Goal: Task Accomplishment & Management: Complete application form

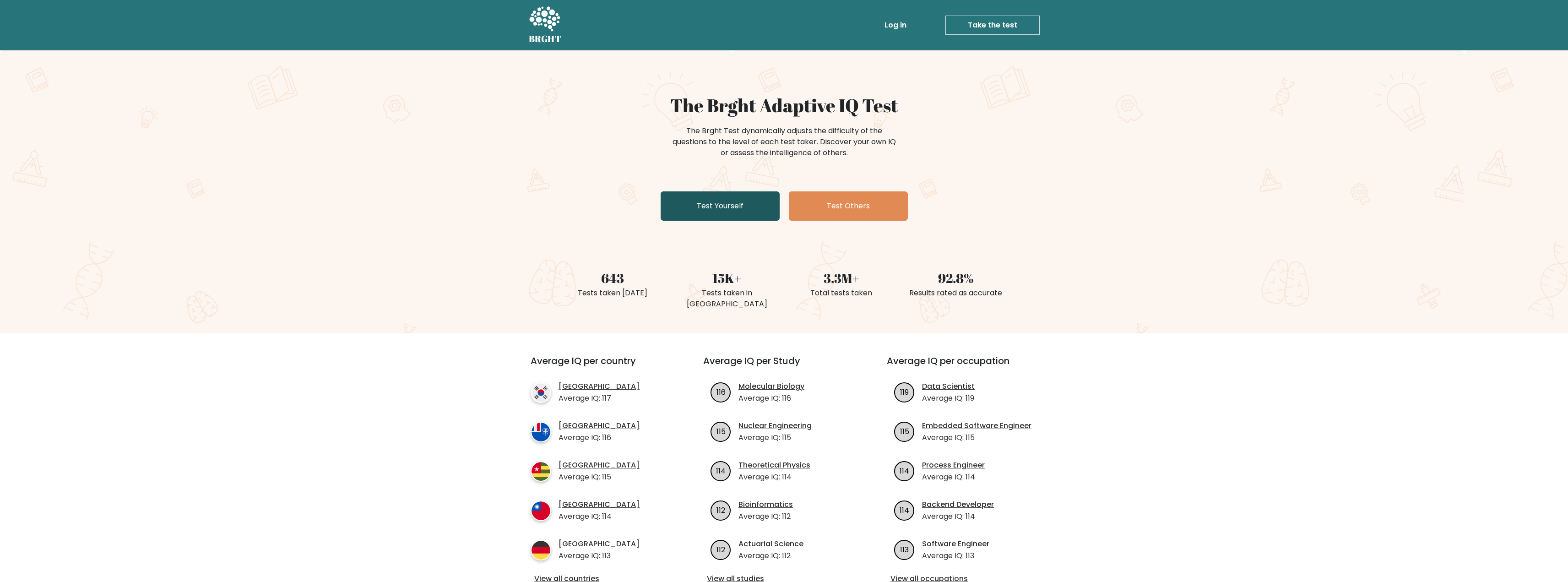
click at [729, 212] on link "Test Yourself" at bounding box center [720, 206] width 119 height 29
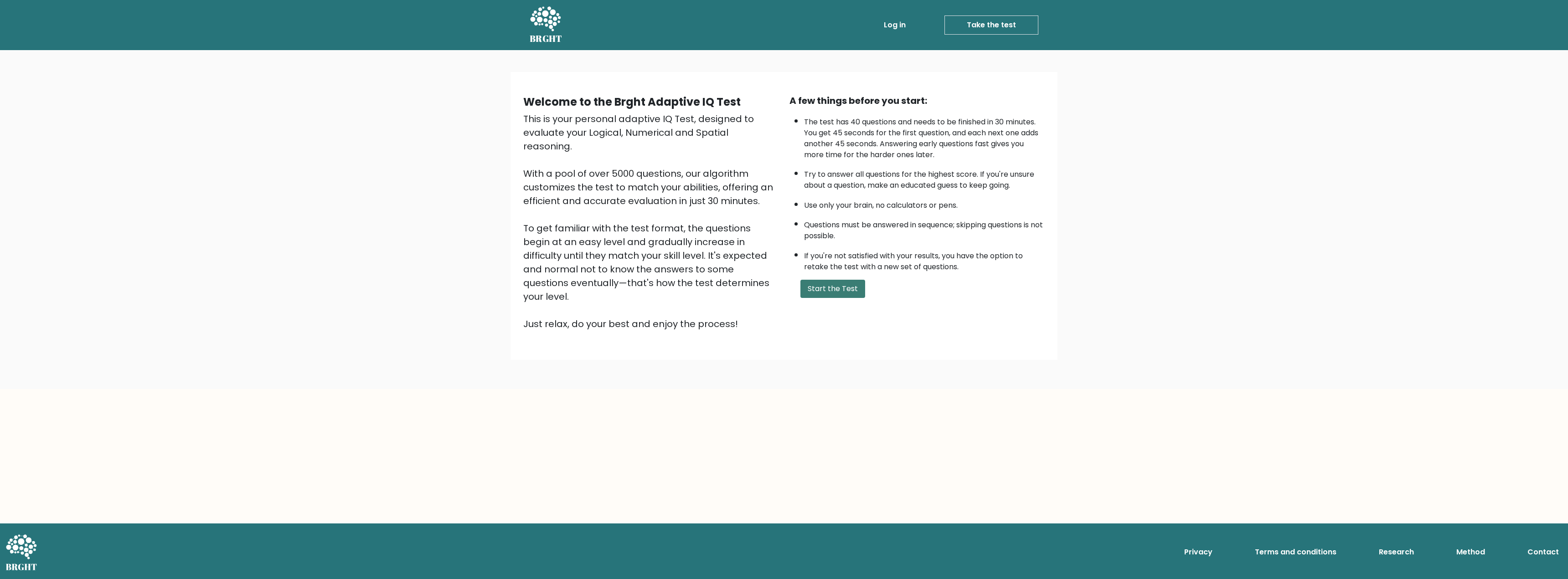
click at [821, 291] on button "Start the Test" at bounding box center [833, 289] width 65 height 18
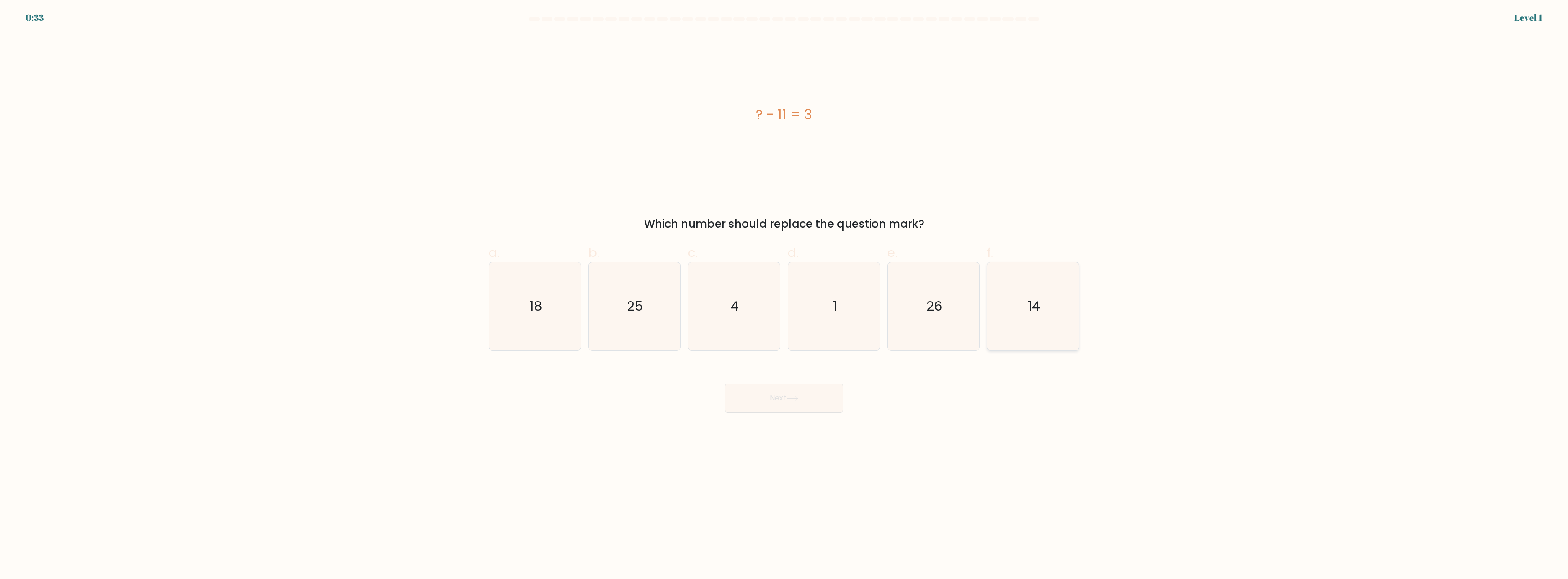
click at [1046, 303] on icon "14" at bounding box center [1033, 306] width 88 height 88
click at [785, 296] on input "f. 14" at bounding box center [784, 293] width 1 height 6
radio input "true"
click at [786, 393] on button "Next" at bounding box center [784, 398] width 119 height 29
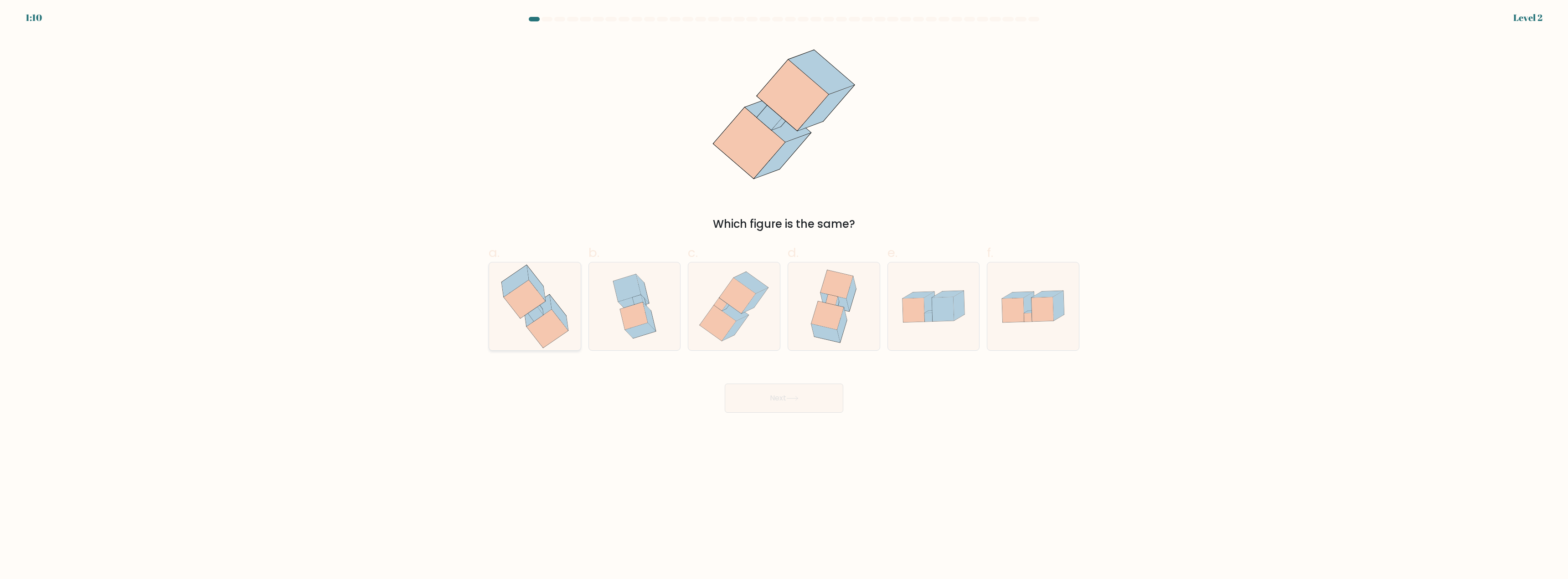
click at [540, 308] on icon at bounding box center [539, 308] width 7 height 13
click at [784, 296] on input "a." at bounding box center [784, 293] width 1 height 6
radio input "true"
click at [770, 399] on button "Next" at bounding box center [784, 398] width 119 height 29
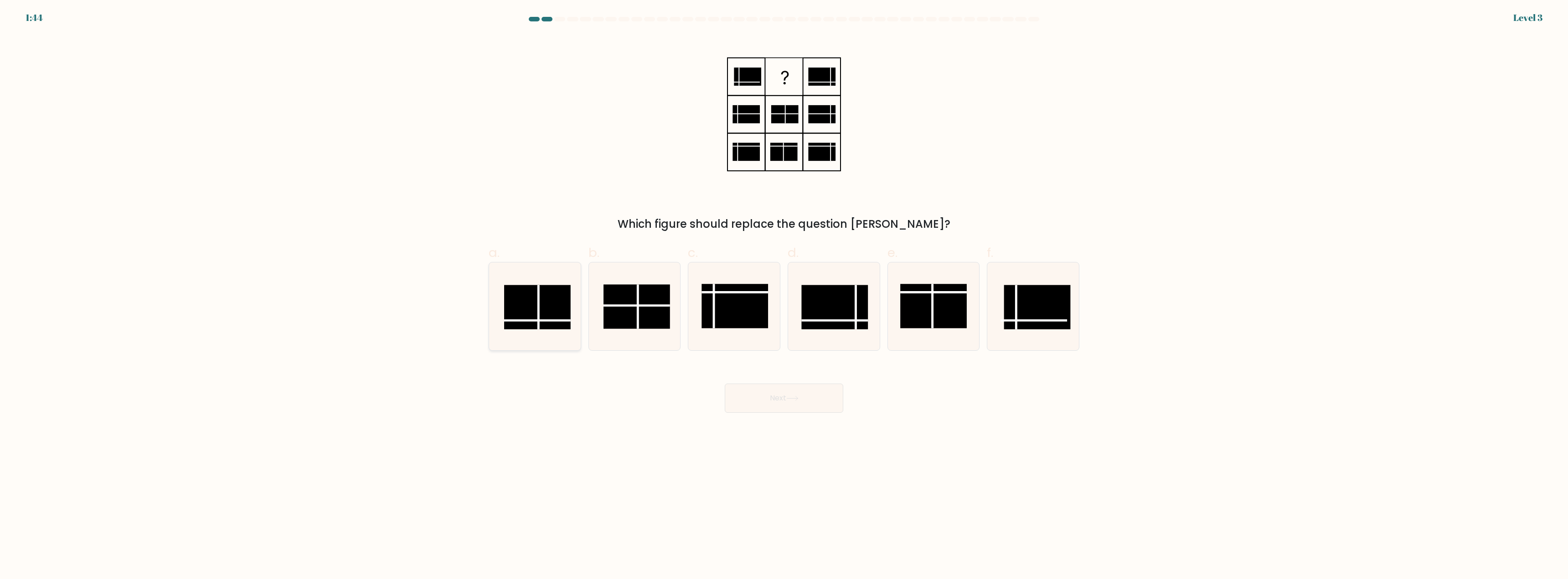
click at [523, 317] on rect at bounding box center [537, 307] width 66 height 44
click at [784, 296] on input "a." at bounding box center [784, 293] width 1 height 6
radio input "true"
click at [767, 401] on button "Next" at bounding box center [784, 398] width 119 height 29
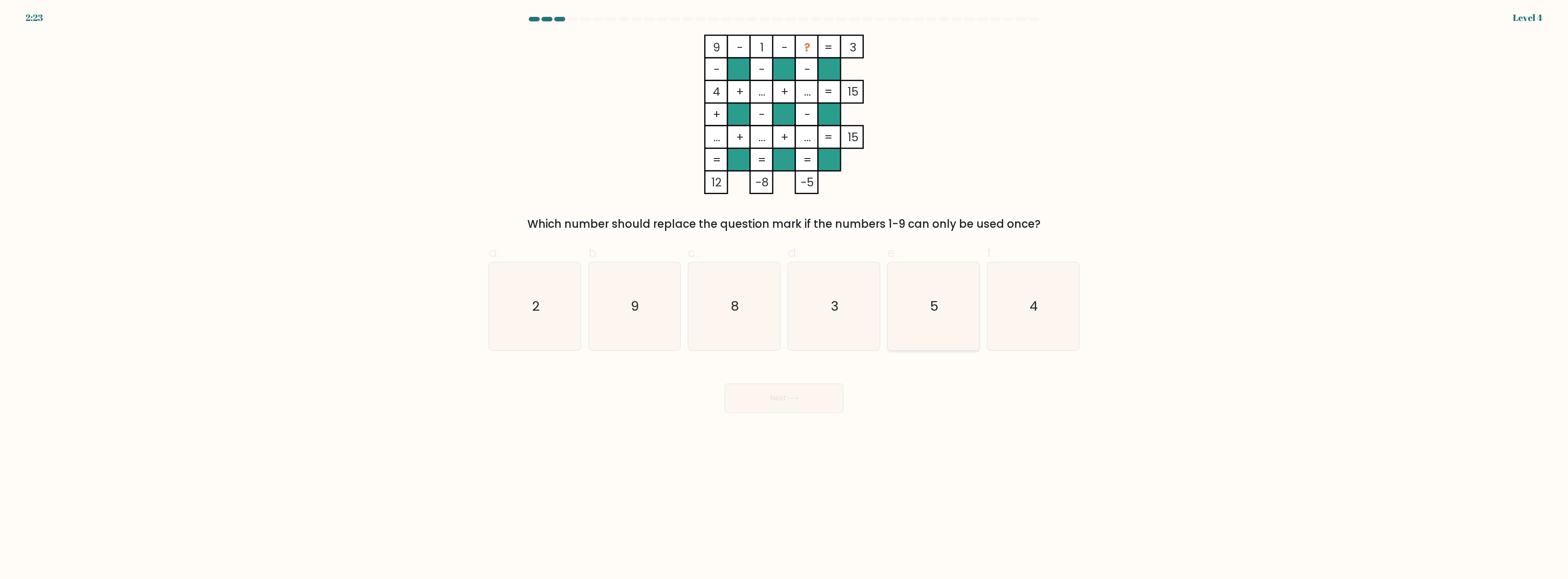
click at [941, 310] on icon "5" at bounding box center [933, 306] width 88 height 88
click at [785, 296] on input "e. 5" at bounding box center [784, 293] width 1 height 6
radio input "true"
click at [766, 402] on button "Next" at bounding box center [784, 398] width 119 height 29
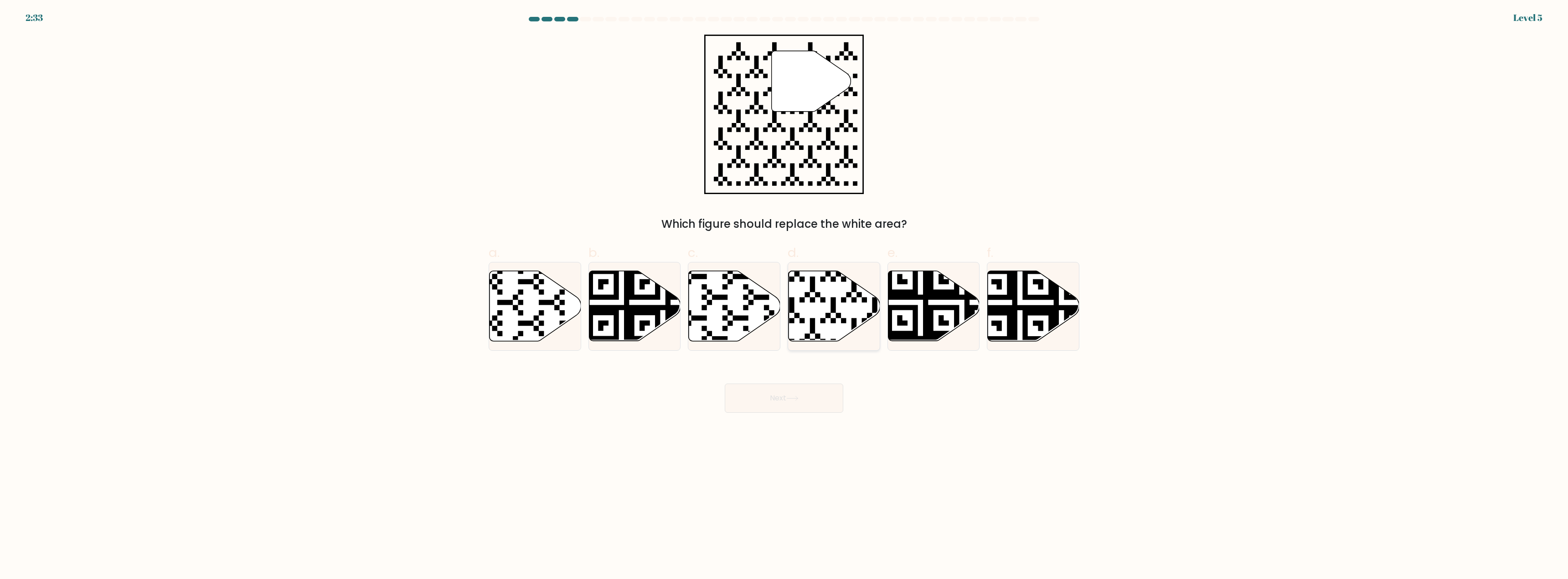
click at [827, 323] on icon at bounding box center [834, 306] width 92 height 70
click at [785, 296] on input "d." at bounding box center [784, 293] width 1 height 6
radio input "true"
click at [797, 394] on button "Next" at bounding box center [784, 398] width 119 height 29
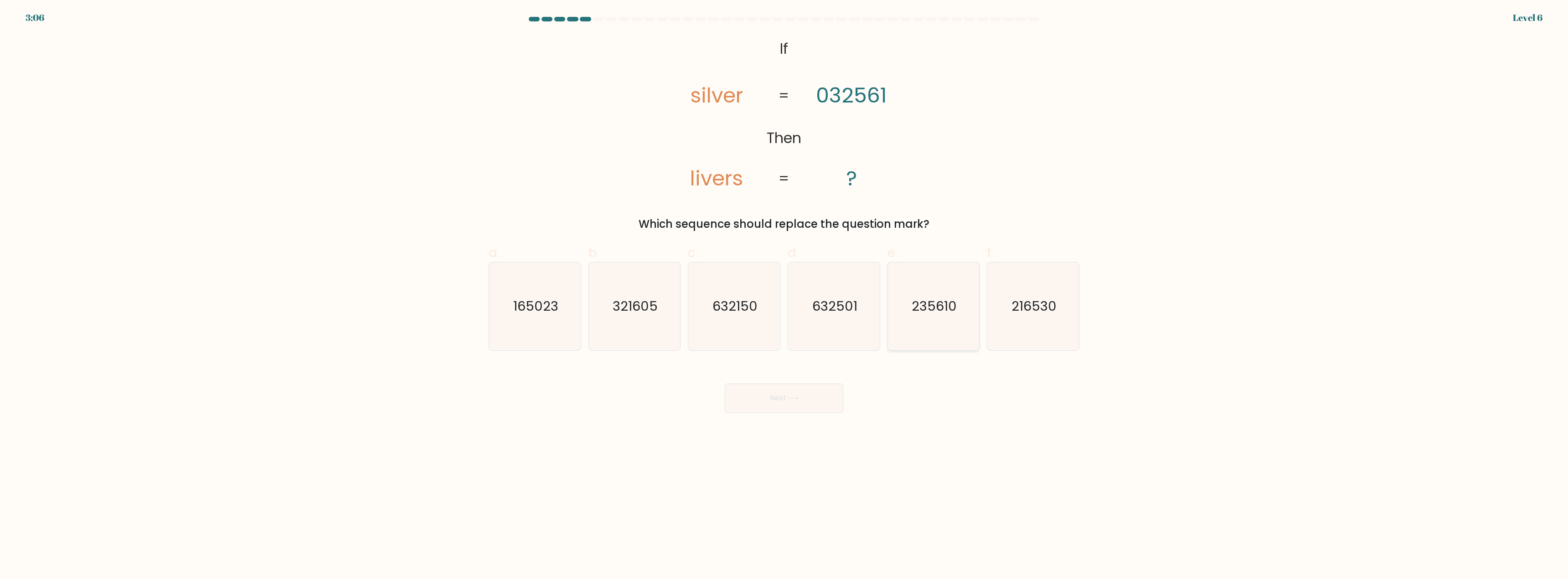
click at [928, 314] on text "235610" at bounding box center [934, 307] width 45 height 18
click at [785, 296] on input "e. 235610" at bounding box center [784, 293] width 1 height 6
radio input "true"
click at [793, 398] on icon at bounding box center [793, 398] width 12 height 5
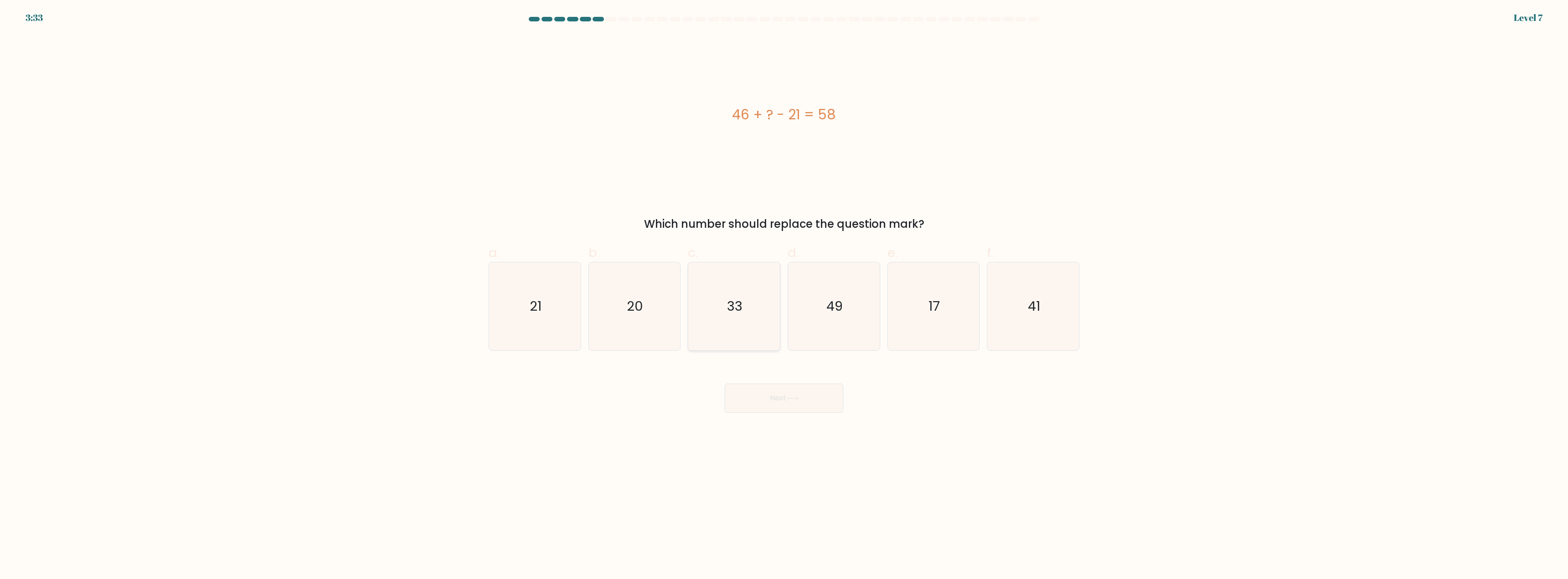
click at [744, 307] on icon "33" at bounding box center [734, 306] width 88 height 88
click at [784, 296] on input "c. 33" at bounding box center [784, 293] width 1 height 6
radio input "true"
click at [771, 397] on button "Next" at bounding box center [784, 398] width 119 height 29
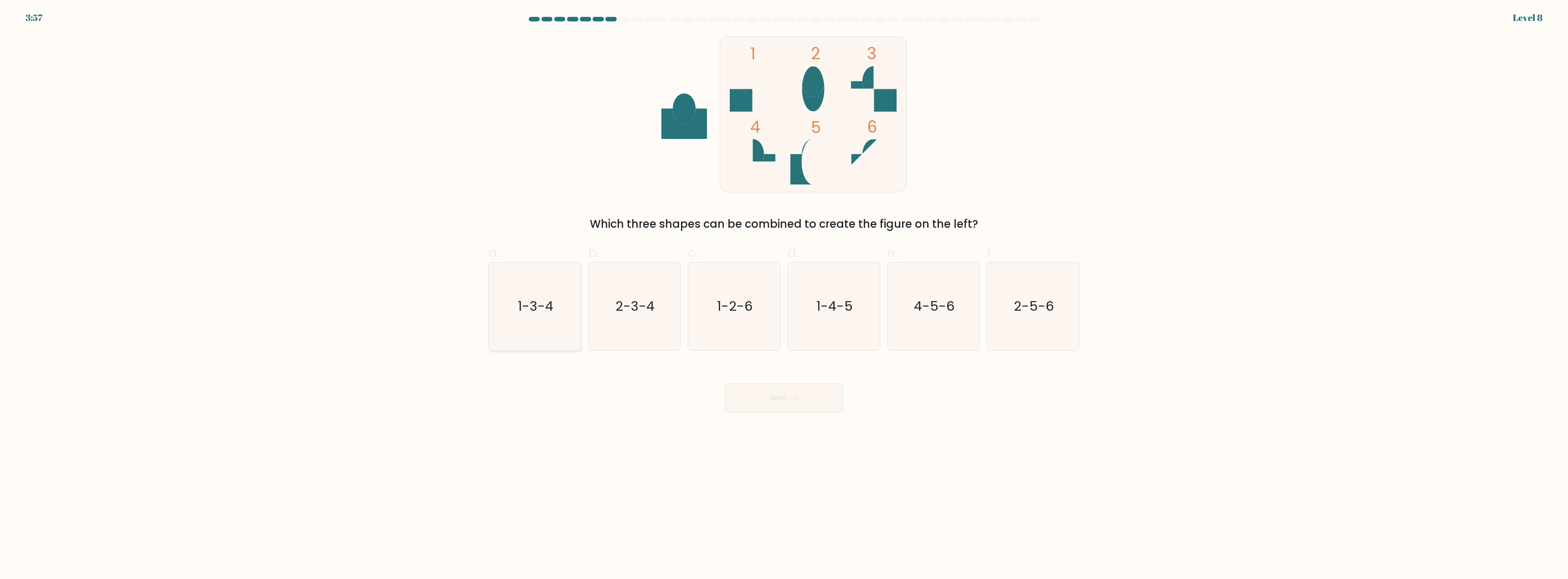
click at [547, 288] on icon "1-3-4" at bounding box center [534, 306] width 88 height 88
click at [784, 290] on input "a. 1-3-4" at bounding box center [784, 293] width 1 height 6
radio input "true"
click at [763, 401] on button "Next" at bounding box center [784, 398] width 119 height 29
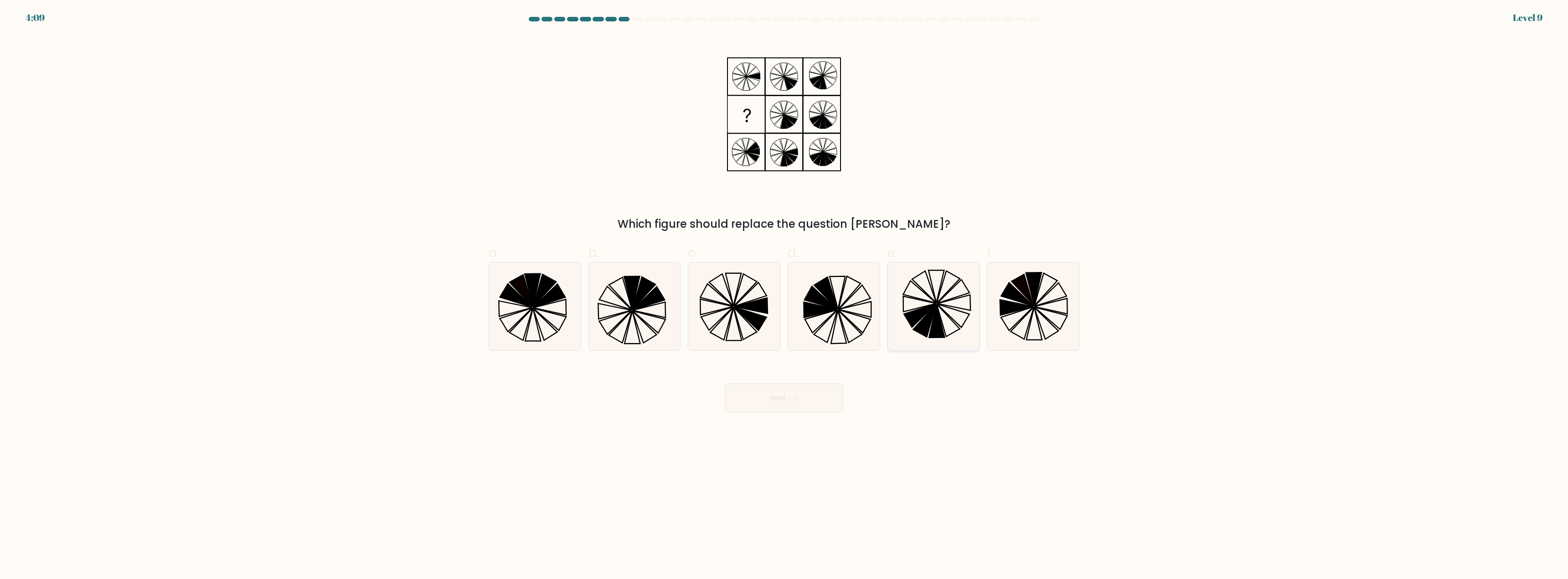
click at [922, 303] on icon at bounding box center [933, 306] width 88 height 88
click at [785, 296] on input "e." at bounding box center [784, 293] width 1 height 6
radio input "true"
click at [774, 397] on button "Next" at bounding box center [784, 398] width 119 height 29
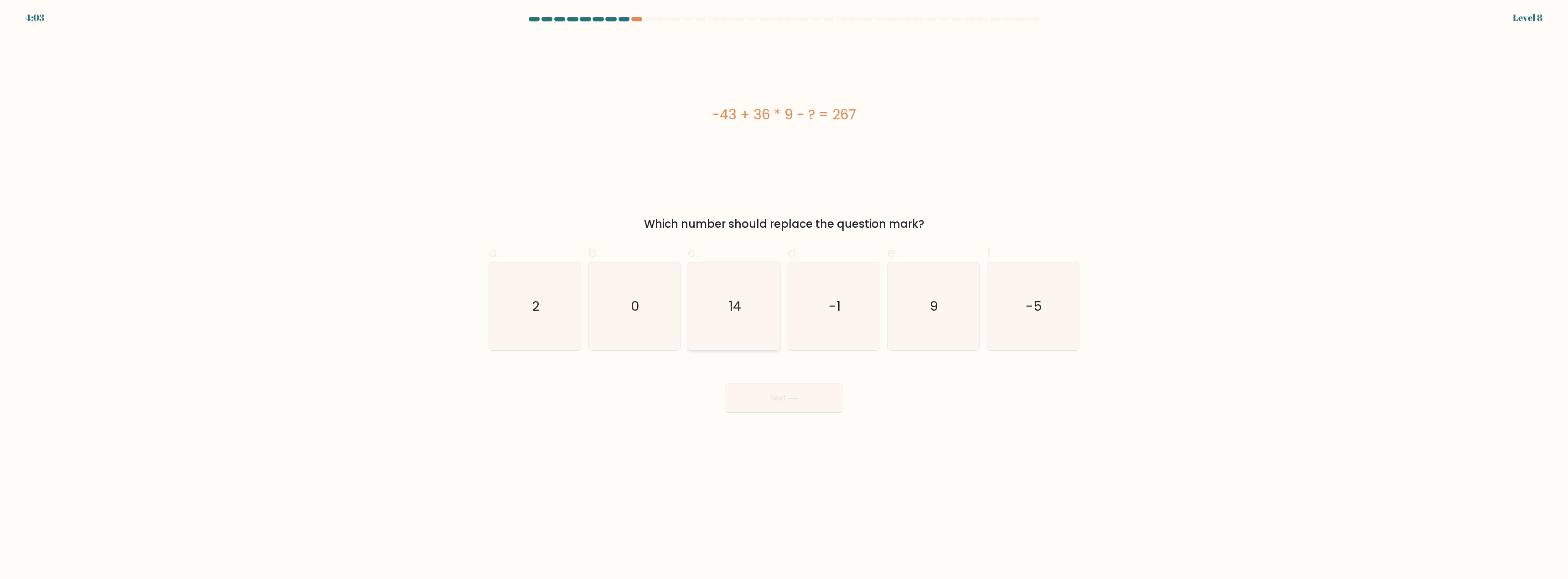
click at [749, 305] on icon "14" at bounding box center [734, 306] width 88 height 88
click at [784, 296] on input "c. 14" at bounding box center [784, 293] width 1 height 6
radio input "true"
click at [765, 394] on button "Next" at bounding box center [784, 398] width 119 height 29
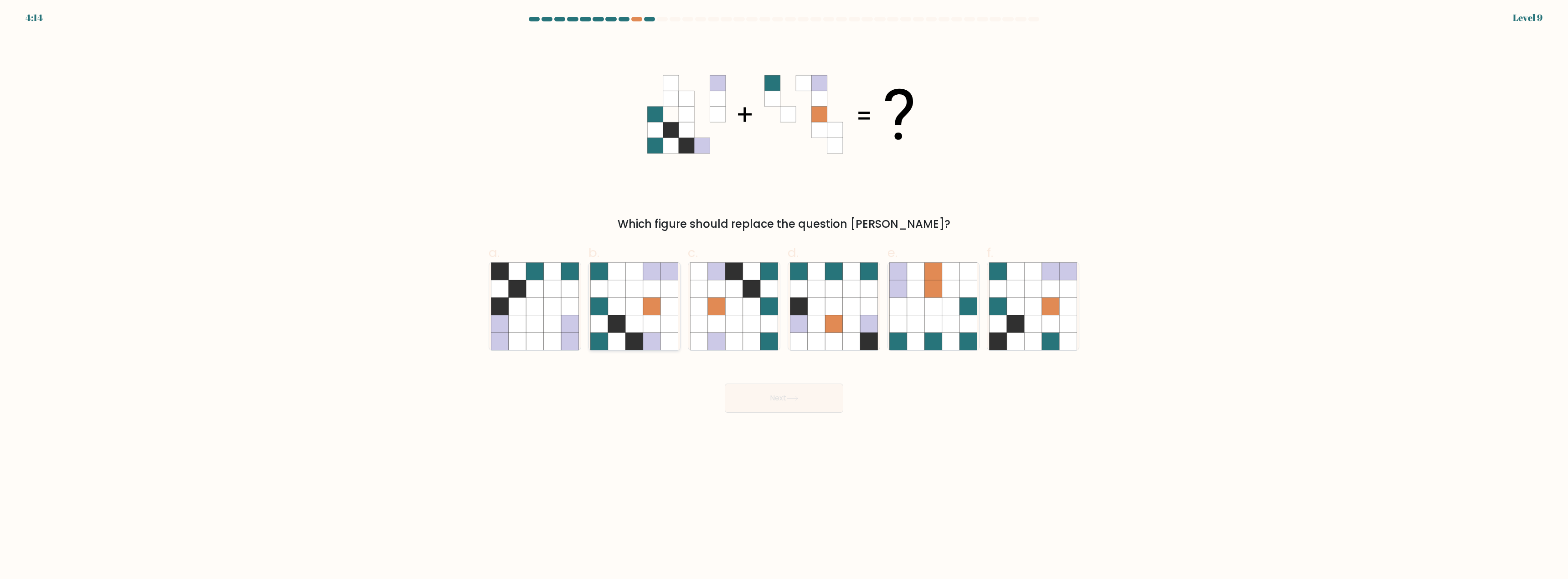
click at [618, 321] on icon at bounding box center [617, 324] width 17 height 17
click at [784, 296] on input "b." at bounding box center [784, 293] width 1 height 6
radio input "true"
click at [781, 401] on button "Next" at bounding box center [784, 398] width 119 height 29
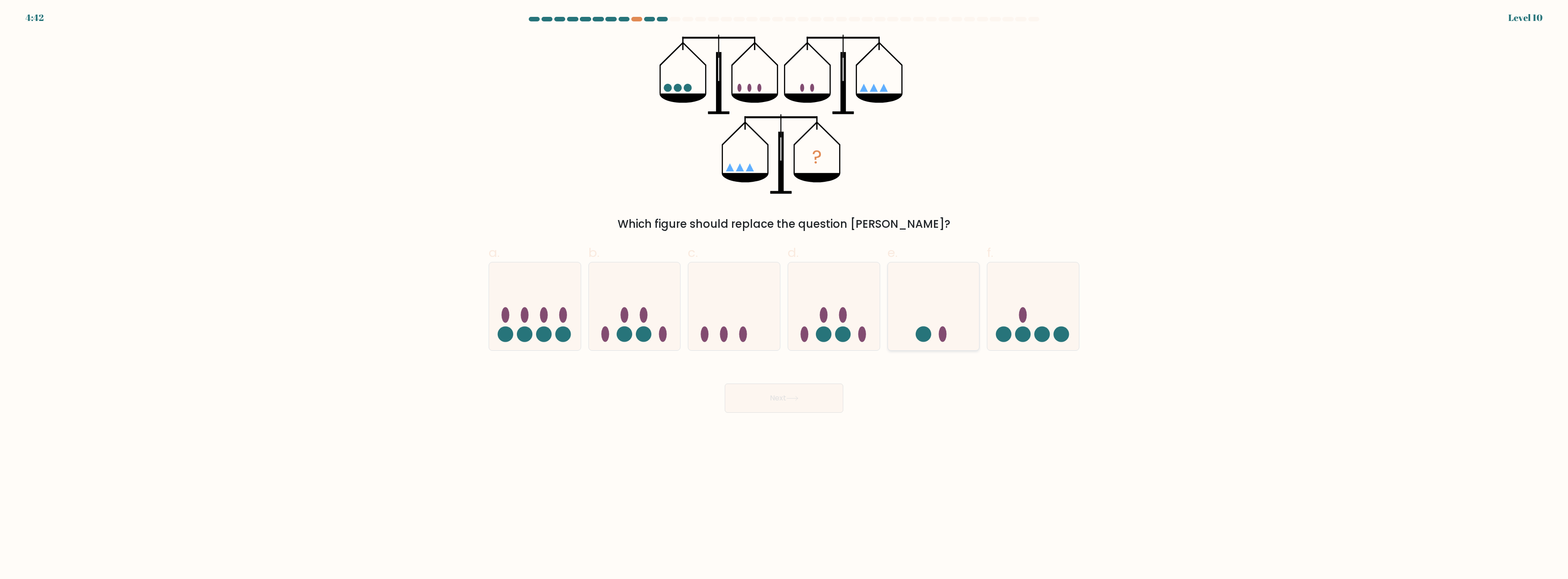
click at [929, 320] on icon at bounding box center [934, 307] width 92 height 75
click at [785, 296] on input "e." at bounding box center [784, 293] width 1 height 6
radio input "true"
click at [783, 400] on button "Next" at bounding box center [784, 398] width 119 height 29
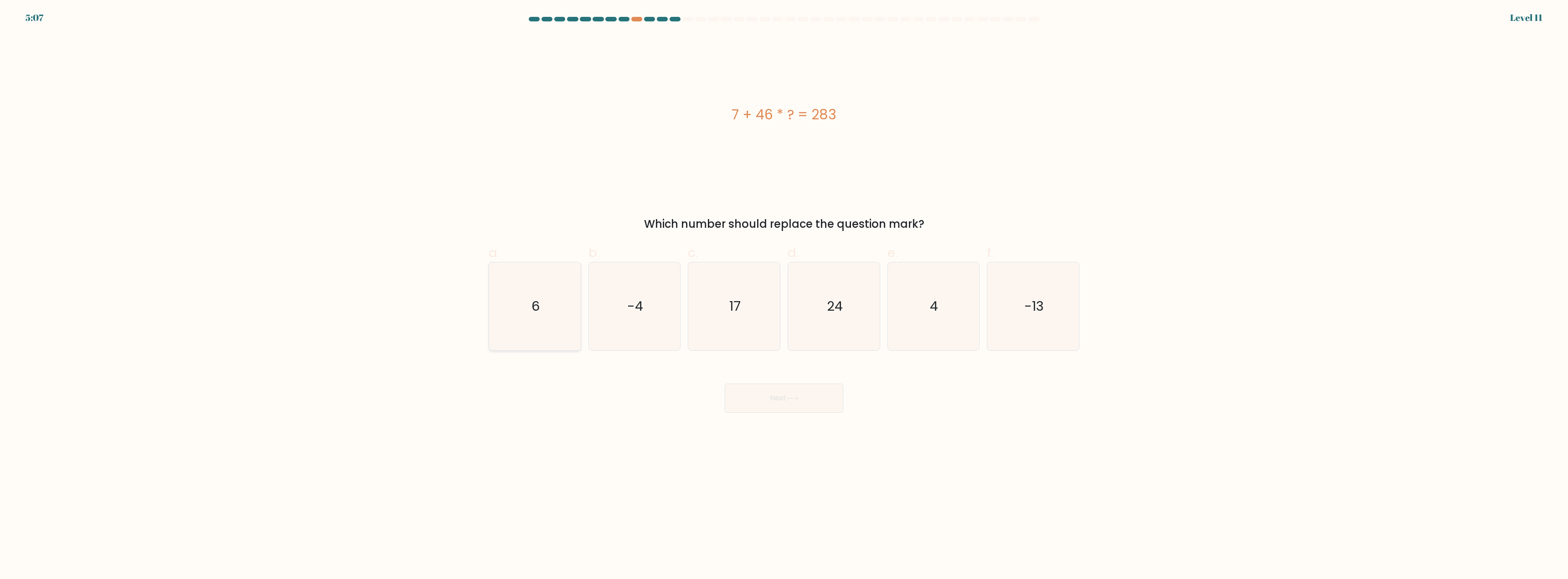
click at [554, 287] on icon "6" at bounding box center [534, 306] width 88 height 88
click at [784, 290] on input "a. 6" at bounding box center [784, 293] width 1 height 6
radio input "true"
click at [776, 405] on button "Next" at bounding box center [784, 398] width 119 height 29
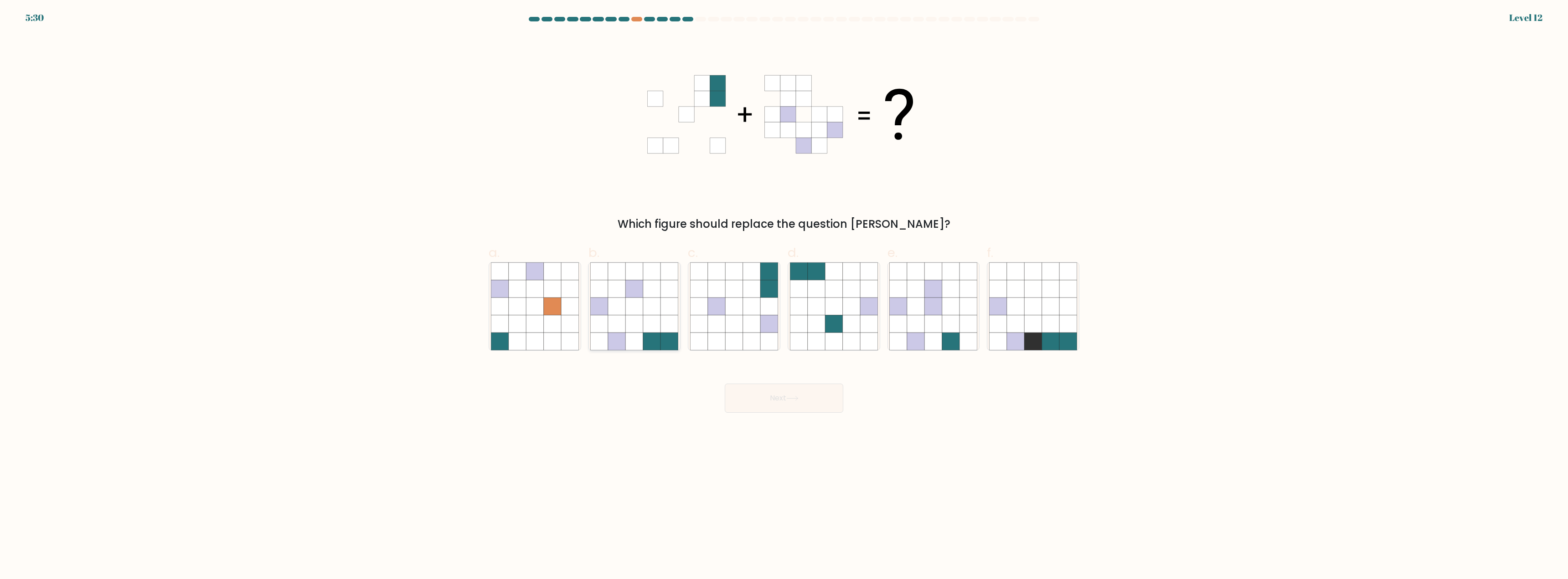
click at [639, 314] on icon at bounding box center [634, 307] width 17 height 17
click at [784, 296] on input "b." at bounding box center [784, 293] width 1 height 6
radio input "true"
click at [772, 392] on button "Next" at bounding box center [784, 398] width 119 height 29
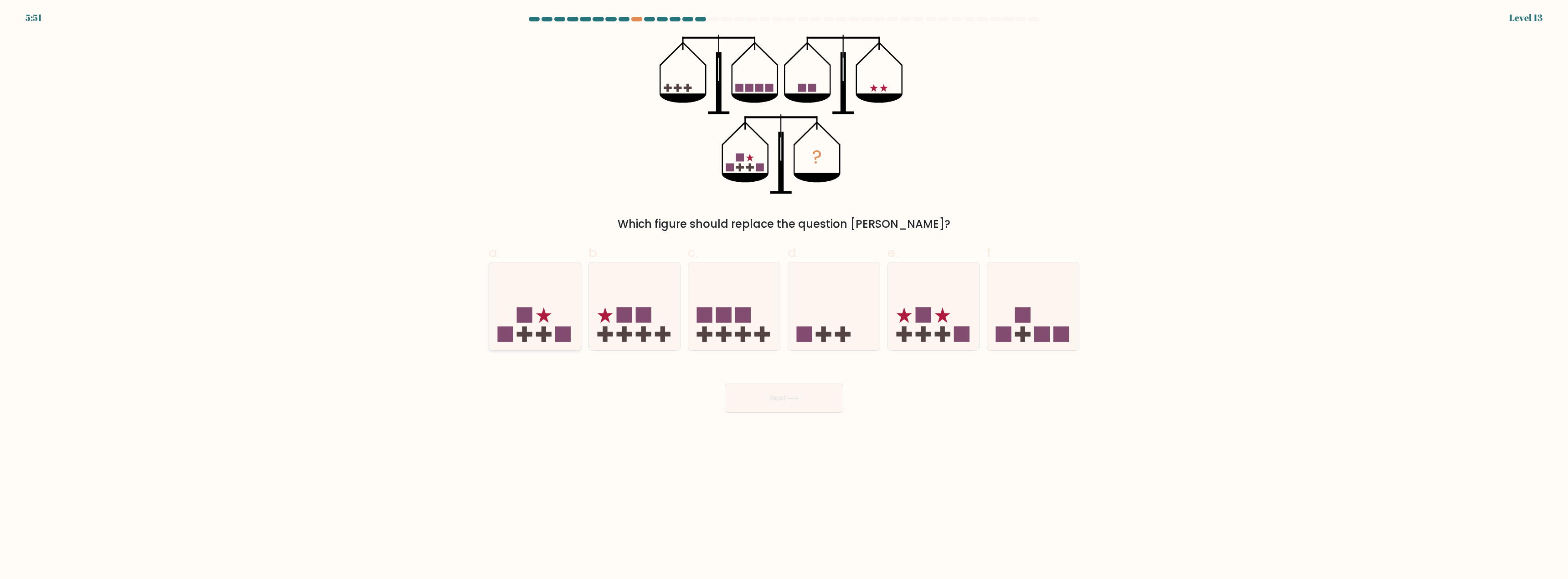
click at [530, 336] on rect at bounding box center [524, 333] width 15 height 4
click at [784, 296] on input "a." at bounding box center [784, 293] width 1 height 6
radio input "true"
click at [794, 403] on button "Next" at bounding box center [784, 398] width 119 height 29
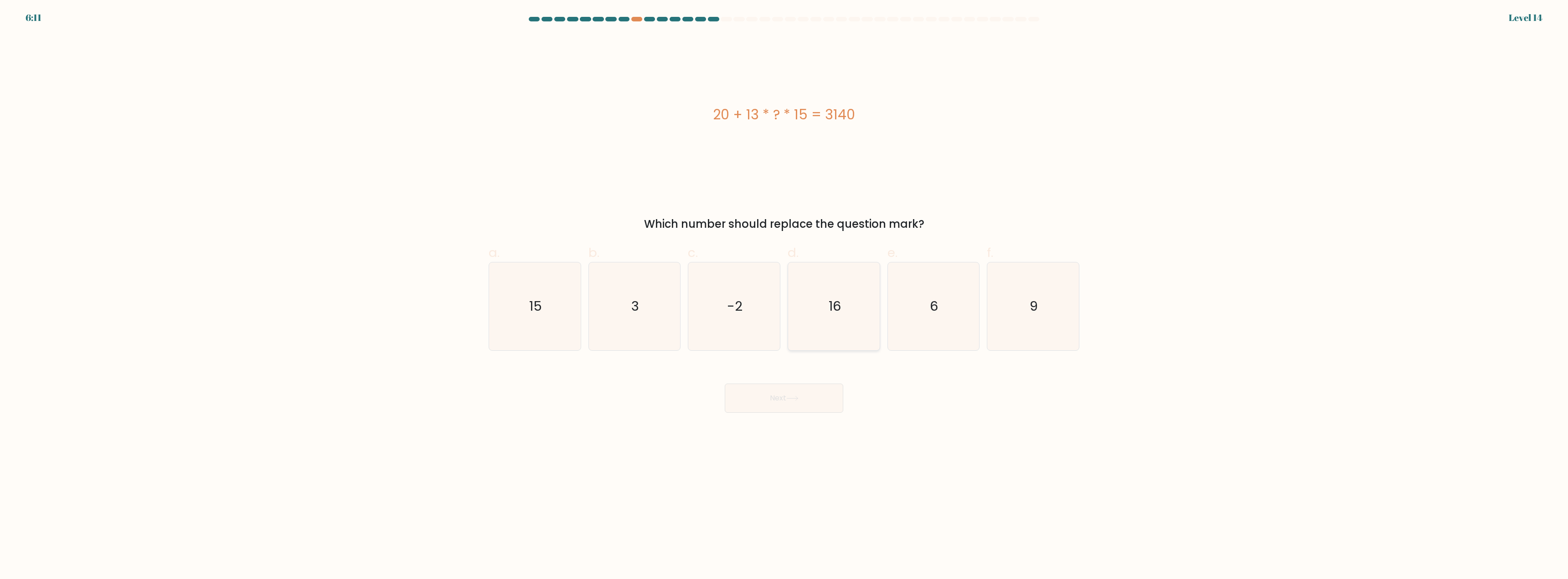
click at [834, 313] on text "16" at bounding box center [835, 307] width 12 height 18
click at [785, 296] on input "d. 16" at bounding box center [784, 293] width 1 height 6
radio input "true"
click at [799, 406] on button "Next" at bounding box center [784, 398] width 119 height 29
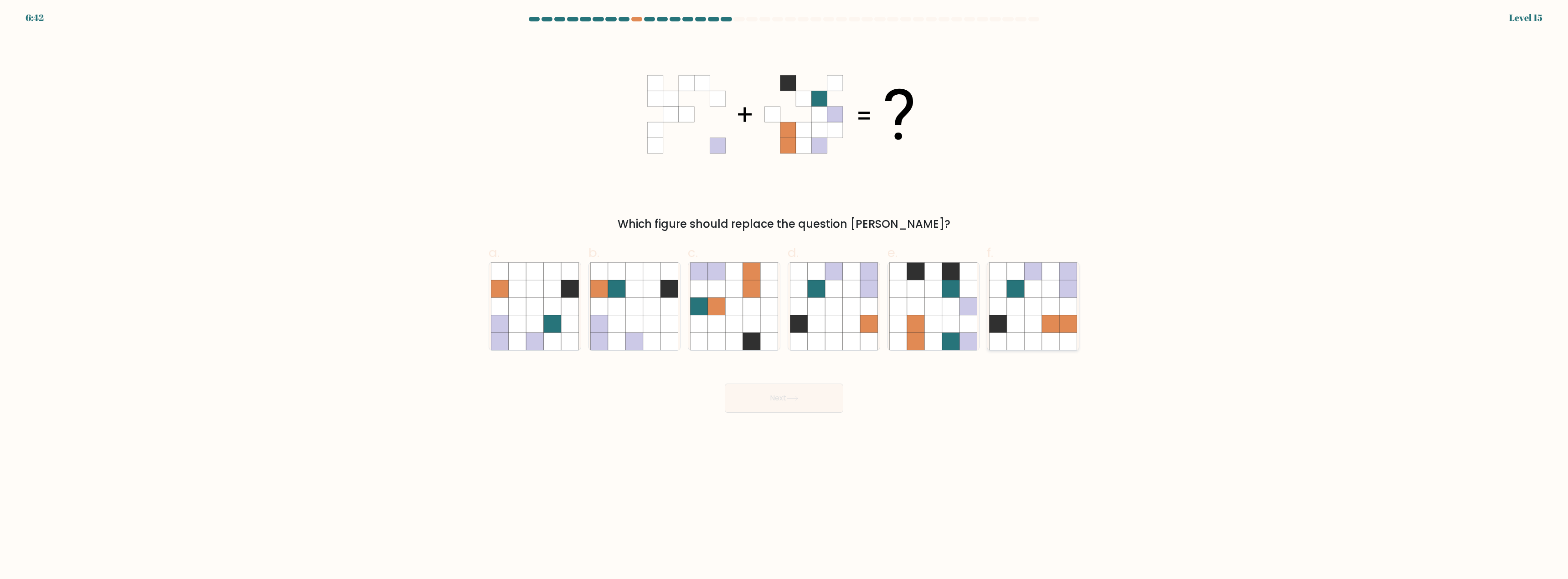
click at [1021, 318] on icon at bounding box center [1015, 324] width 17 height 17
click at [785, 296] on input "f." at bounding box center [784, 293] width 1 height 6
radio input "true"
click at [774, 402] on button "Next" at bounding box center [784, 398] width 119 height 29
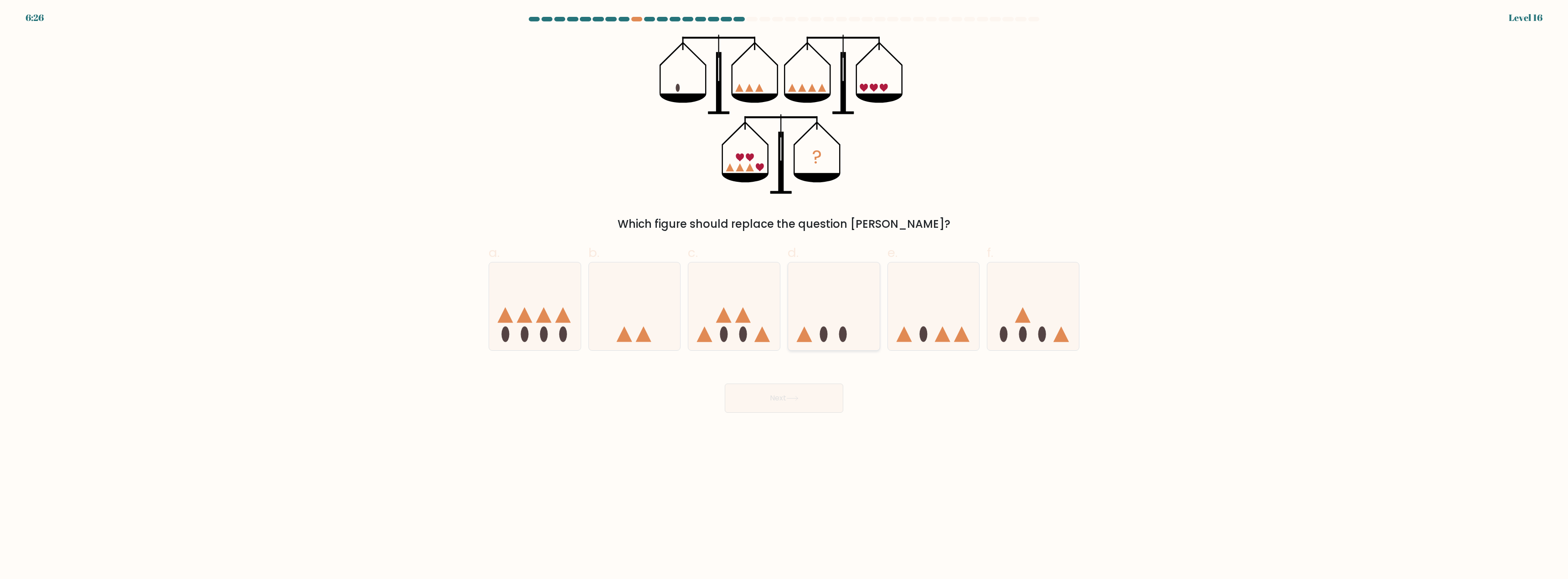
click at [823, 326] on icon at bounding box center [834, 307] width 92 height 75
click at [785, 296] on input "d." at bounding box center [784, 293] width 1 height 6
radio input "true"
click at [787, 397] on button "Next" at bounding box center [784, 398] width 119 height 29
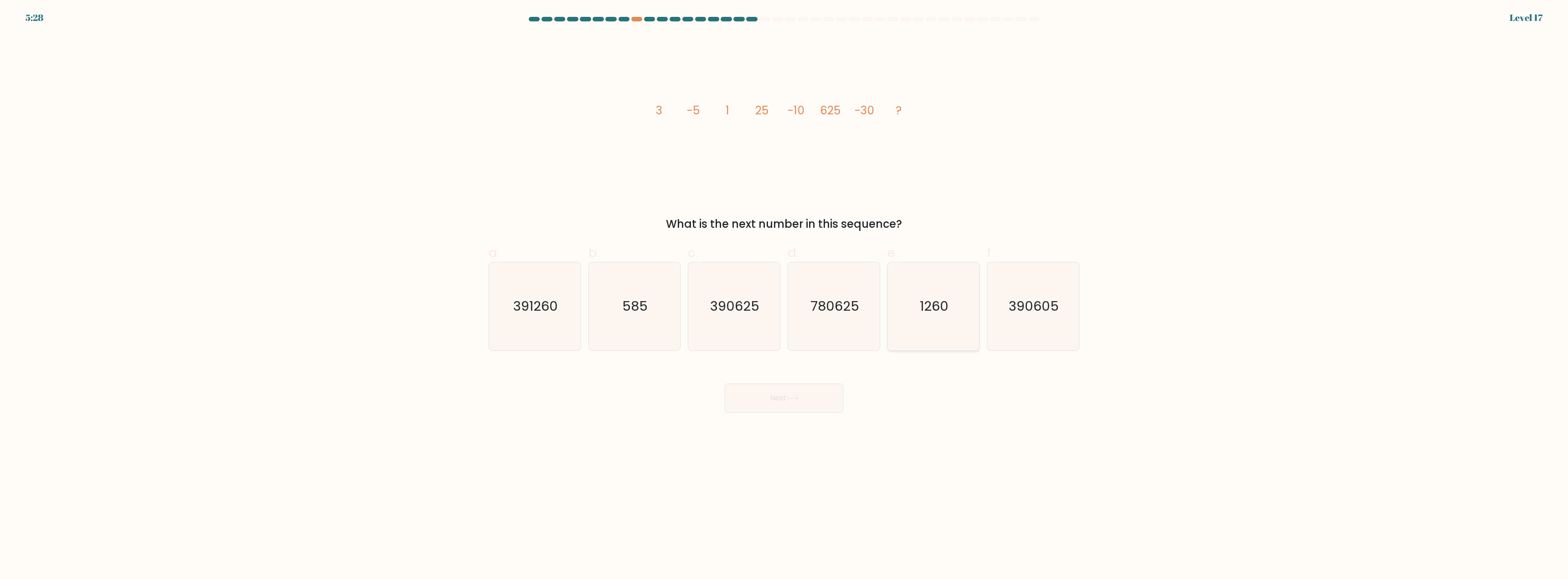
click at [926, 319] on icon "1260" at bounding box center [933, 306] width 88 height 88
click at [785, 296] on input "e. 1260" at bounding box center [784, 293] width 1 height 6
radio input "true"
click at [788, 397] on icon at bounding box center [793, 398] width 12 height 5
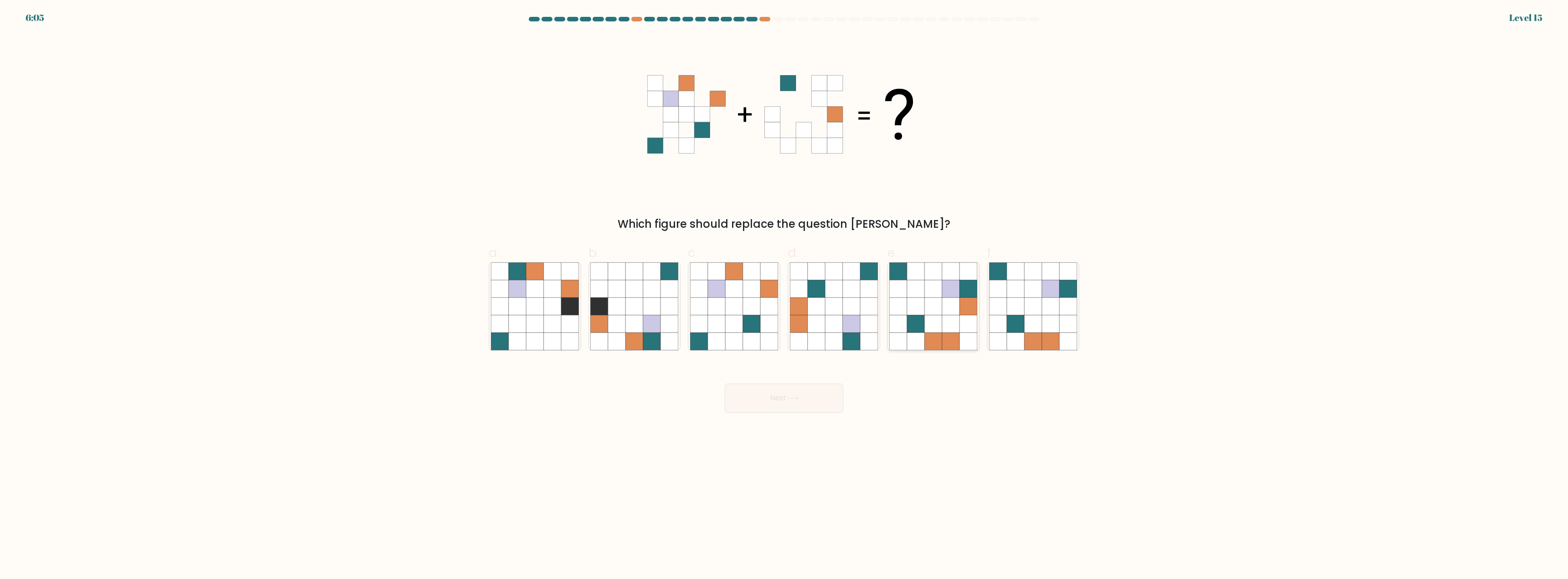
click at [937, 307] on icon at bounding box center [933, 307] width 17 height 17
click at [785, 296] on input "e." at bounding box center [784, 293] width 1 height 6
radio input "true"
click at [767, 395] on button "Next" at bounding box center [784, 398] width 119 height 29
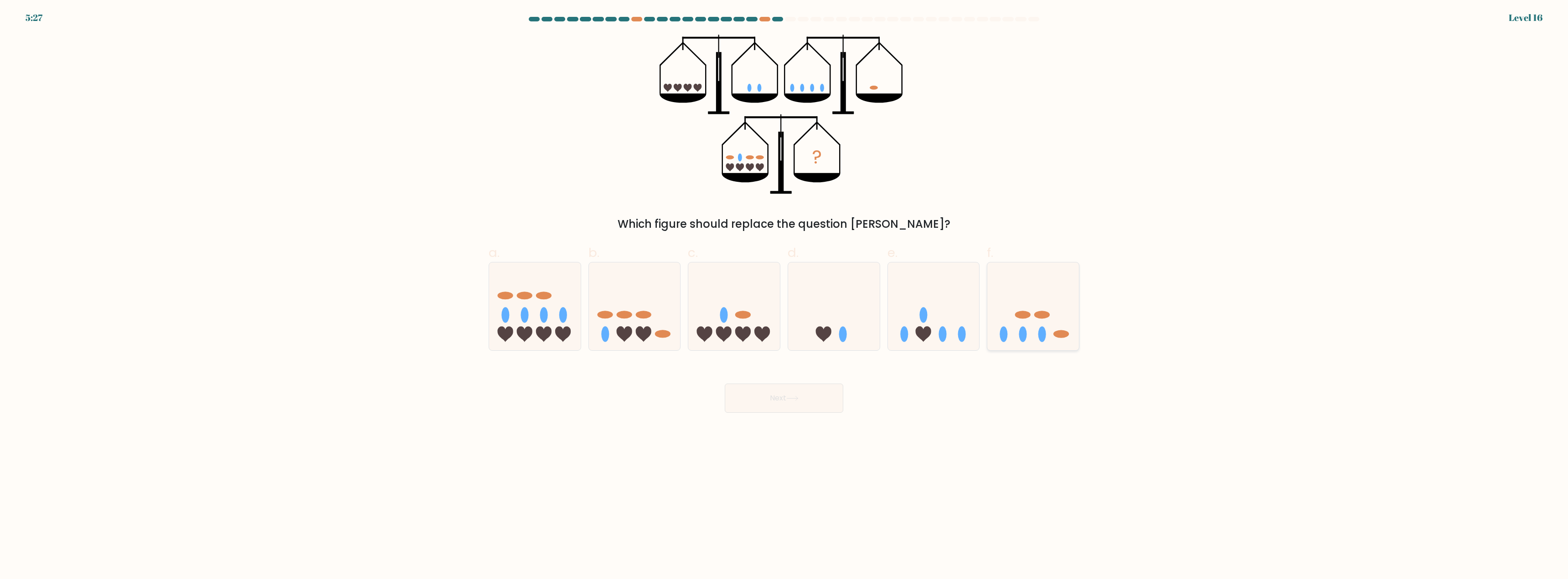
click at [1019, 322] on icon at bounding box center [1033, 307] width 92 height 75
click at [785, 296] on input "f." at bounding box center [784, 293] width 1 height 6
radio input "true"
click at [817, 391] on button "Next" at bounding box center [784, 398] width 119 height 29
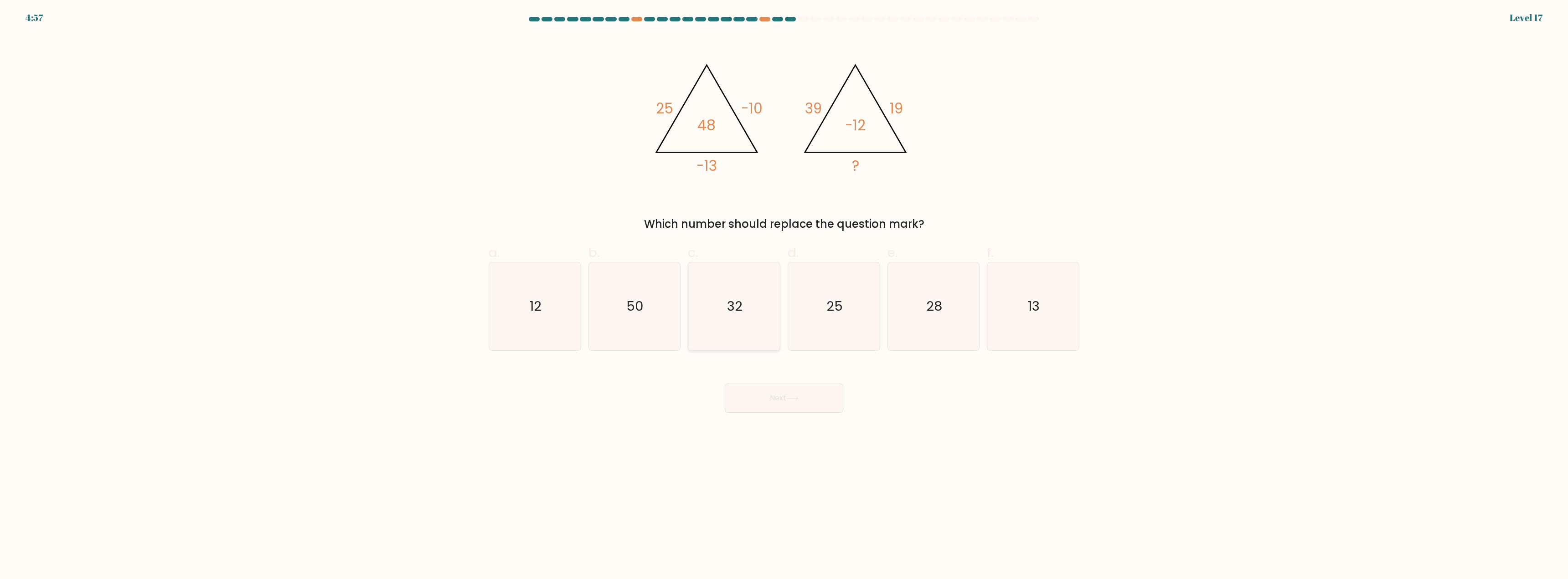
click at [714, 319] on icon "32" at bounding box center [734, 306] width 88 height 88
click at [784, 296] on input "c. 32" at bounding box center [784, 293] width 1 height 6
radio input "true"
click at [765, 401] on button "Next" at bounding box center [784, 398] width 119 height 29
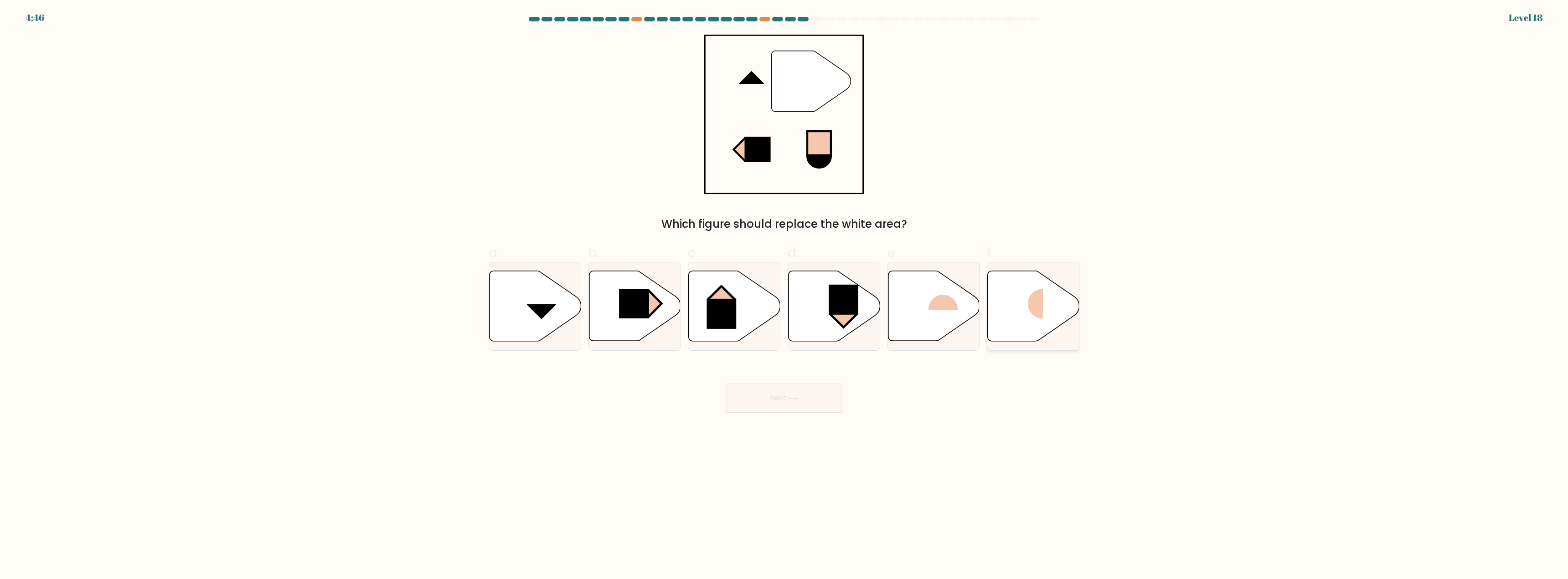
click at [1029, 307] on rect at bounding box center [1028, 304] width 30 height 30
click at [785, 296] on input "f." at bounding box center [784, 293] width 1 height 6
radio input "true"
click at [805, 398] on button "Next" at bounding box center [784, 398] width 119 height 29
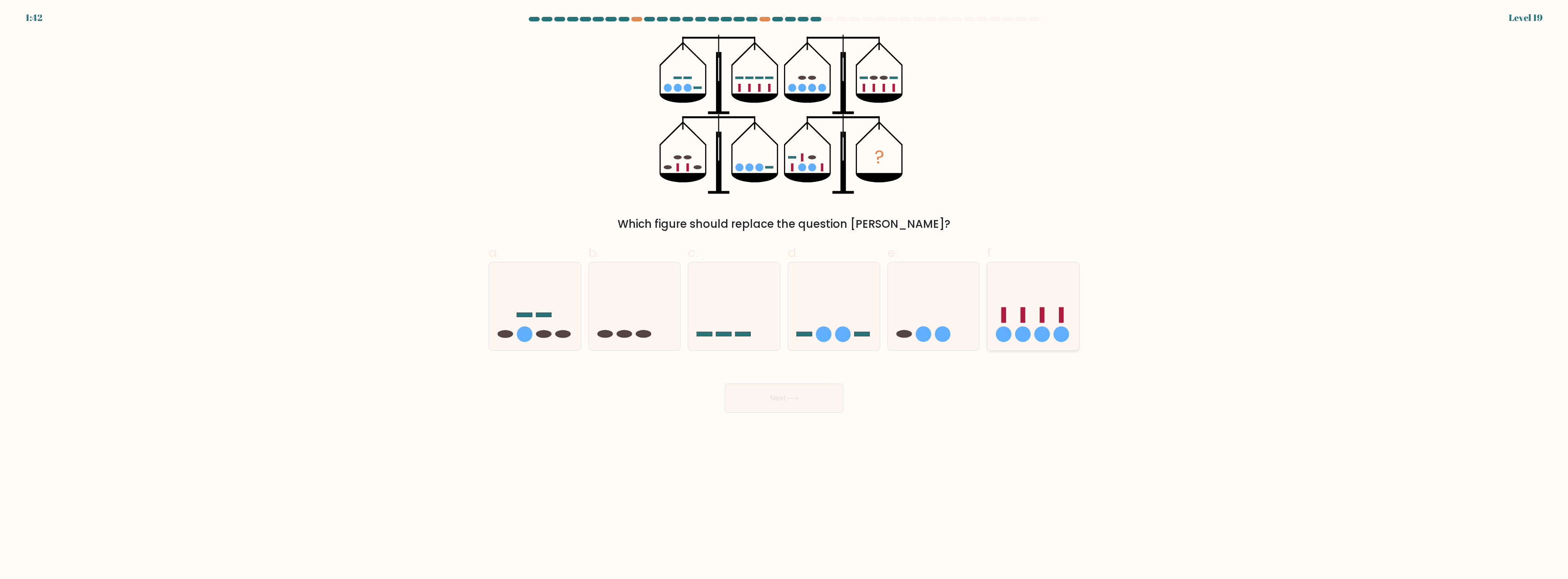
click at [1076, 308] on icon at bounding box center [1033, 307] width 92 height 75
click at [785, 296] on input "f." at bounding box center [784, 293] width 1 height 6
radio input "true"
click at [772, 399] on button "Next" at bounding box center [784, 398] width 119 height 29
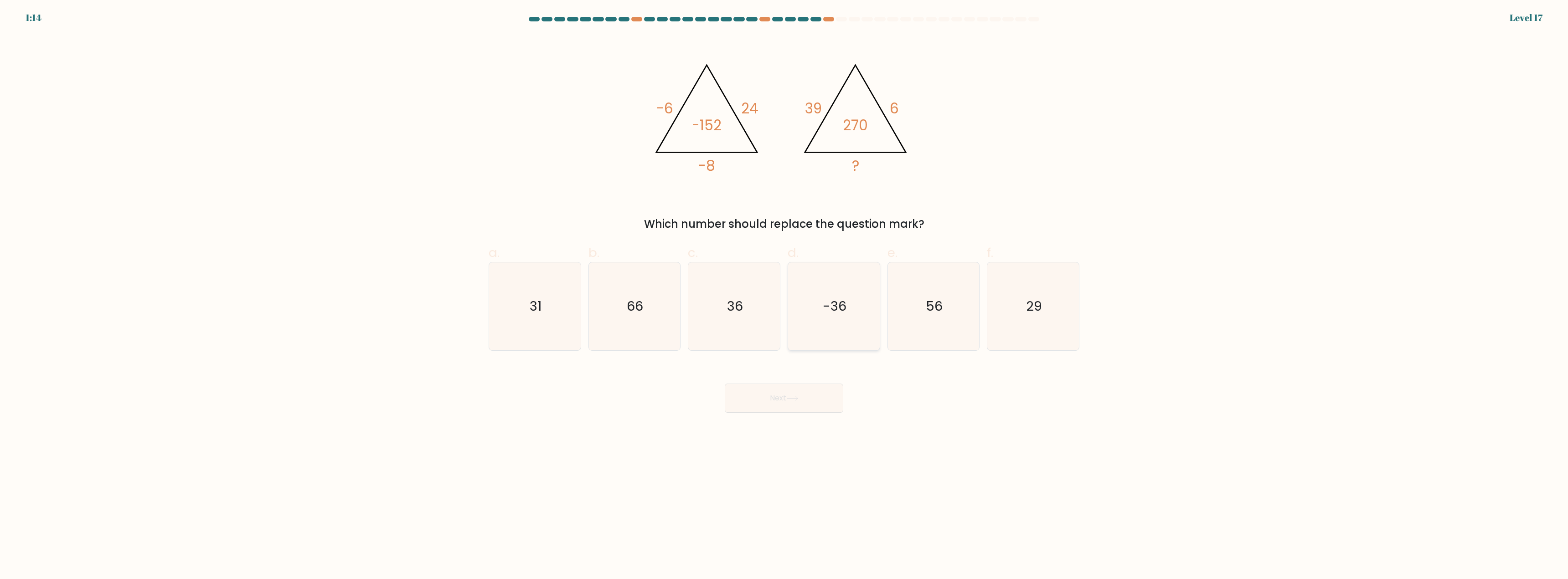
click at [848, 296] on icon "-36" at bounding box center [834, 306] width 88 height 88
click at [785, 296] on input "d. -36" at bounding box center [784, 293] width 1 height 6
radio input "true"
click at [806, 403] on button "Next" at bounding box center [784, 398] width 119 height 29
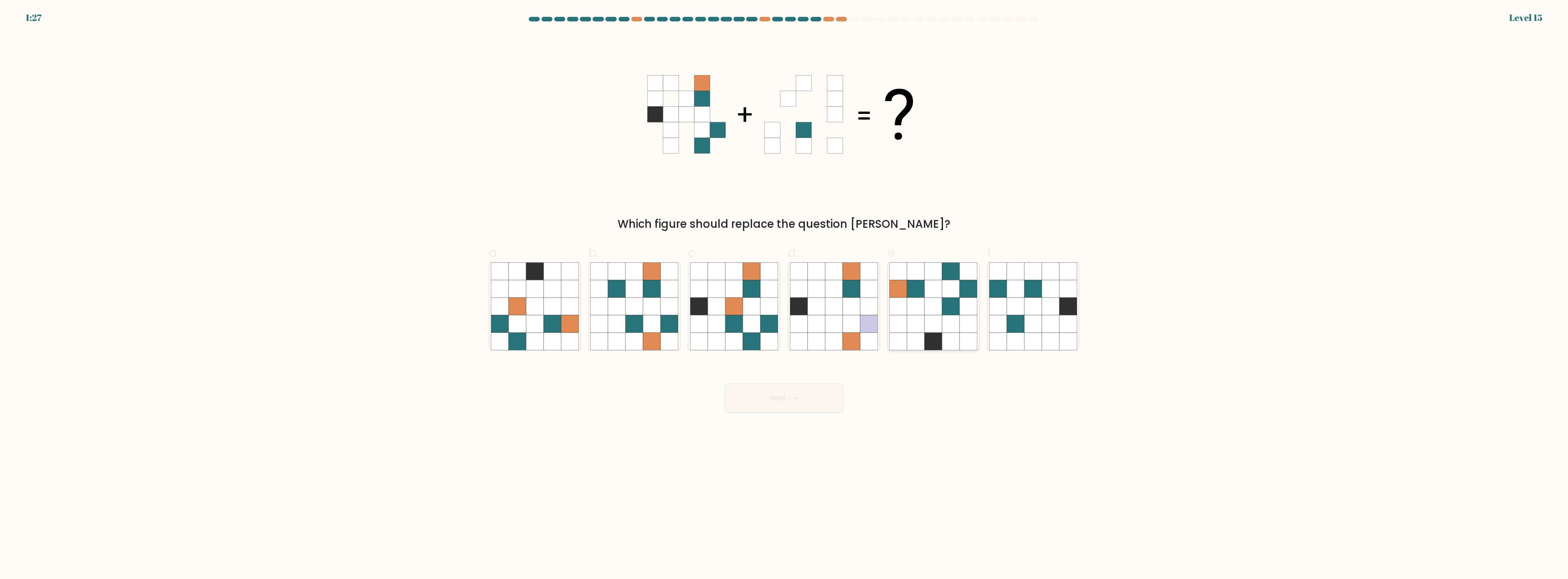
click at [940, 310] on icon at bounding box center [933, 307] width 17 height 17
click at [785, 296] on input "e." at bounding box center [784, 293] width 1 height 6
radio input "true"
click at [786, 401] on button "Next" at bounding box center [784, 398] width 119 height 29
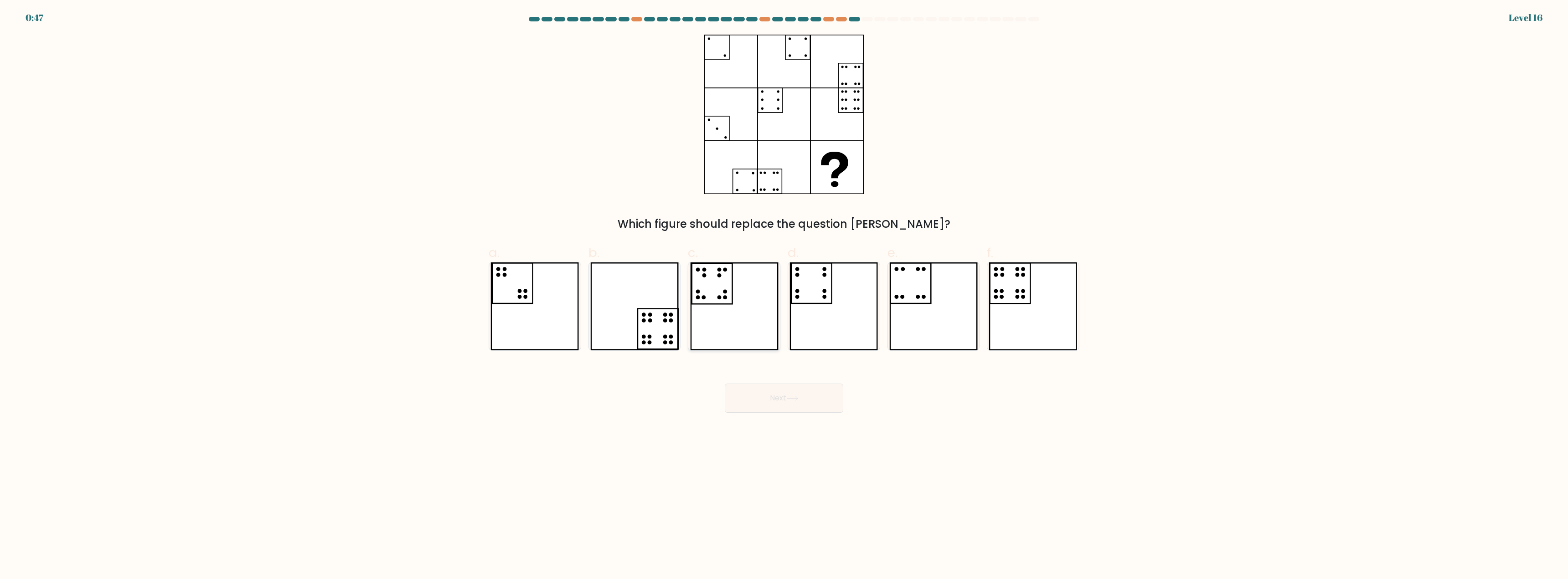
click at [718, 291] on icon at bounding box center [734, 306] width 88 height 88
click at [784, 291] on input "c." at bounding box center [784, 293] width 1 height 6
radio input "true"
click at [762, 392] on button "Next" at bounding box center [784, 398] width 119 height 29
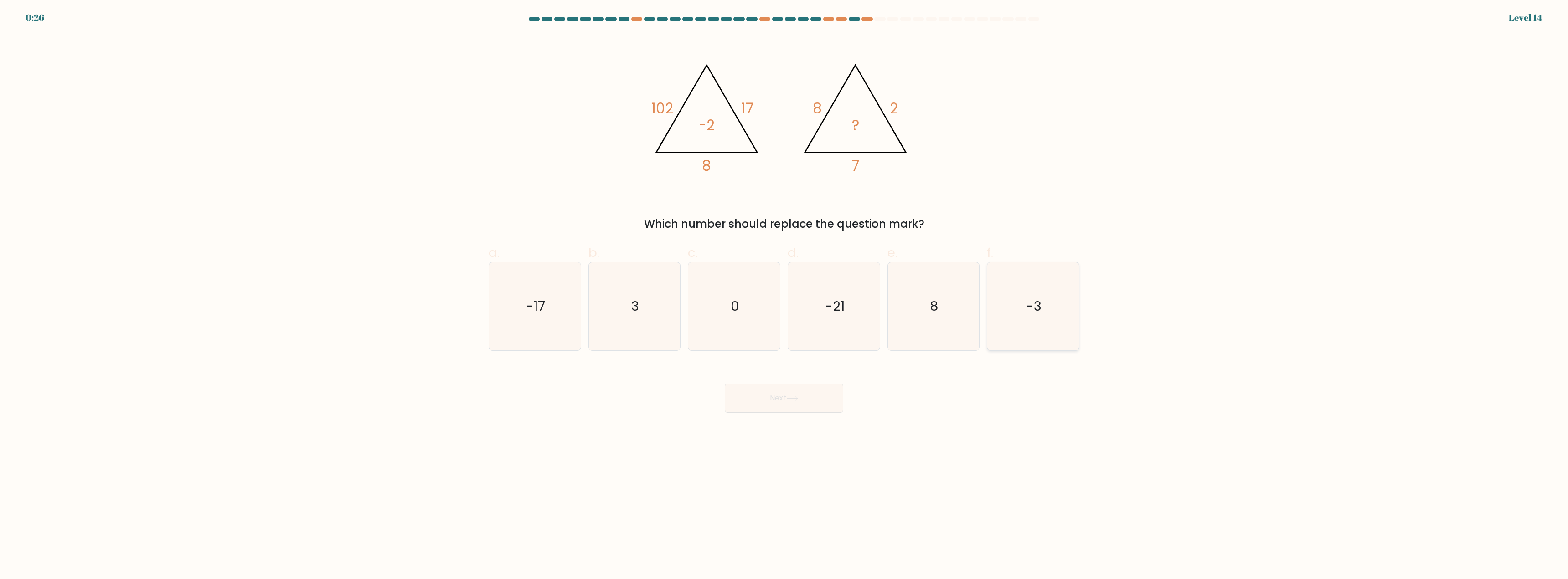
click at [1052, 309] on icon "-3" at bounding box center [1033, 306] width 88 height 88
click at [785, 296] on input "f. -3" at bounding box center [784, 293] width 1 height 6
radio input "true"
click at [754, 400] on button "Next" at bounding box center [784, 398] width 119 height 29
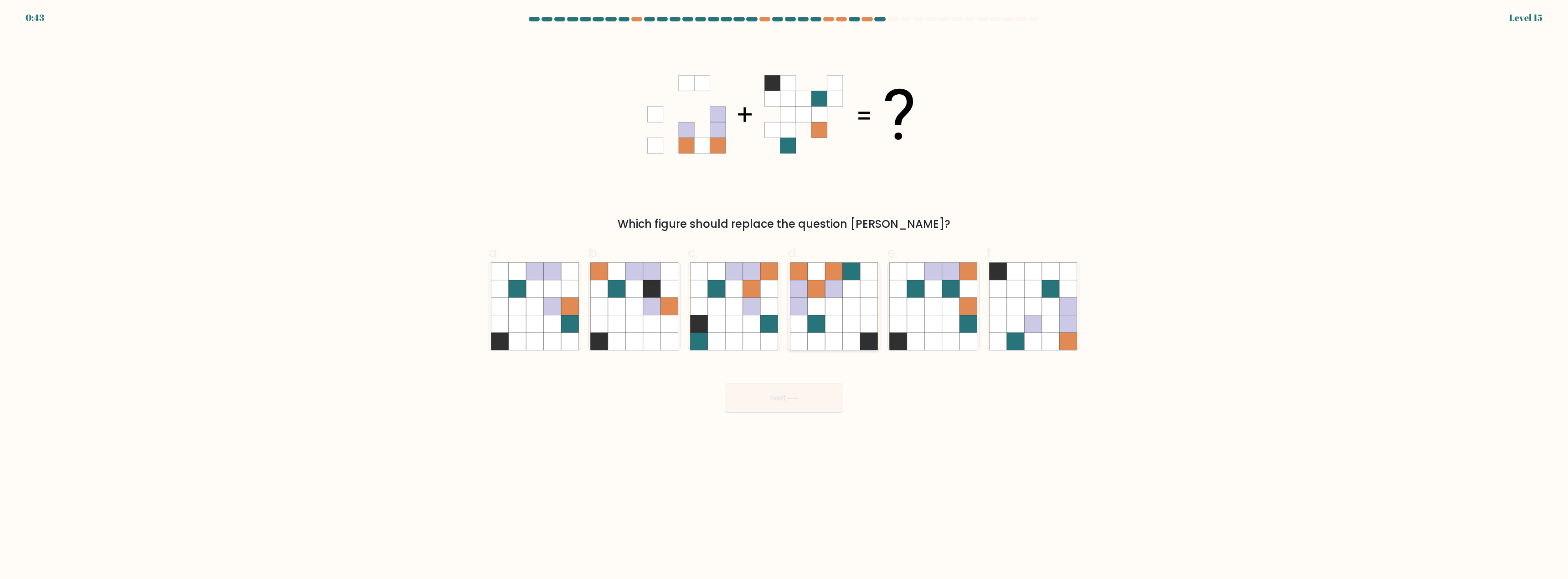
click at [831, 316] on icon at bounding box center [833, 324] width 17 height 17
click at [785, 296] on input "d." at bounding box center [784, 293] width 1 height 6
radio input "true"
click at [786, 402] on button "Next" at bounding box center [784, 398] width 119 height 29
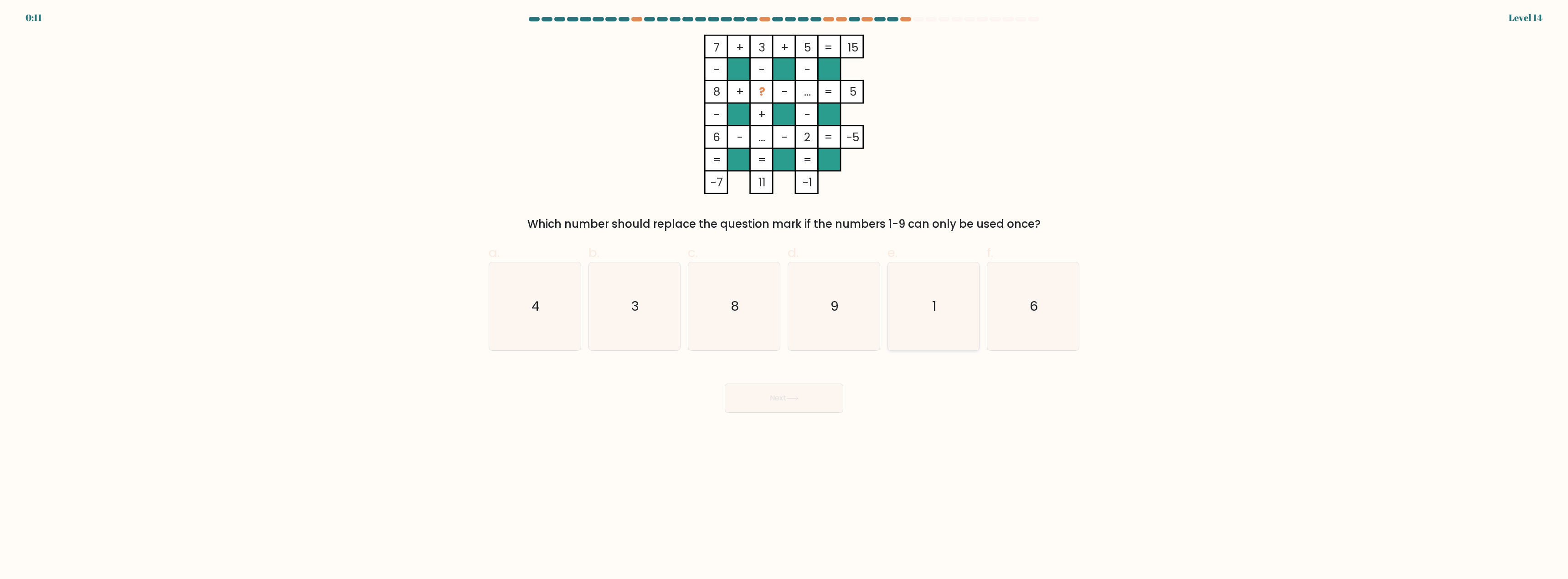
click at [942, 322] on icon "1" at bounding box center [933, 306] width 88 height 88
click at [785, 296] on input "e. 1" at bounding box center [784, 293] width 1 height 6
radio input "true"
click at [796, 403] on button "Next" at bounding box center [784, 398] width 119 height 29
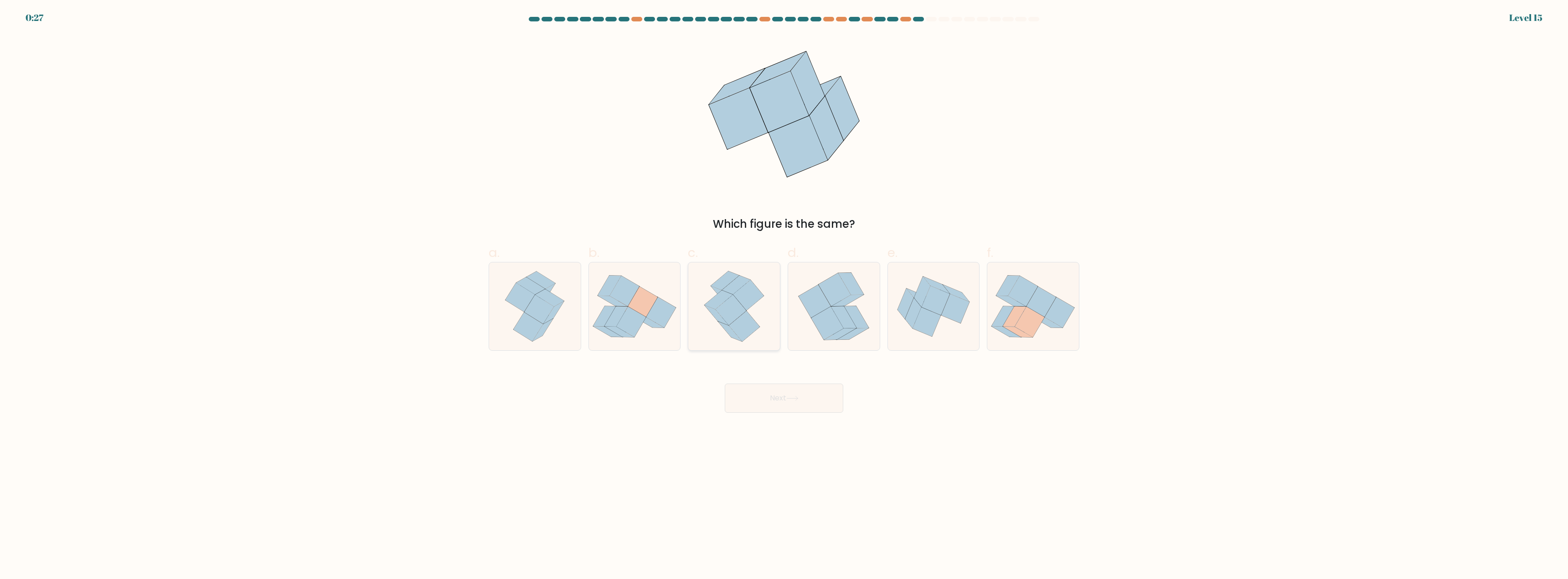
click at [736, 322] on icon at bounding box center [744, 326] width 31 height 30
click at [784, 296] on input "c." at bounding box center [784, 293] width 1 height 6
radio input "true"
click at [778, 392] on button "Next" at bounding box center [784, 398] width 119 height 29
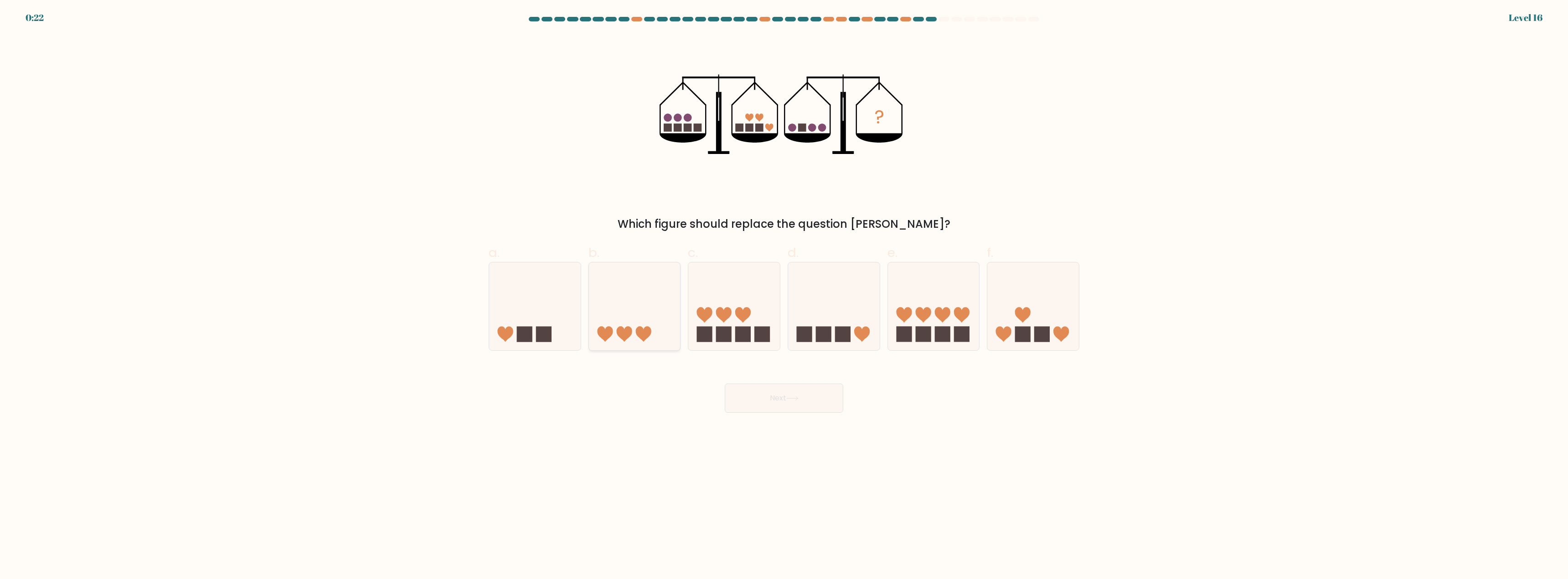
click at [631, 313] on icon at bounding box center [634, 307] width 92 height 75
click at [784, 296] on input "b." at bounding box center [784, 293] width 1 height 6
radio input "true"
click at [769, 403] on button "Next" at bounding box center [784, 398] width 119 height 29
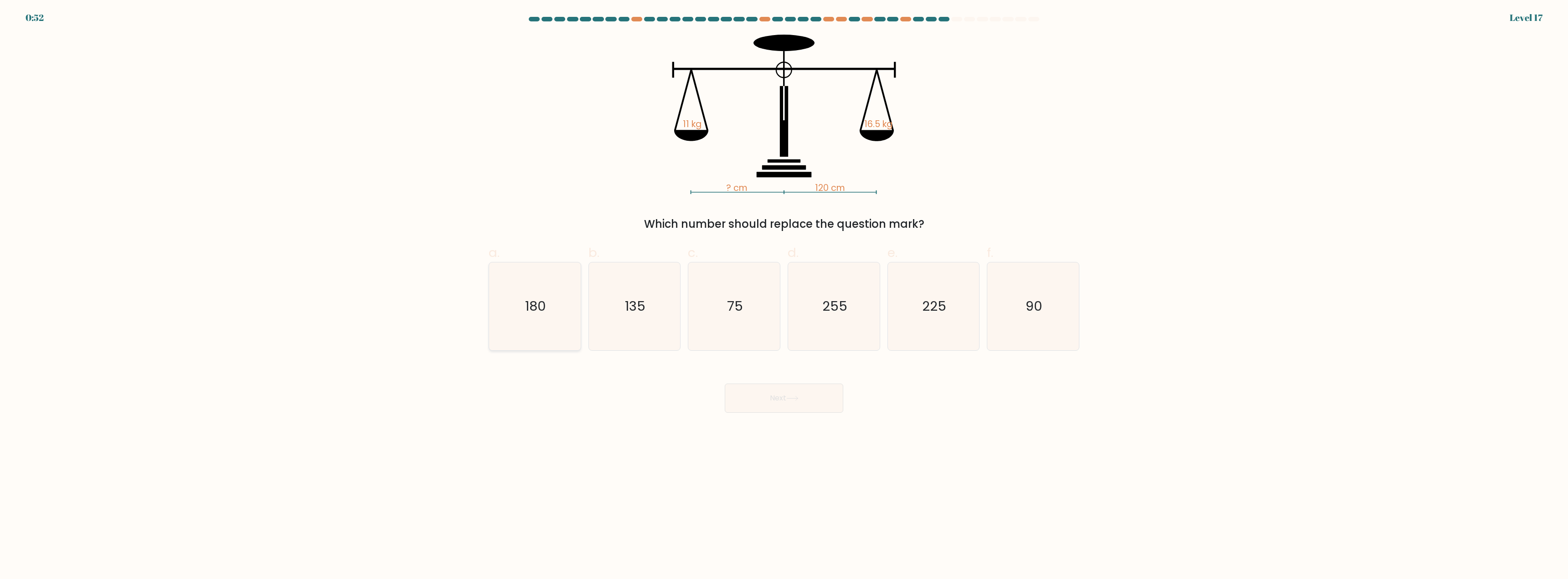
click at [536, 333] on icon "180" at bounding box center [534, 306] width 88 height 88
click at [784, 296] on input "a. 180" at bounding box center [784, 293] width 1 height 6
radio input "true"
click at [758, 401] on button "Next" at bounding box center [784, 398] width 119 height 29
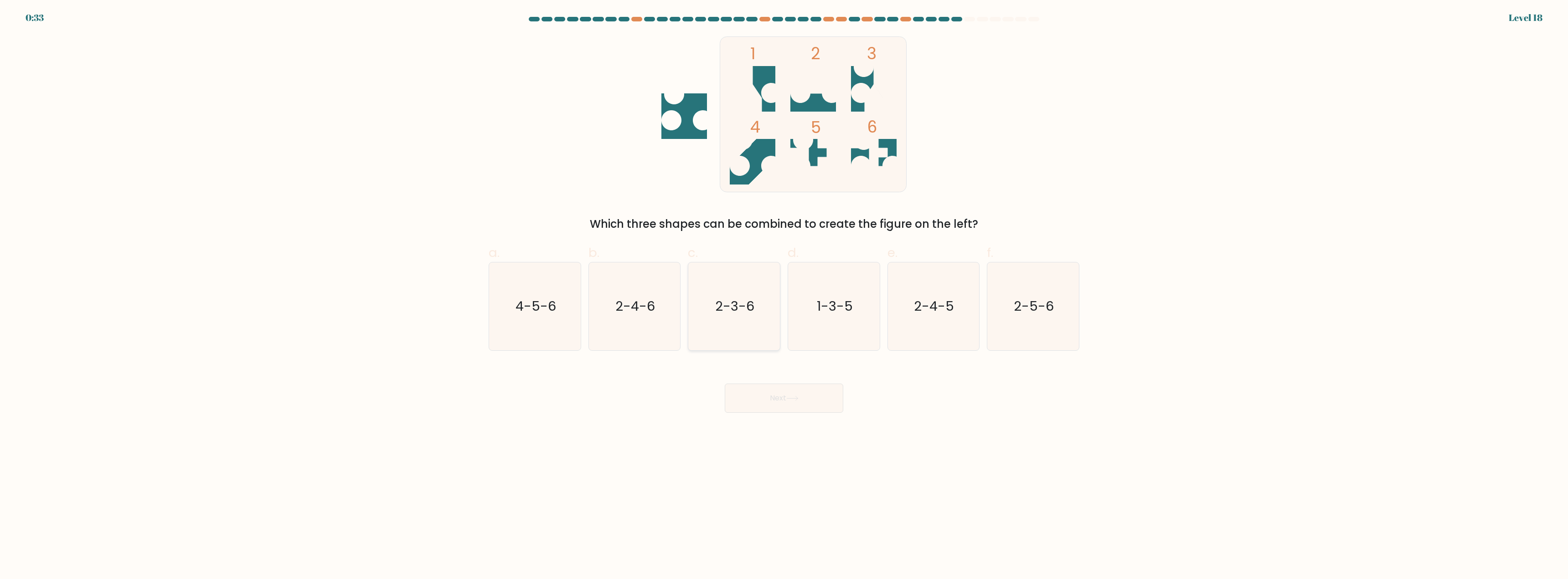
click at [716, 303] on icon "2-3-6" at bounding box center [734, 306] width 88 height 88
click at [784, 296] on input "c. 2-3-6" at bounding box center [784, 293] width 1 height 6
radio input "true"
click at [769, 405] on button "Next" at bounding box center [784, 398] width 119 height 29
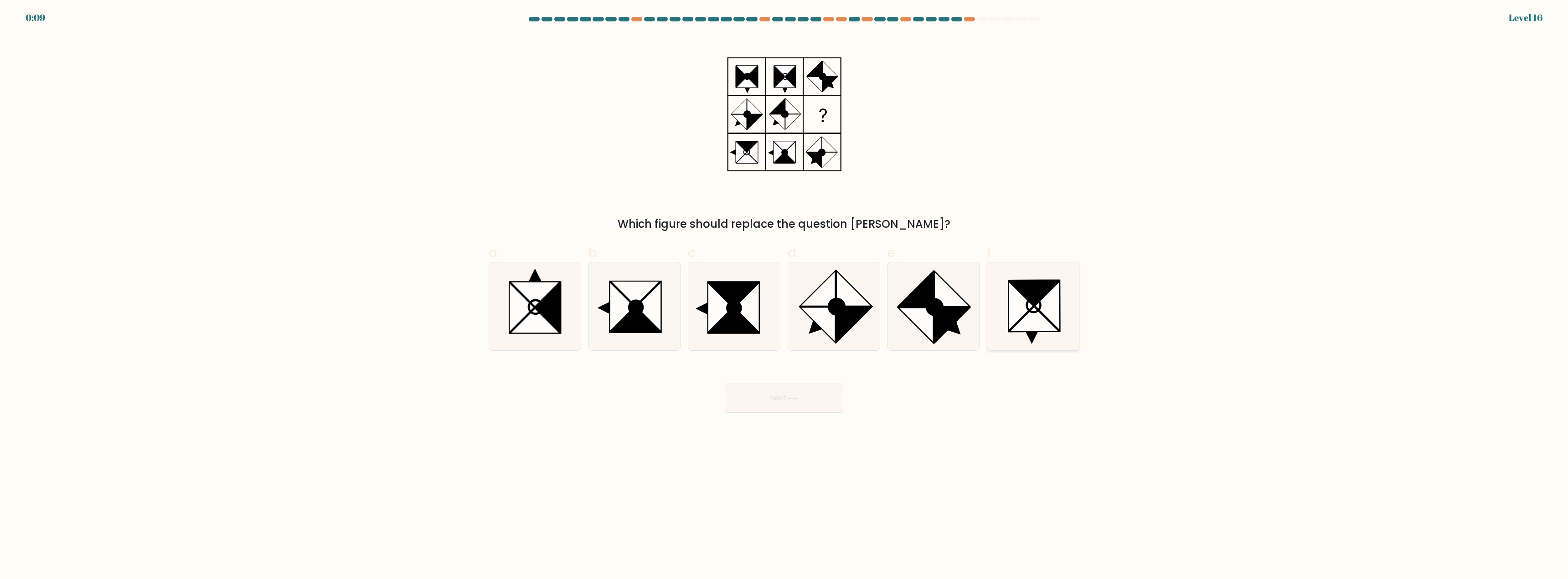
click at [1052, 313] on icon at bounding box center [1047, 306] width 25 height 50
click at [785, 296] on input "f." at bounding box center [784, 293] width 1 height 6
radio input "true"
click at [793, 405] on button "Next" at bounding box center [784, 398] width 119 height 29
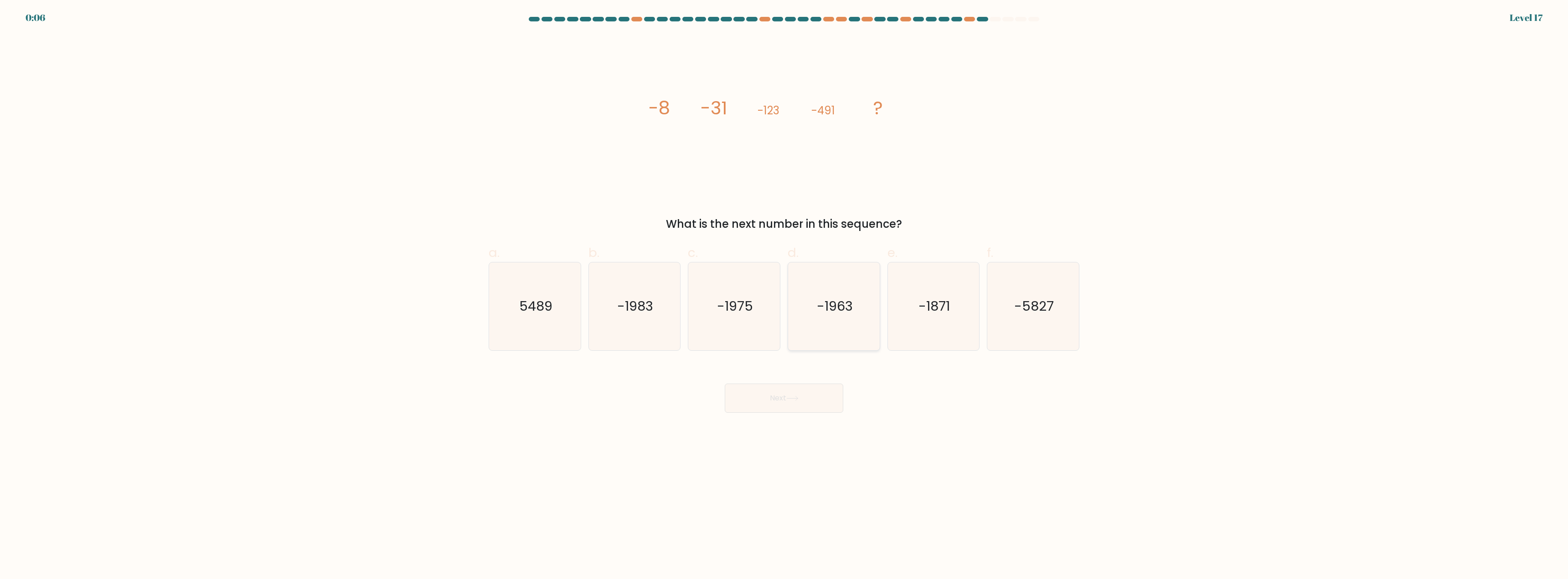
click at [819, 321] on icon "-1963" at bounding box center [834, 306] width 88 height 88
click at [785, 296] on input "d. -1963" at bounding box center [784, 293] width 1 height 6
radio input "true"
click at [802, 396] on button "Next" at bounding box center [784, 398] width 119 height 29
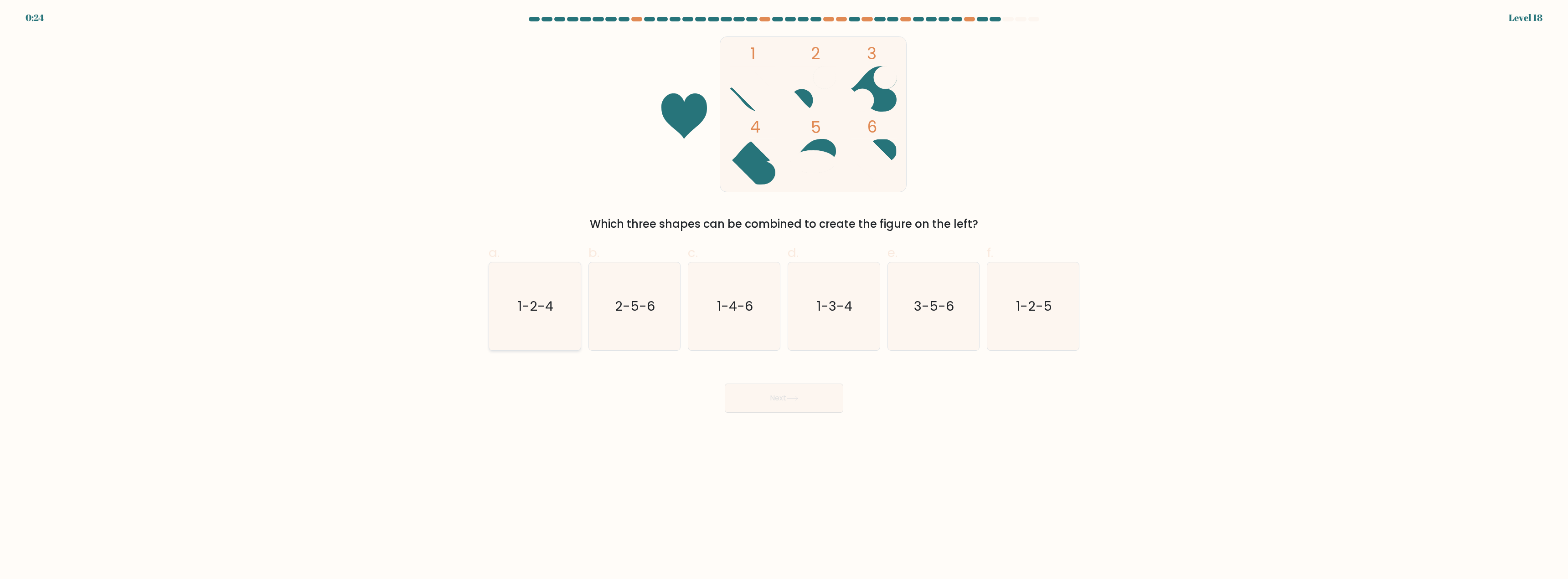
click at [508, 309] on icon "1-2-4" at bounding box center [534, 306] width 88 height 88
click at [784, 296] on input "a. 1-2-4" at bounding box center [784, 293] width 1 height 6
radio input "true"
click at [761, 401] on button "Next" at bounding box center [784, 398] width 119 height 29
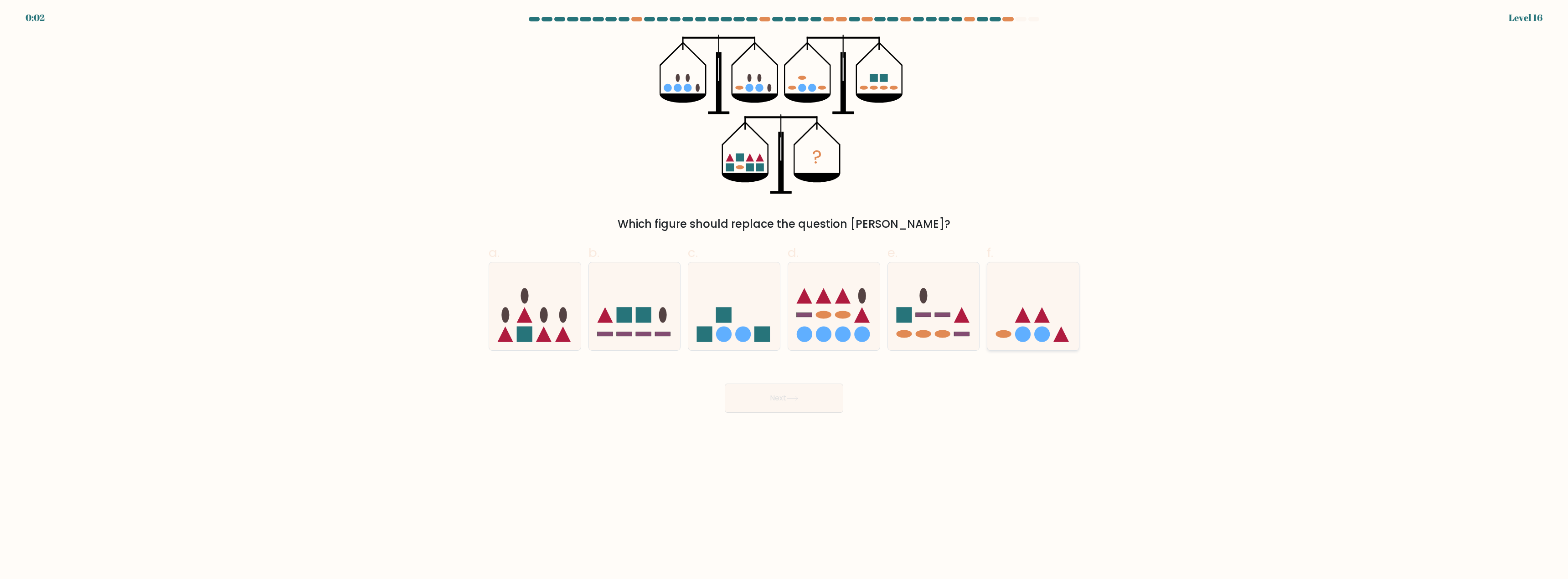
click at [1028, 313] on icon at bounding box center [1033, 307] width 92 height 75
click at [785, 296] on input "f." at bounding box center [784, 293] width 1 height 6
radio input "true"
click at [793, 399] on icon at bounding box center [793, 398] width 12 height 5
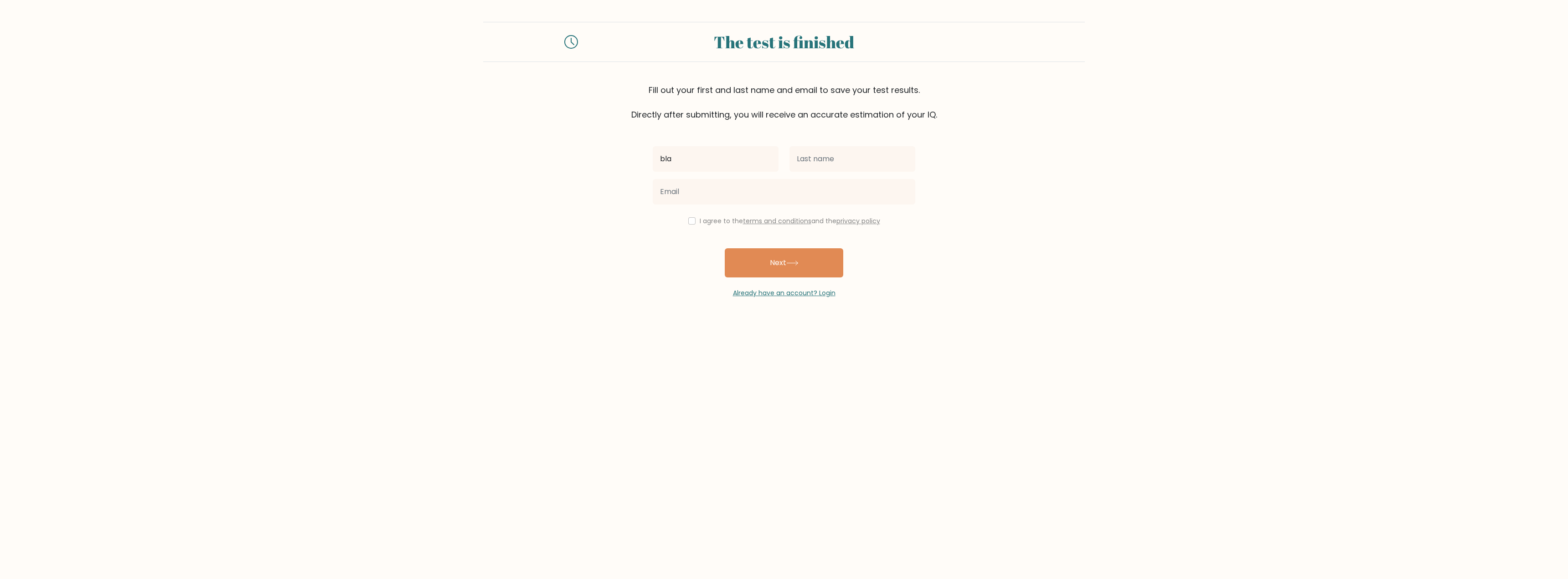
type input "bla"
type input "kakakaka@gmail.com"
click at [692, 220] on input "checkbox" at bounding box center [692, 221] width 7 height 7
checkbox input "true"
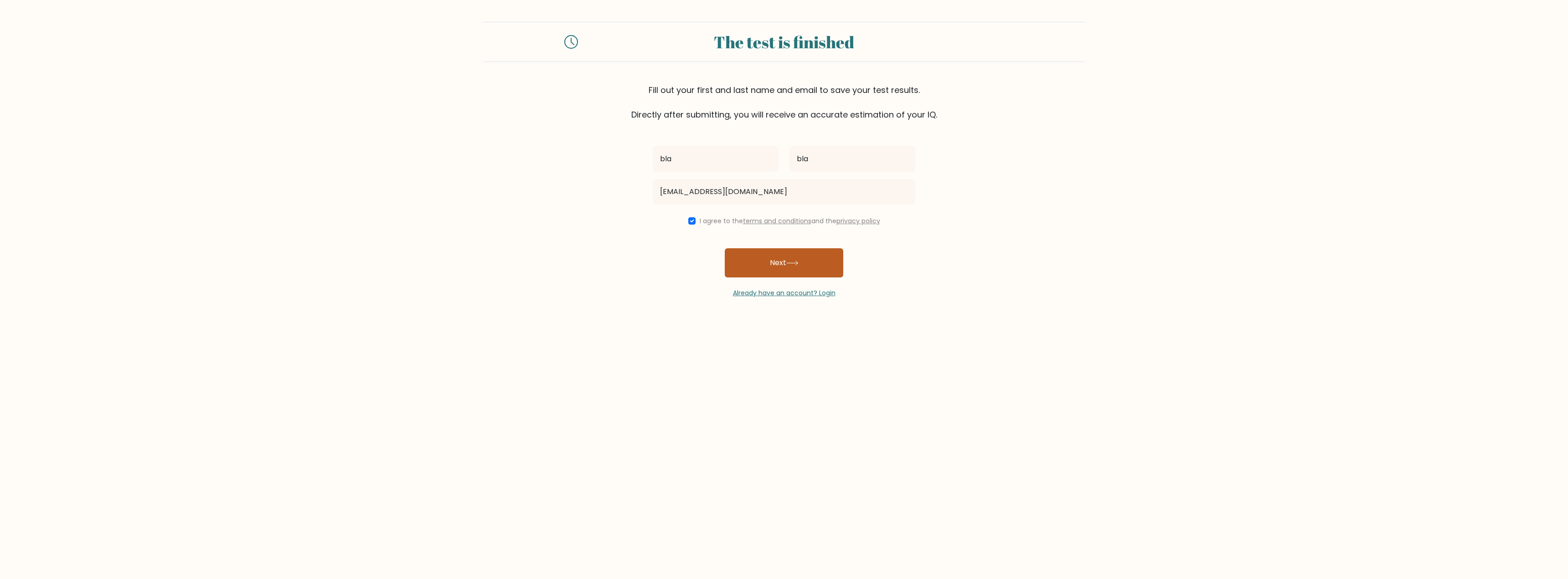
click at [772, 266] on button "Next" at bounding box center [784, 263] width 119 height 29
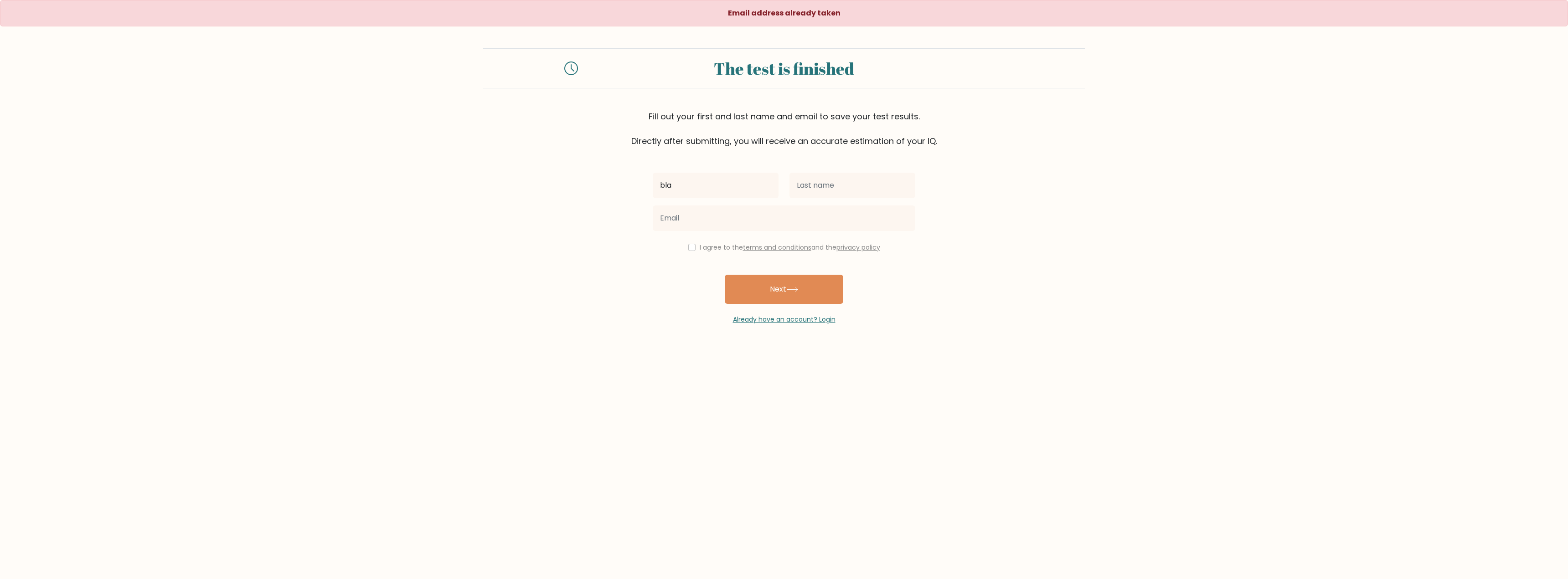
type input "bla"
type input "v"
type input "bla"
type input "[EMAIL_ADDRESS][DOMAIN_NAME]"
click at [687, 243] on div "I agree to the terms and conditions and the privacy policy" at bounding box center [783, 248] width 273 height 11
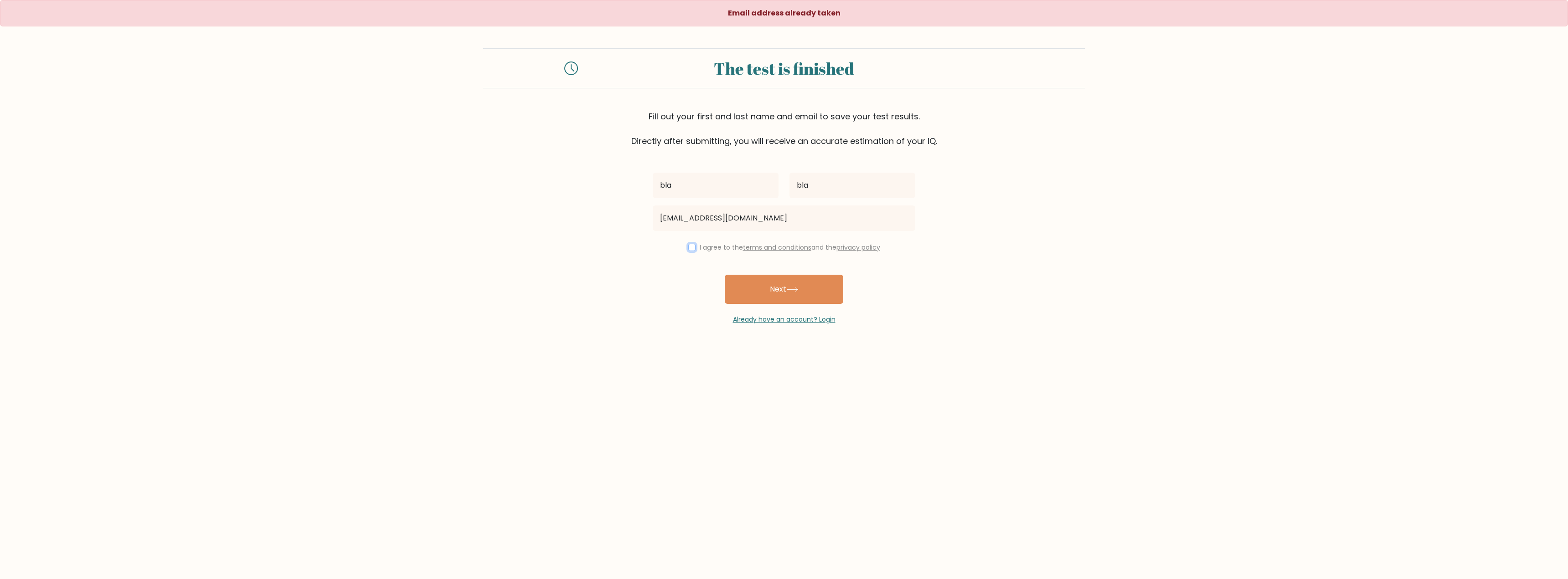
click at [690, 247] on input "checkbox" at bounding box center [692, 248] width 7 height 7
checkbox input "true"
click at [766, 296] on button "Next" at bounding box center [784, 290] width 119 height 29
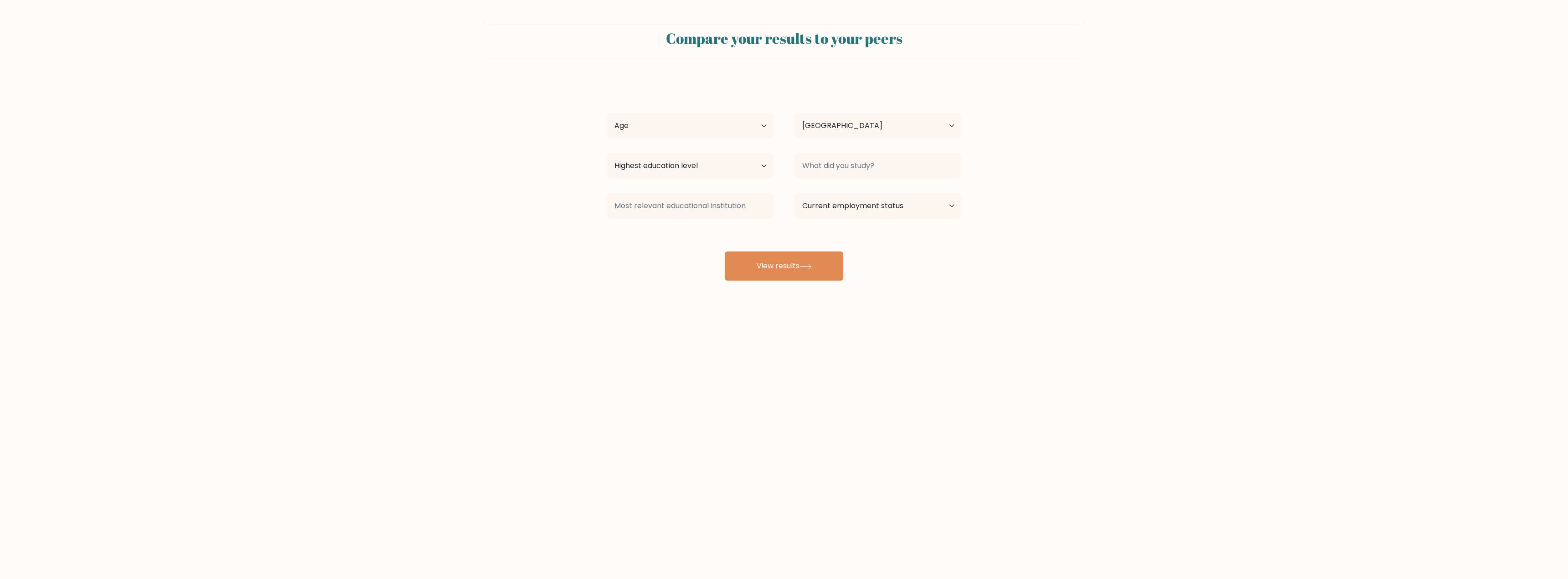
select select "HR"
click at [703, 133] on select "Age Under [DEMOGRAPHIC_DATA] [DEMOGRAPHIC_DATA] [DEMOGRAPHIC_DATA] [DEMOGRAPHIC…" at bounding box center [690, 126] width 166 height 26
select select "25_34"
click at [607, 113] on select "Age Under [DEMOGRAPHIC_DATA] [DEMOGRAPHIC_DATA] [DEMOGRAPHIC_DATA] [DEMOGRAPHIC…" at bounding box center [690, 126] width 166 height 26
click at [693, 175] on select "Highest education level No schooling Primary Lower Secondary Upper Secondary Oc…" at bounding box center [690, 166] width 166 height 26
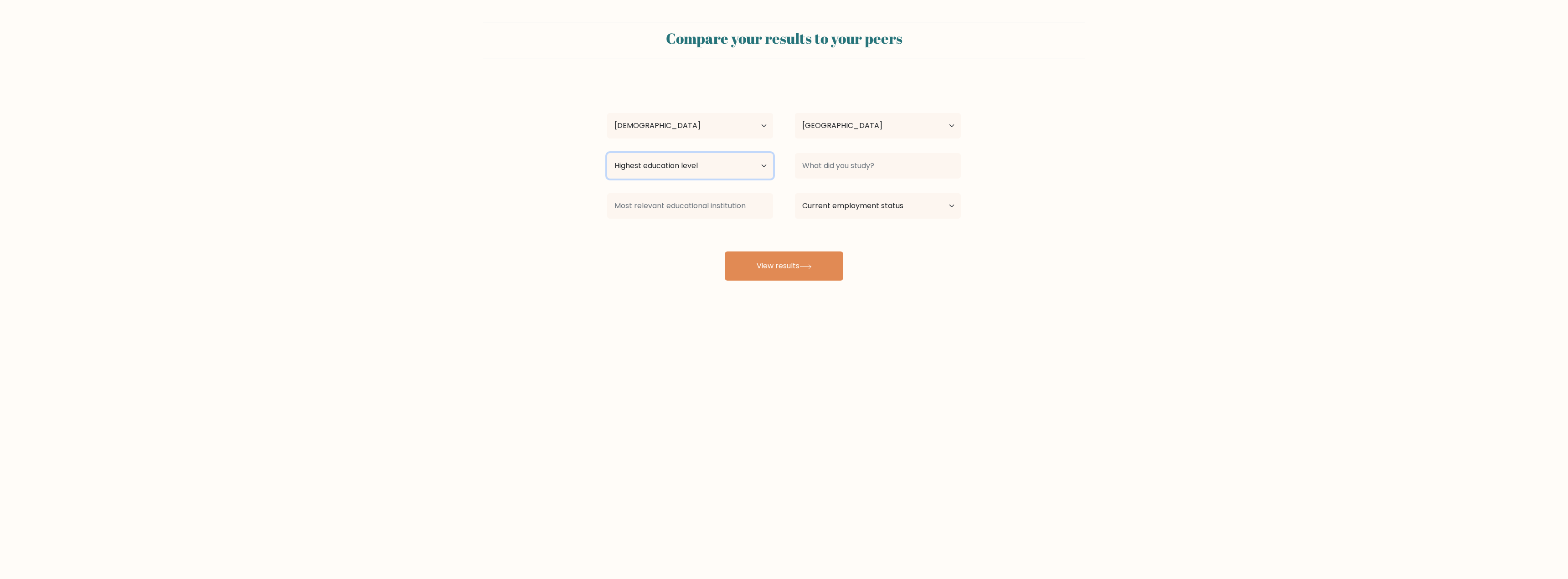
select select "occupation_specific"
click at [607, 153] on select "Highest education level No schooling Primary Lower Secondary Upper Secondary Oc…" at bounding box center [690, 166] width 166 height 26
click at [819, 168] on input at bounding box center [878, 166] width 166 height 26
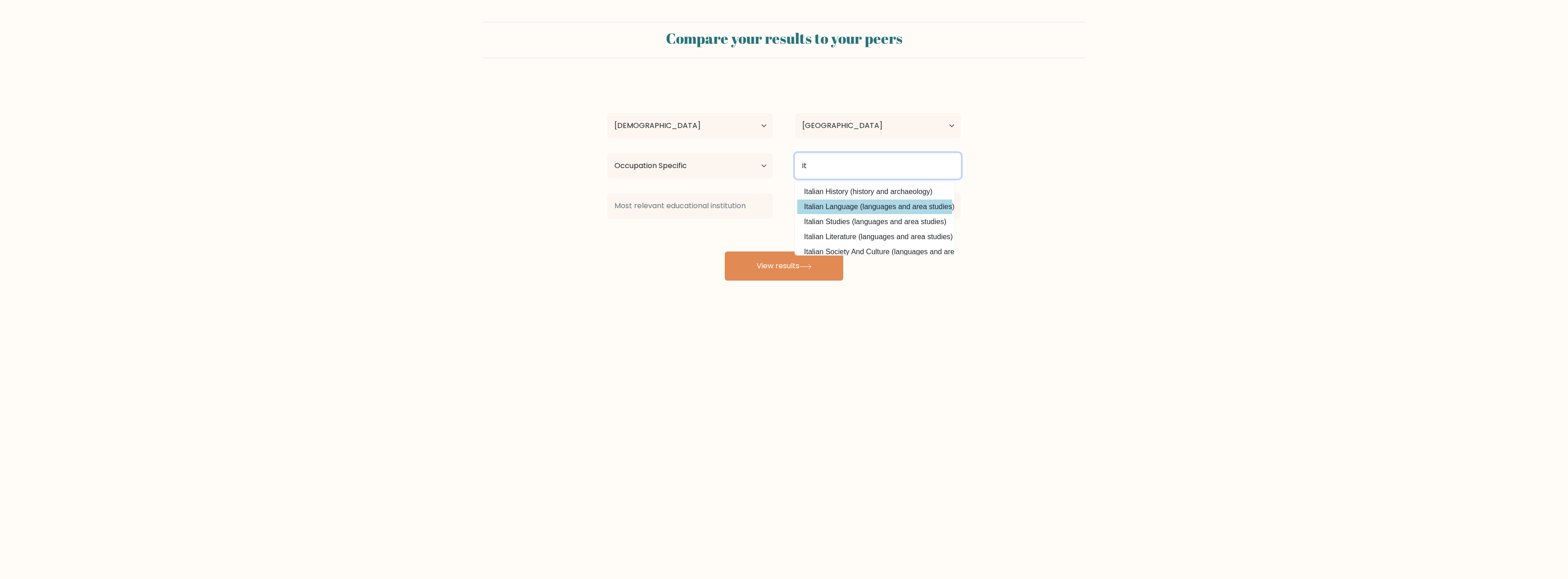
type input "i"
click at [823, 193] on option "Clinical Engineering (engineering)" at bounding box center [875, 192] width 155 height 15
type input "Clinical Engineering"
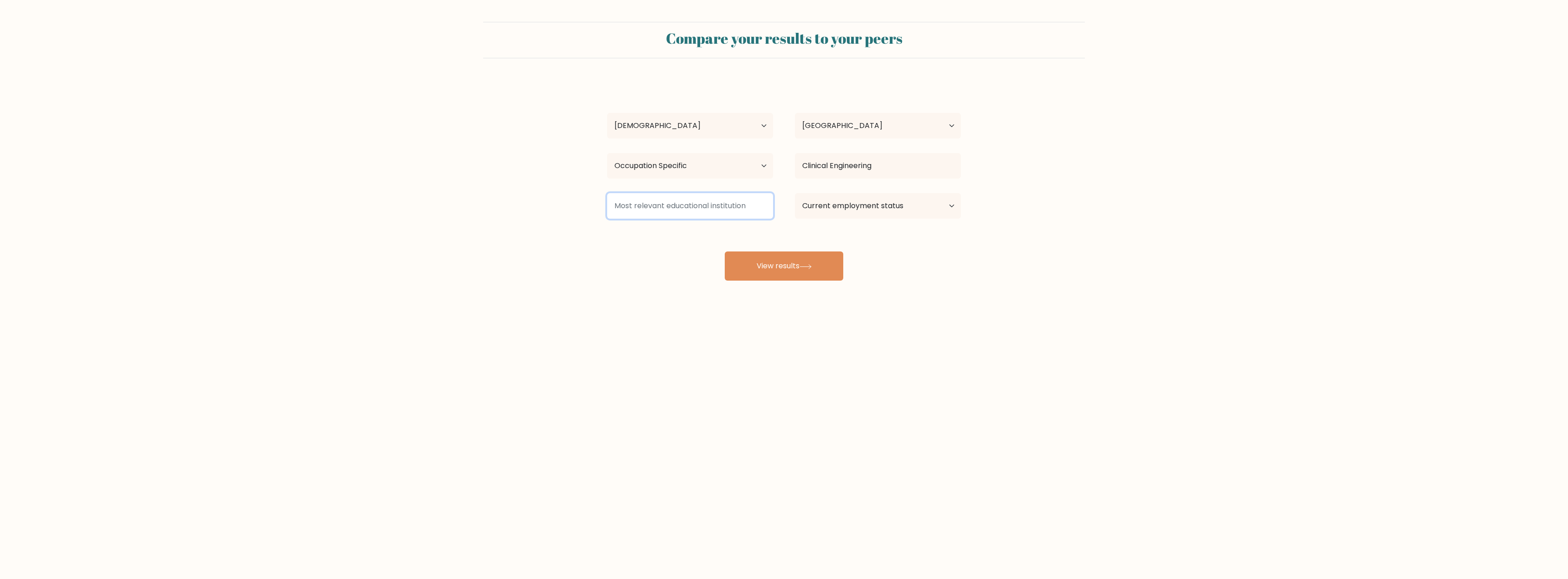
click at [695, 204] on input at bounding box center [690, 206] width 166 height 26
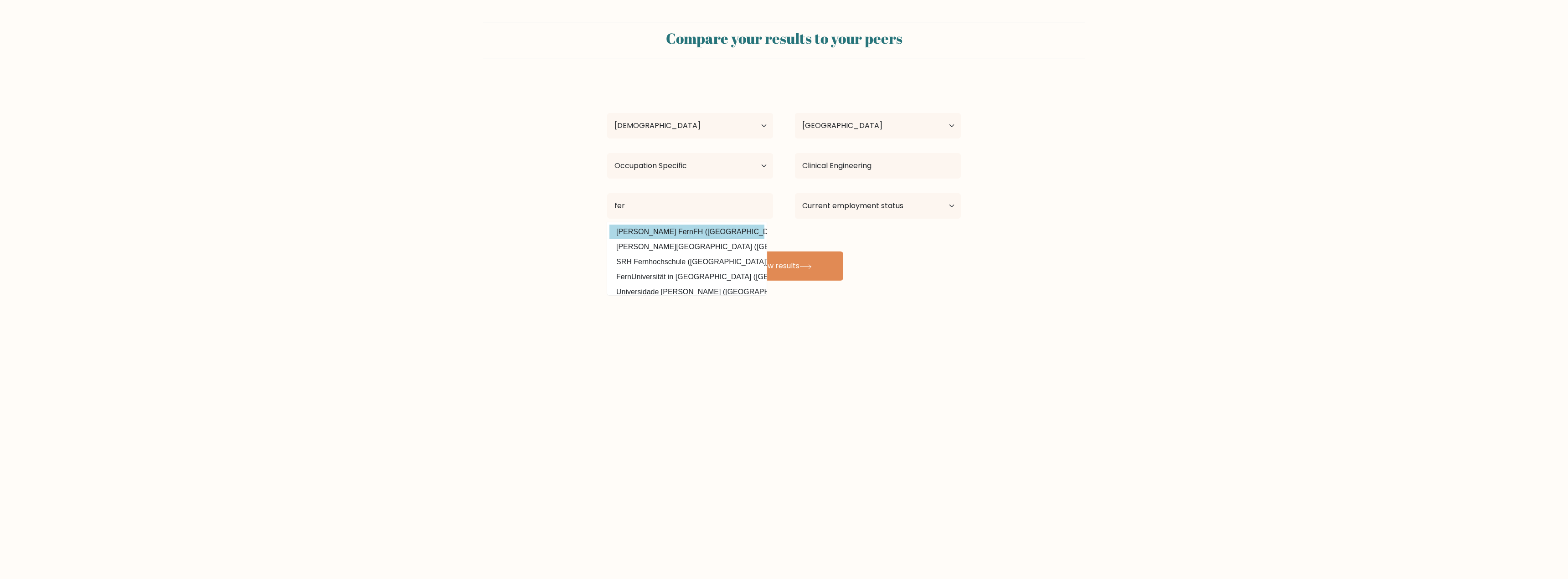
click at [696, 236] on option "[PERSON_NAME] FernFH ([GEOGRAPHIC_DATA])" at bounding box center [687, 232] width 155 height 15
type input "[PERSON_NAME] FernFH"
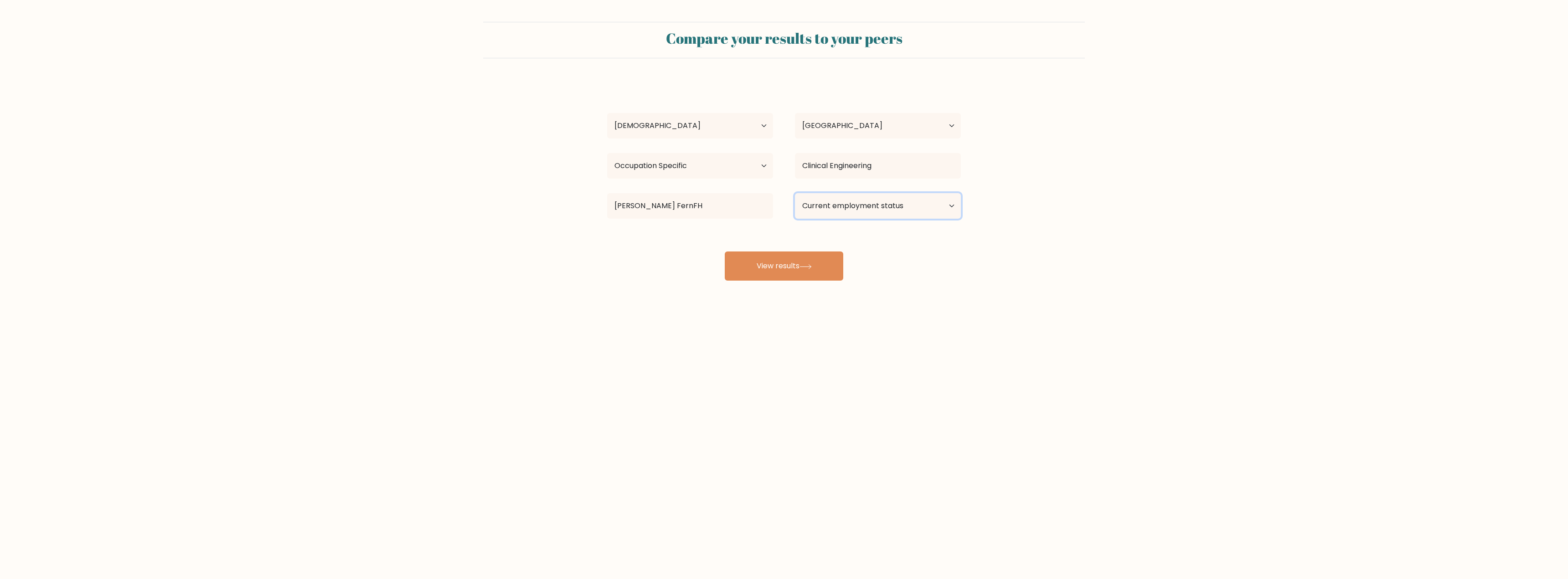
click at [828, 206] on select "Current employment status Employed Student Retired Other / prefer not to answer" at bounding box center [878, 206] width 166 height 26
select select "employed"
click at [795, 193] on select "Current employment status Employed Student Retired Other / prefer not to answer" at bounding box center [878, 206] width 166 height 26
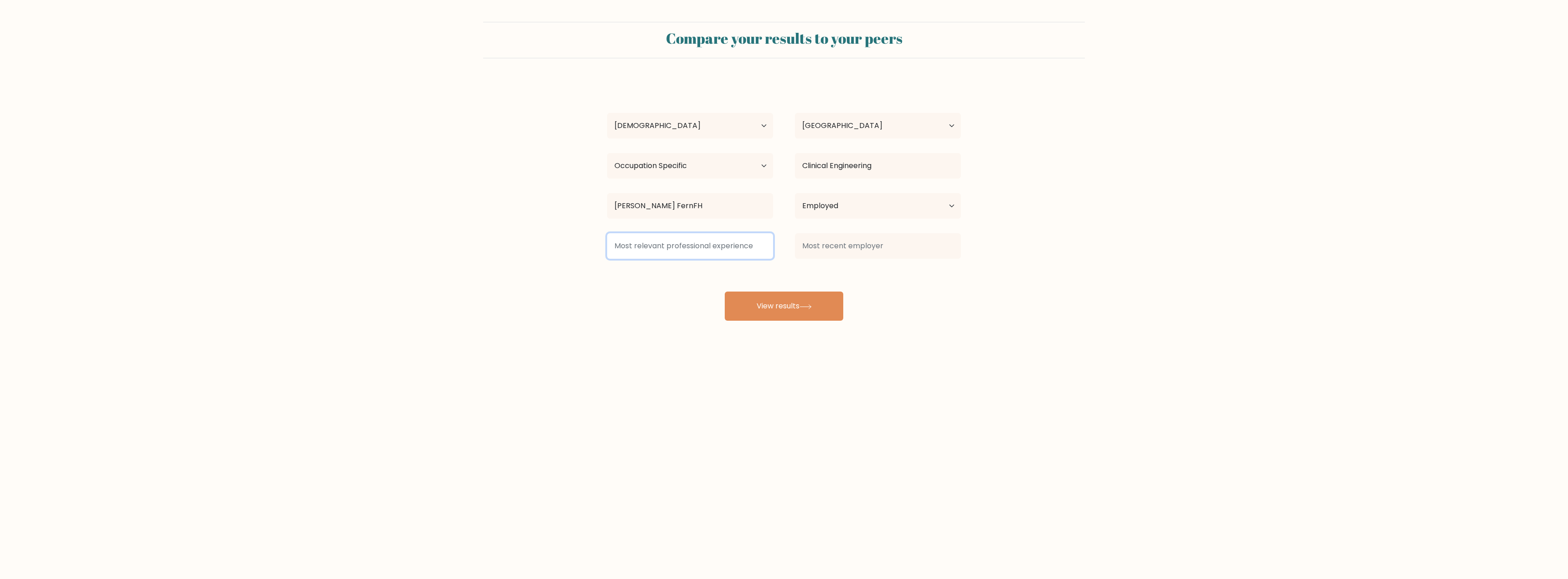
click at [712, 253] on input at bounding box center [690, 246] width 166 height 26
type input "jjjj"
click at [827, 255] on input at bounding box center [878, 246] width 166 height 26
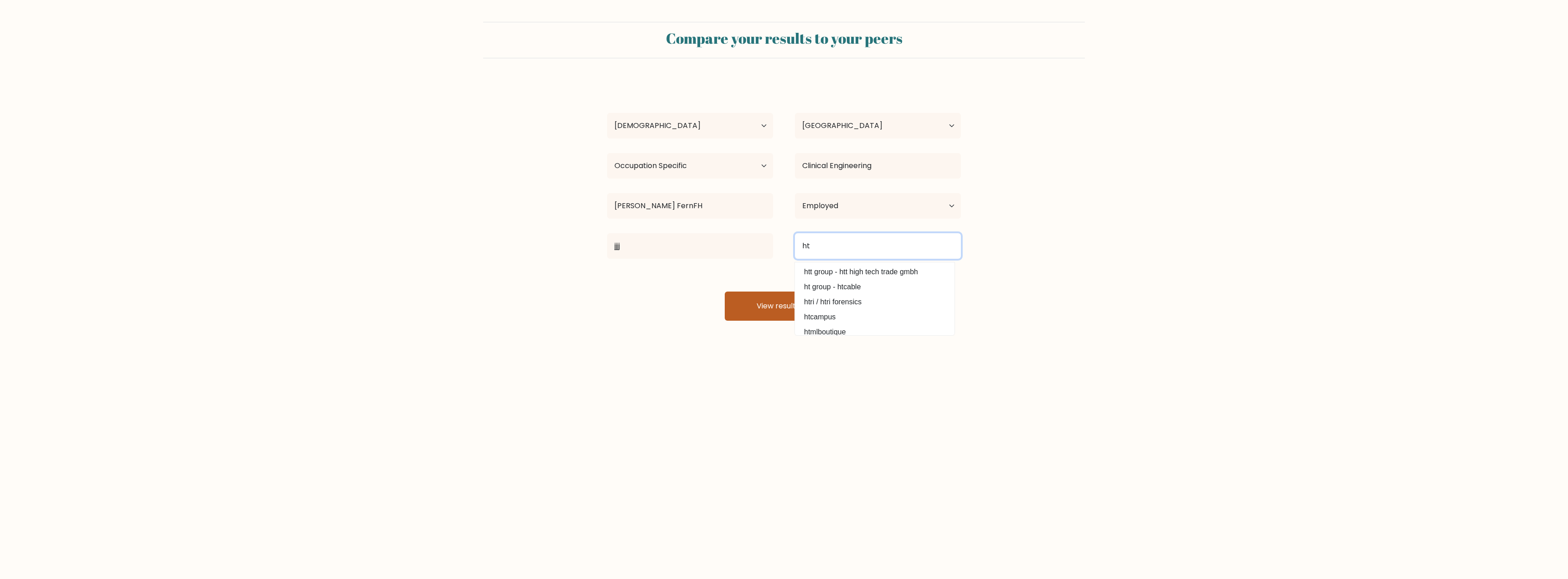
type input "ht"
click at [772, 307] on button "View results" at bounding box center [784, 306] width 119 height 29
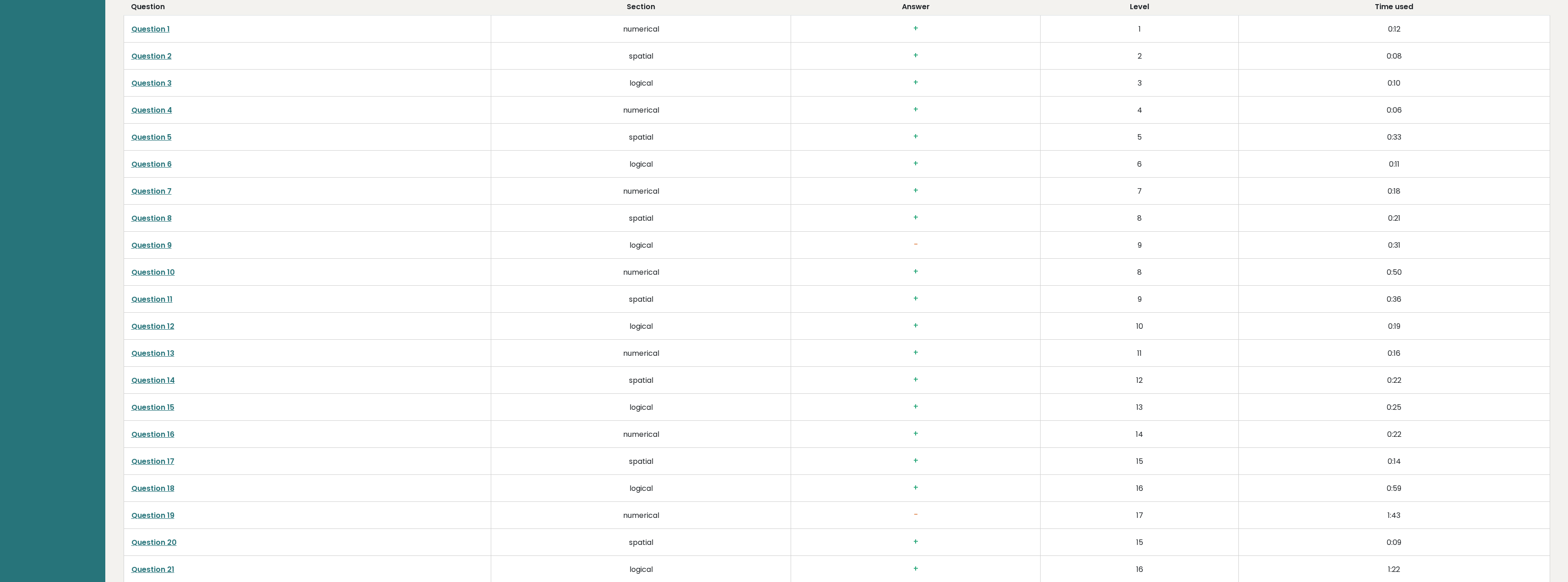
scroll to position [2060, 0]
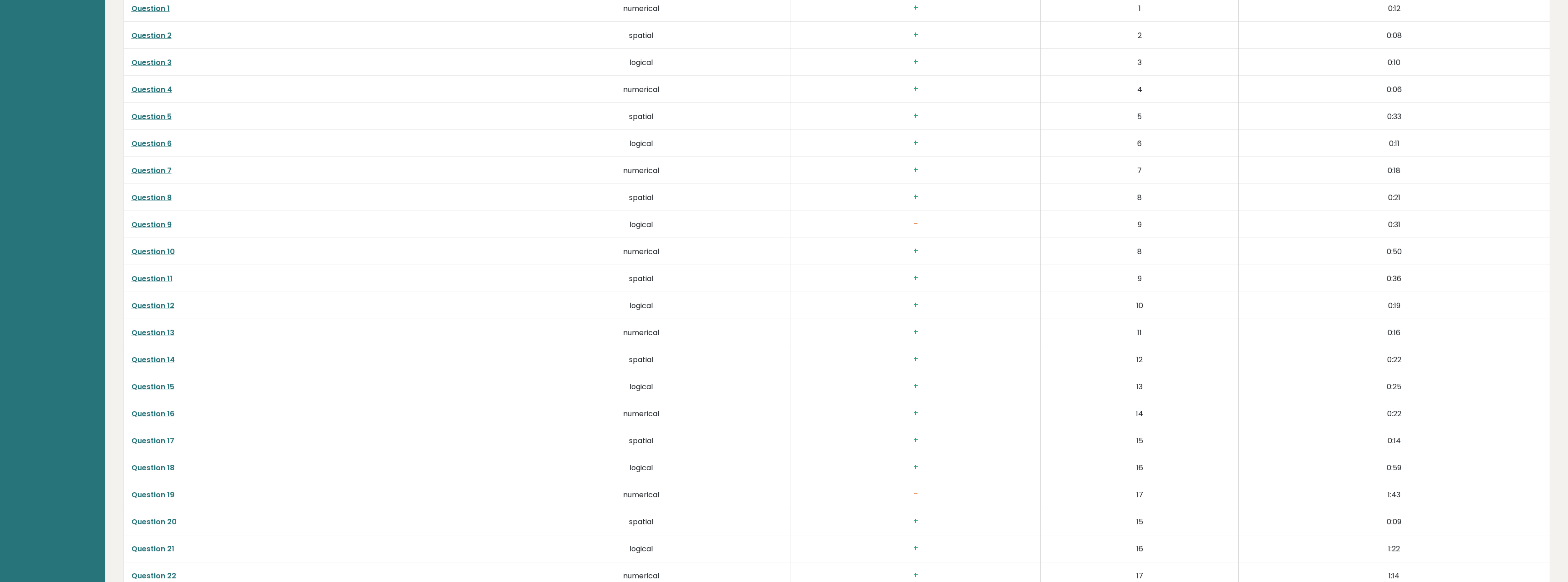
click at [150, 225] on link "Question 9" at bounding box center [152, 224] width 40 height 10
click at [149, 490] on link "Question 19" at bounding box center [153, 495] width 43 height 10
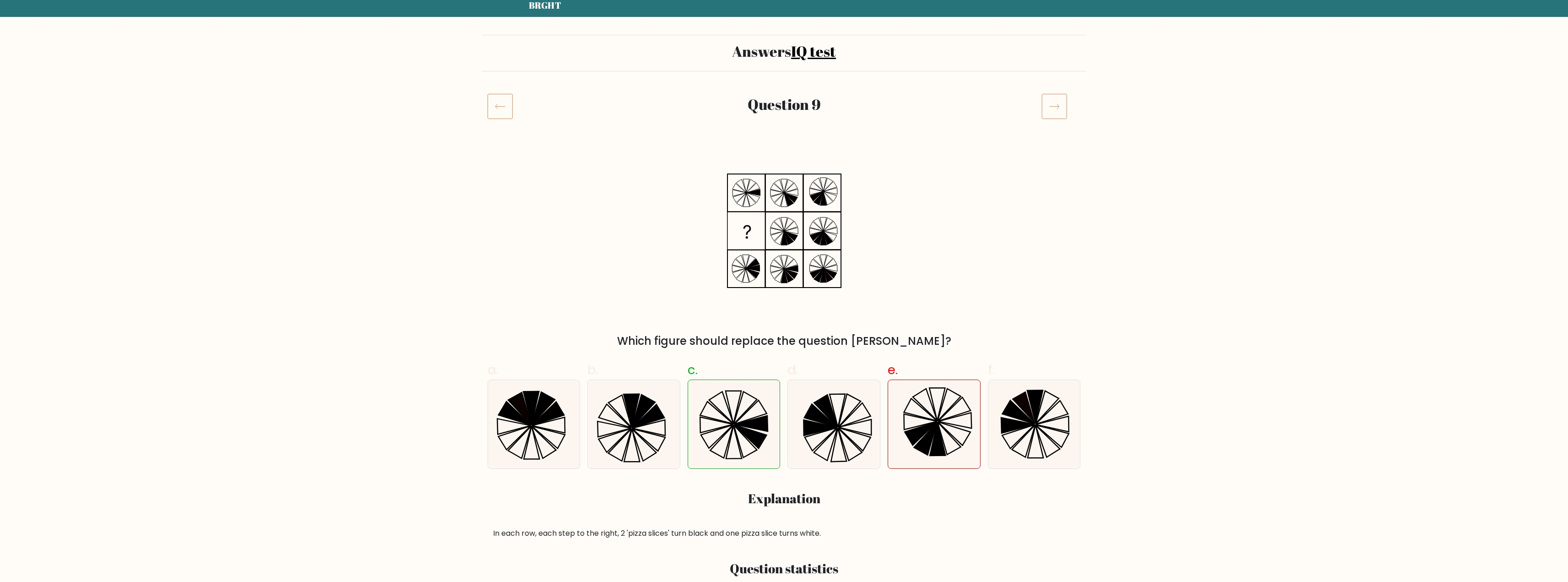
scroll to position [46, 0]
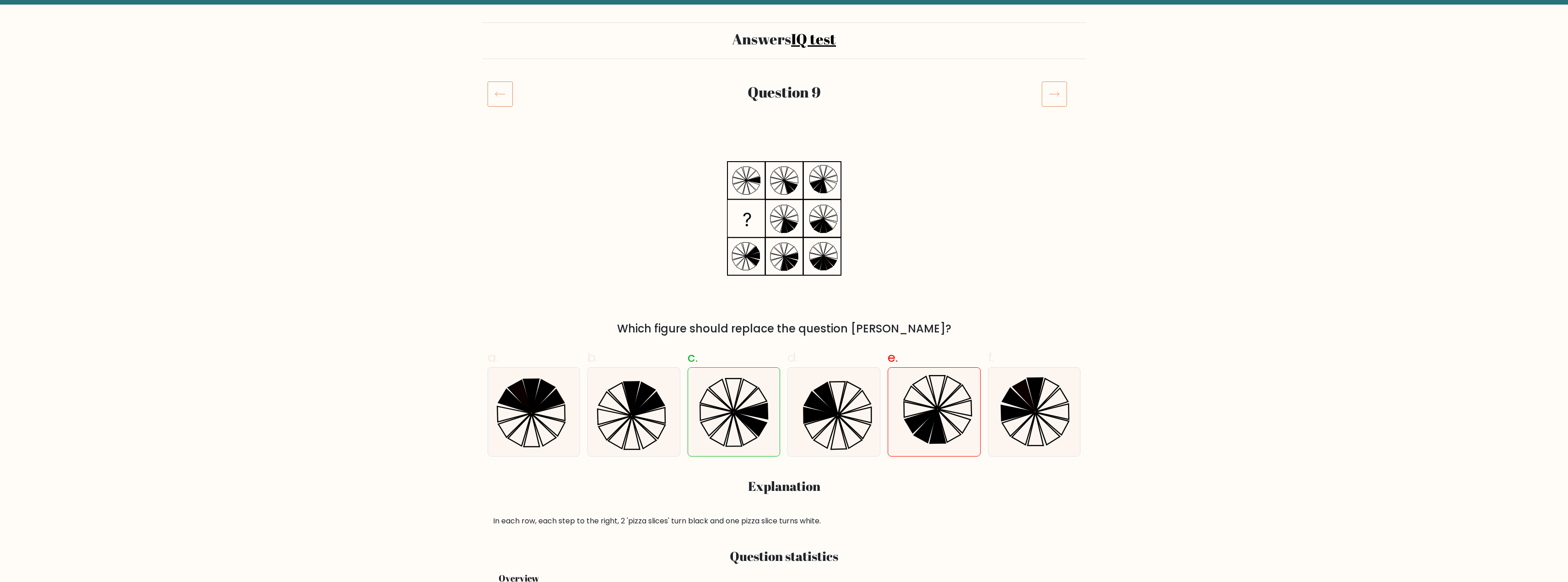
click at [499, 99] on icon at bounding box center [500, 94] width 25 height 26
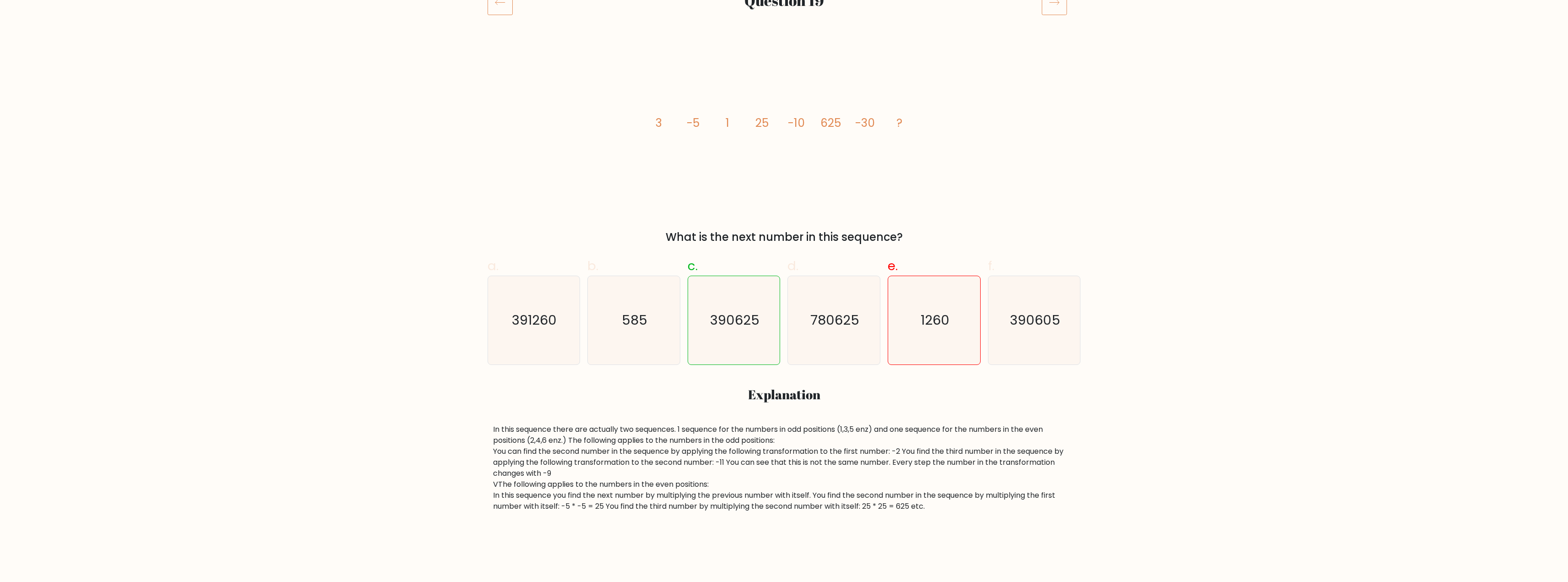
scroll to position [92, 0]
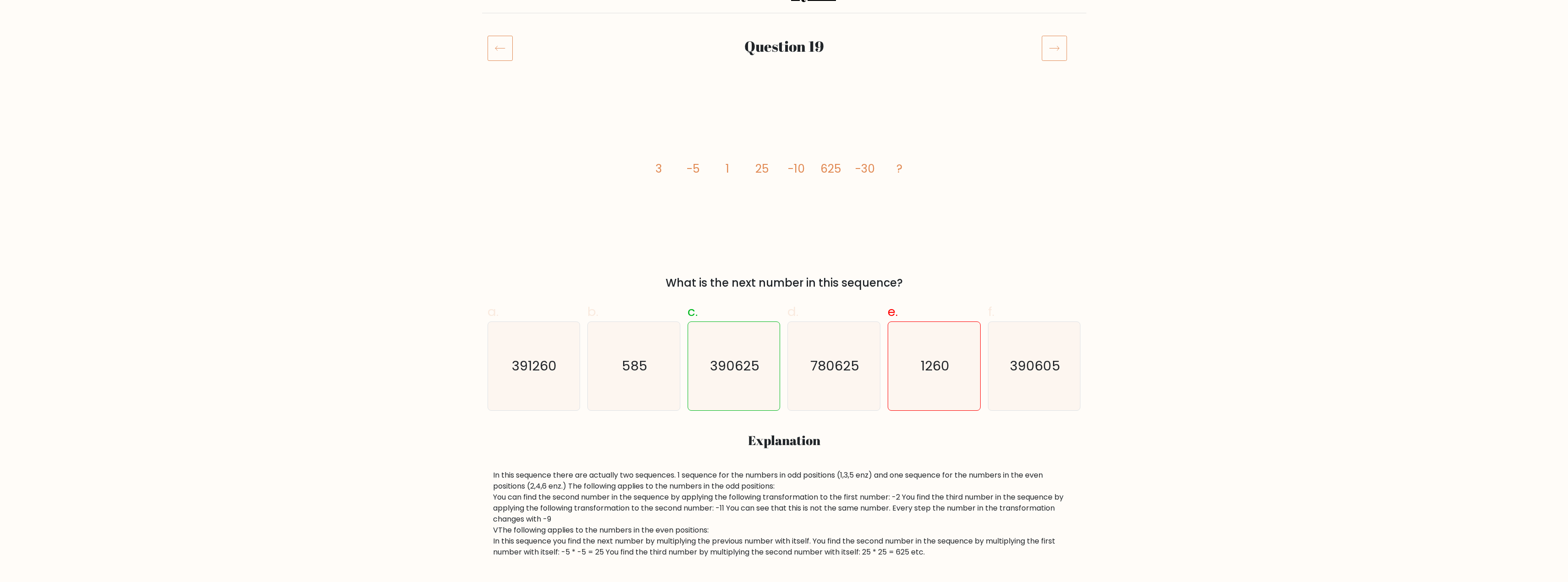
click at [509, 177] on div "image/svg+xml 3 -5 1 25 -10 625 -30 ? What is the next number in this sequence?" at bounding box center [784, 191] width 604 height 199
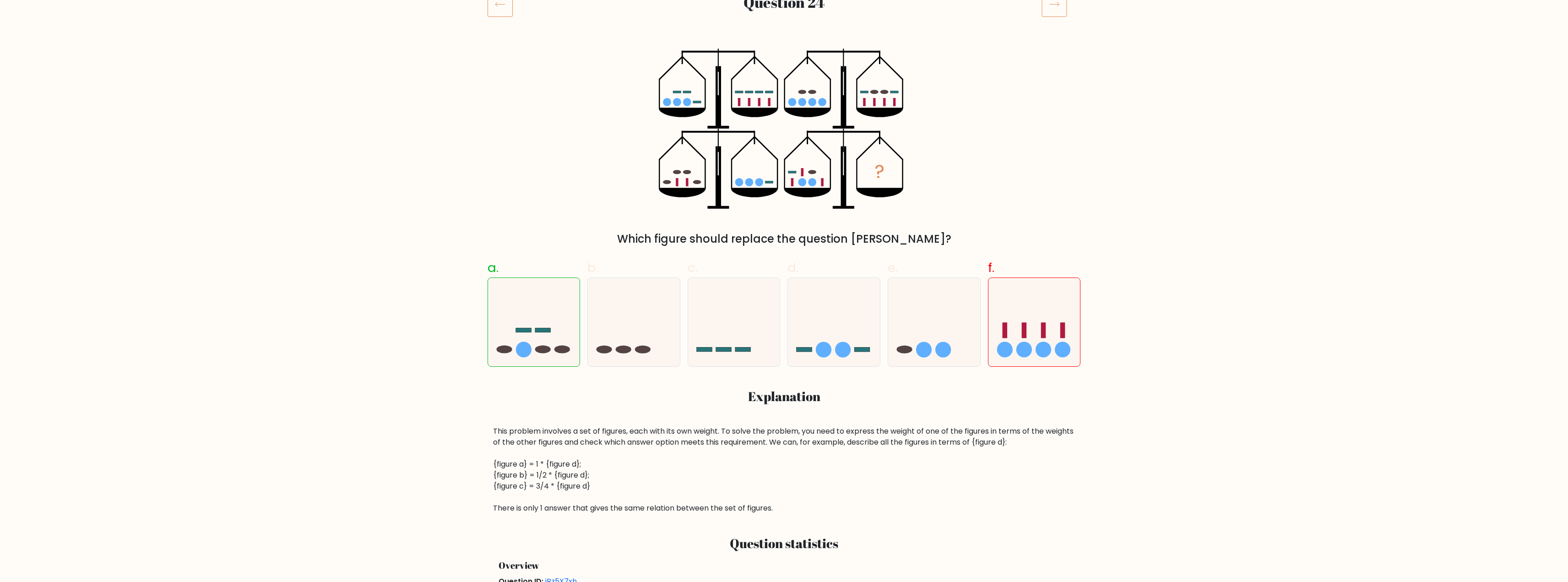
scroll to position [138, 0]
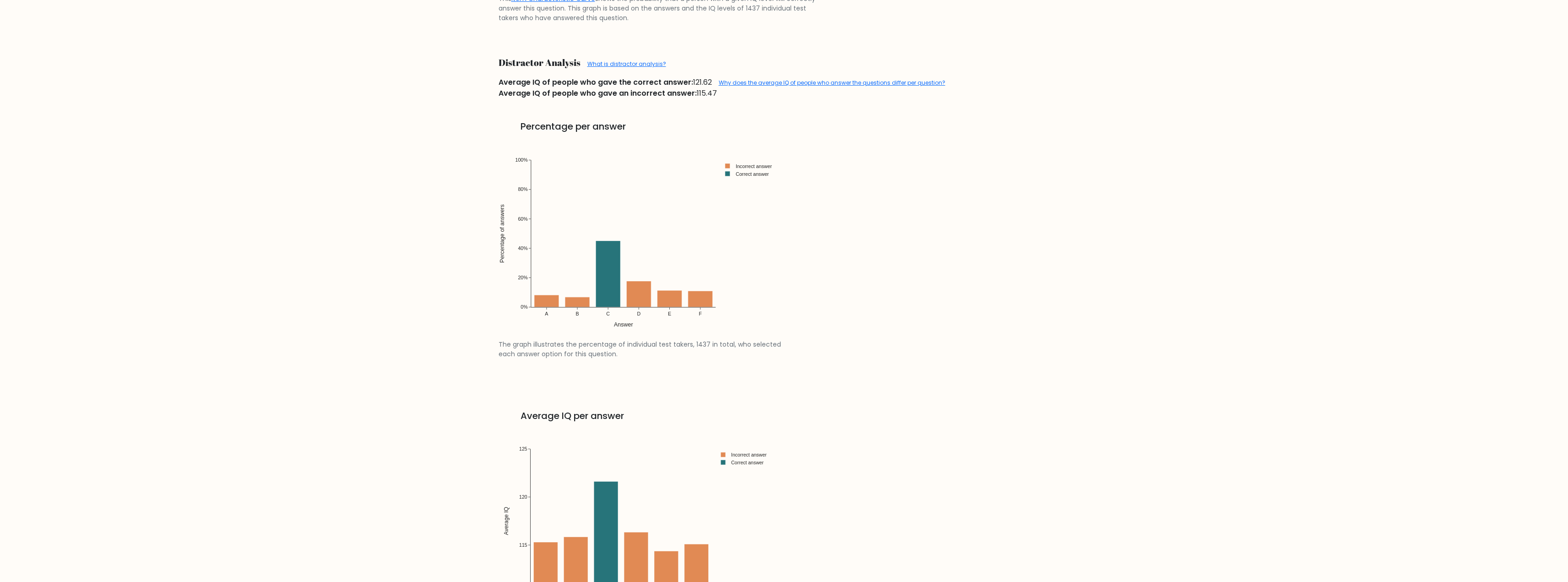
scroll to position [1190, 0]
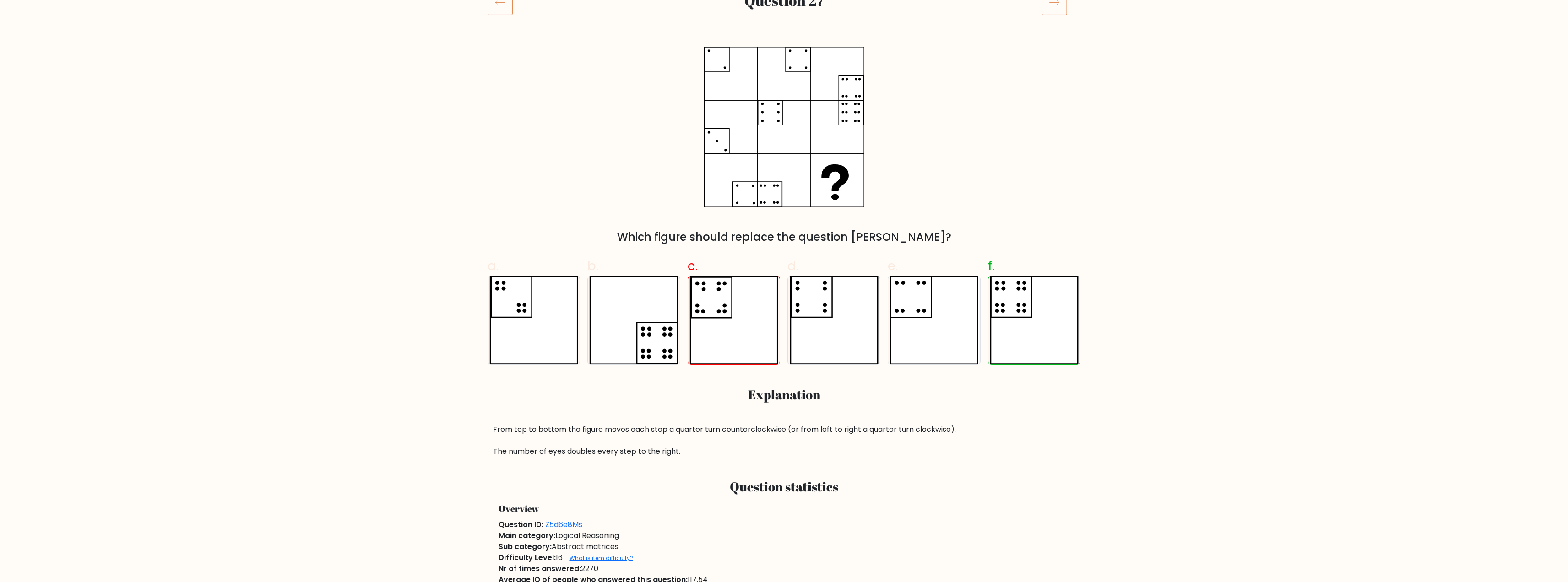
scroll to position [92, 0]
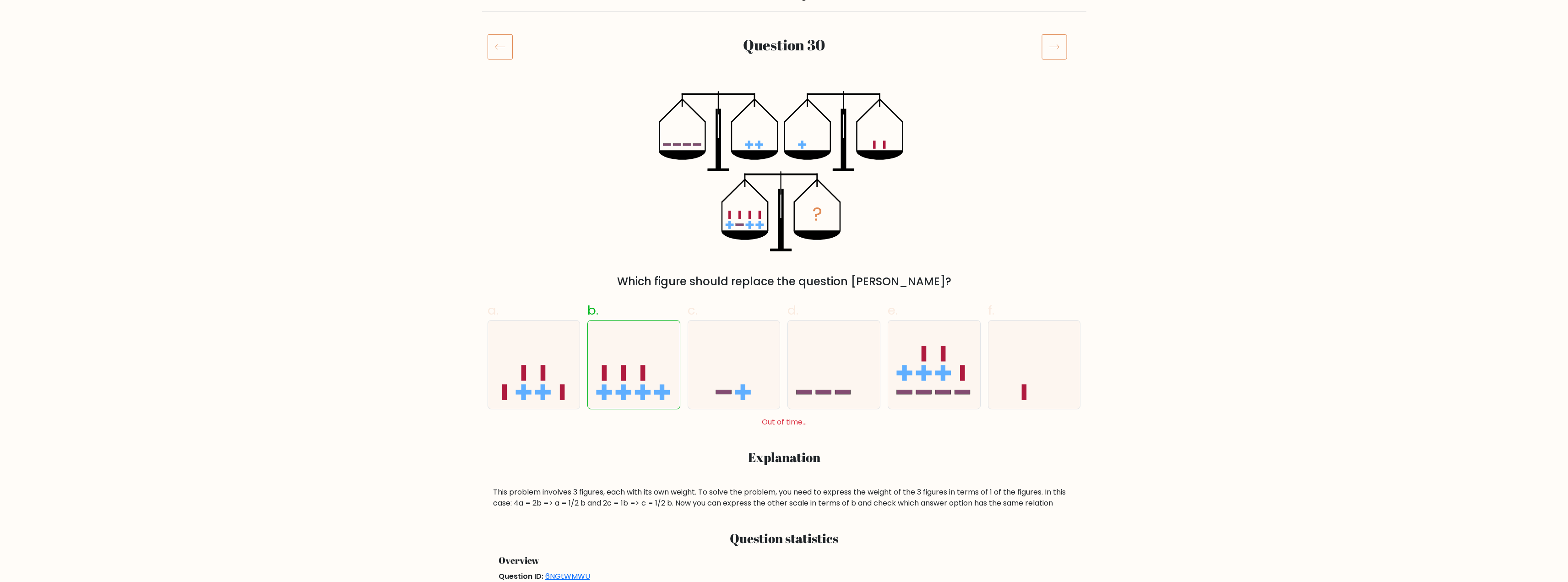
scroll to position [92, 0]
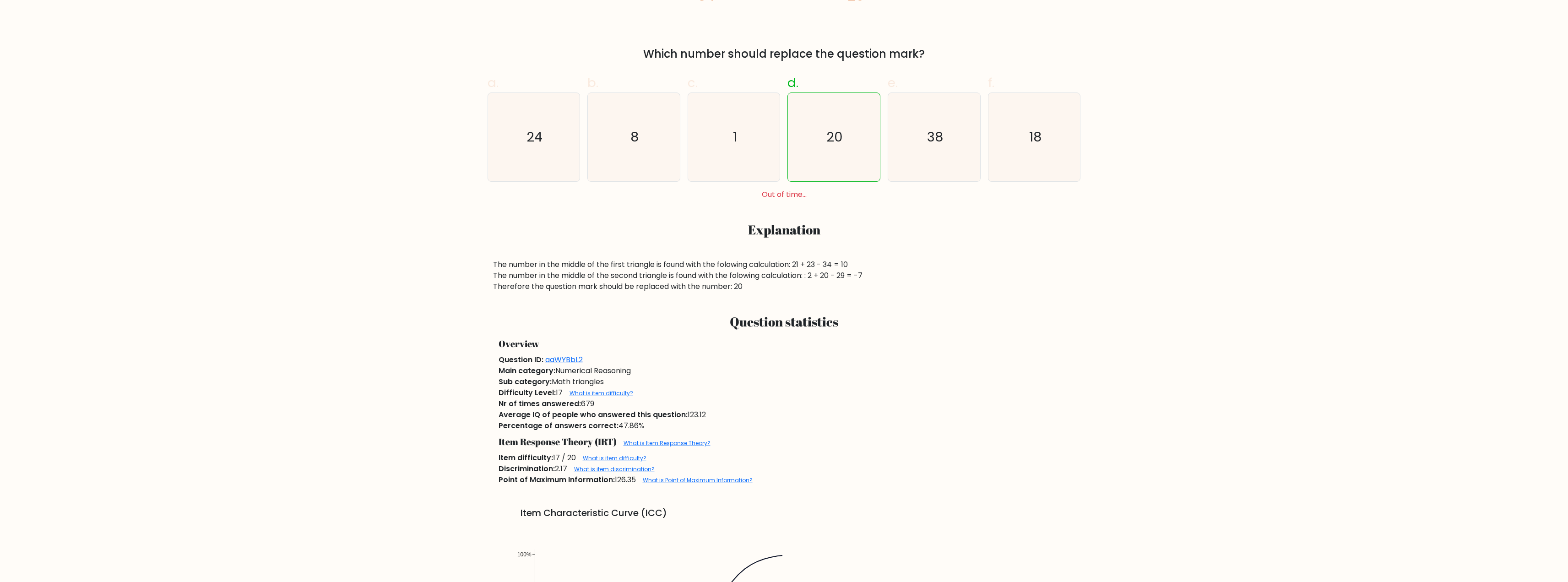
scroll to position [412, 0]
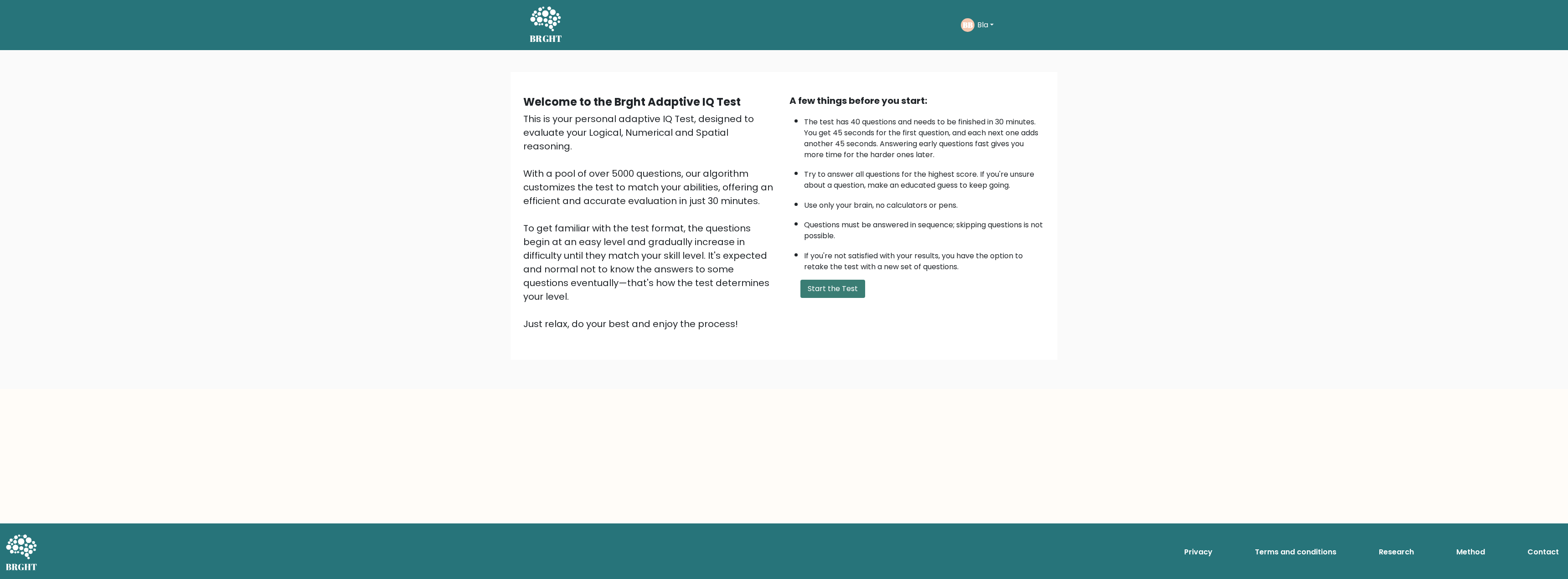
click at [836, 296] on button "Start the Test" at bounding box center [833, 289] width 65 height 18
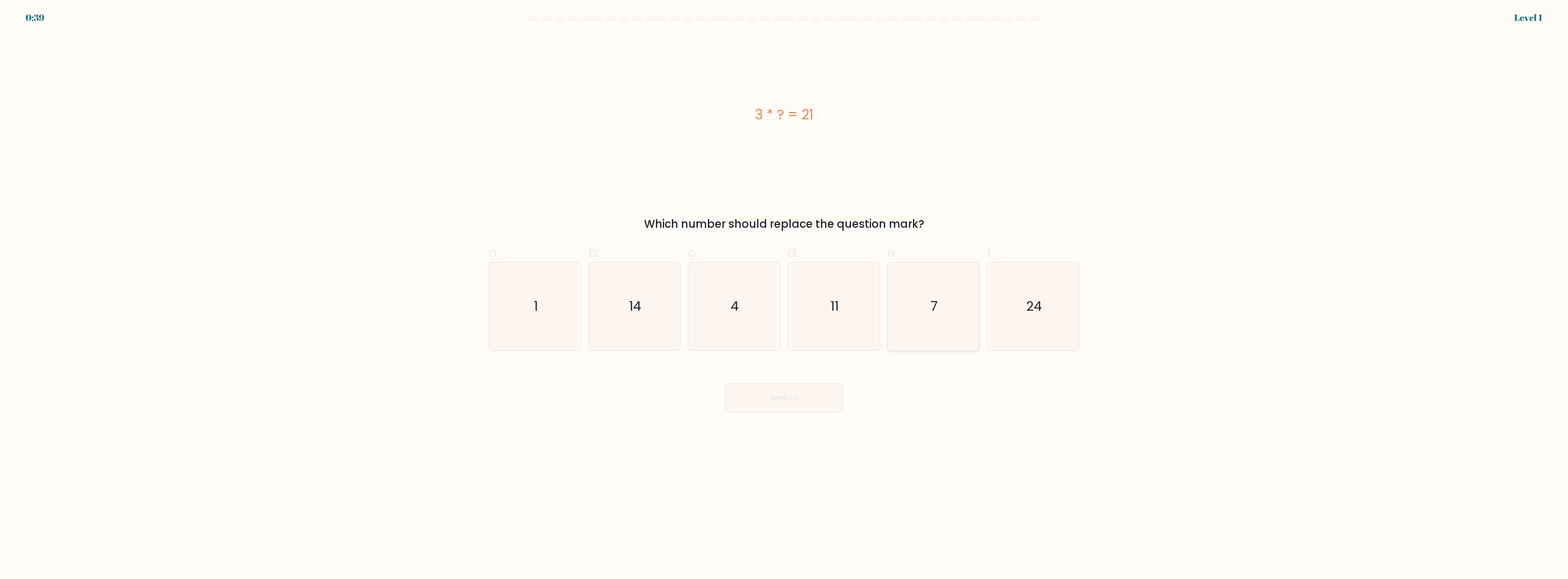
click at [906, 322] on icon "7" at bounding box center [933, 306] width 88 height 88
click at [785, 296] on input "e. 7" at bounding box center [784, 293] width 1 height 6
radio input "true"
click at [799, 396] on icon at bounding box center [793, 398] width 12 height 5
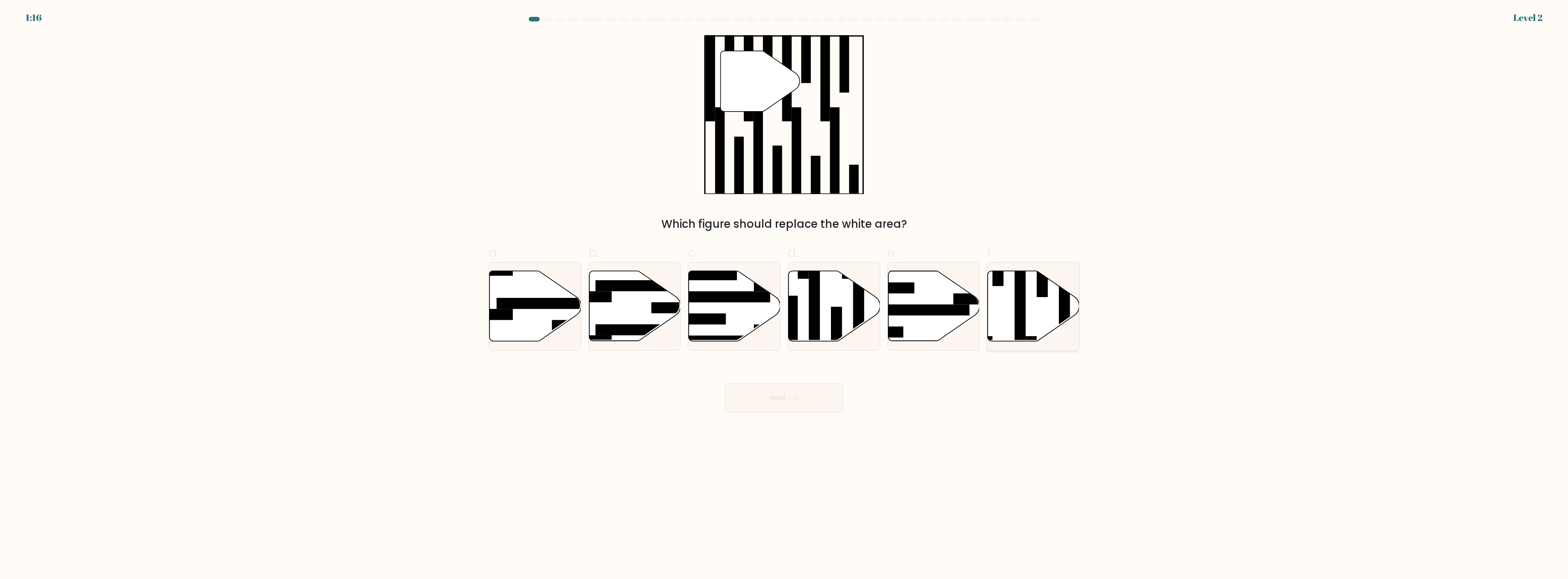
click at [1007, 313] on icon at bounding box center [1034, 306] width 92 height 70
click at [785, 296] on input "f." at bounding box center [784, 293] width 1 height 6
radio input "true"
click at [799, 396] on icon at bounding box center [793, 398] width 12 height 5
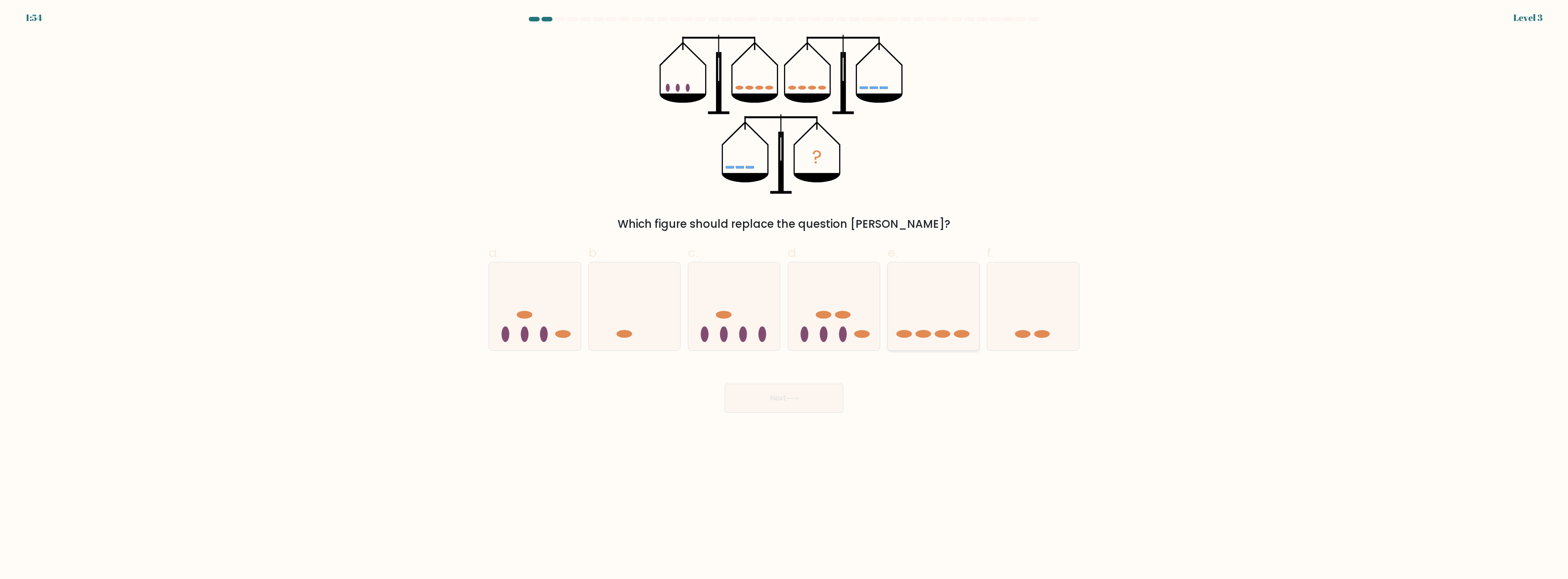
click at [920, 314] on icon at bounding box center [934, 307] width 92 height 75
click at [785, 296] on input "e." at bounding box center [784, 293] width 1 height 6
radio input "true"
click at [777, 403] on button "Next" at bounding box center [784, 398] width 119 height 29
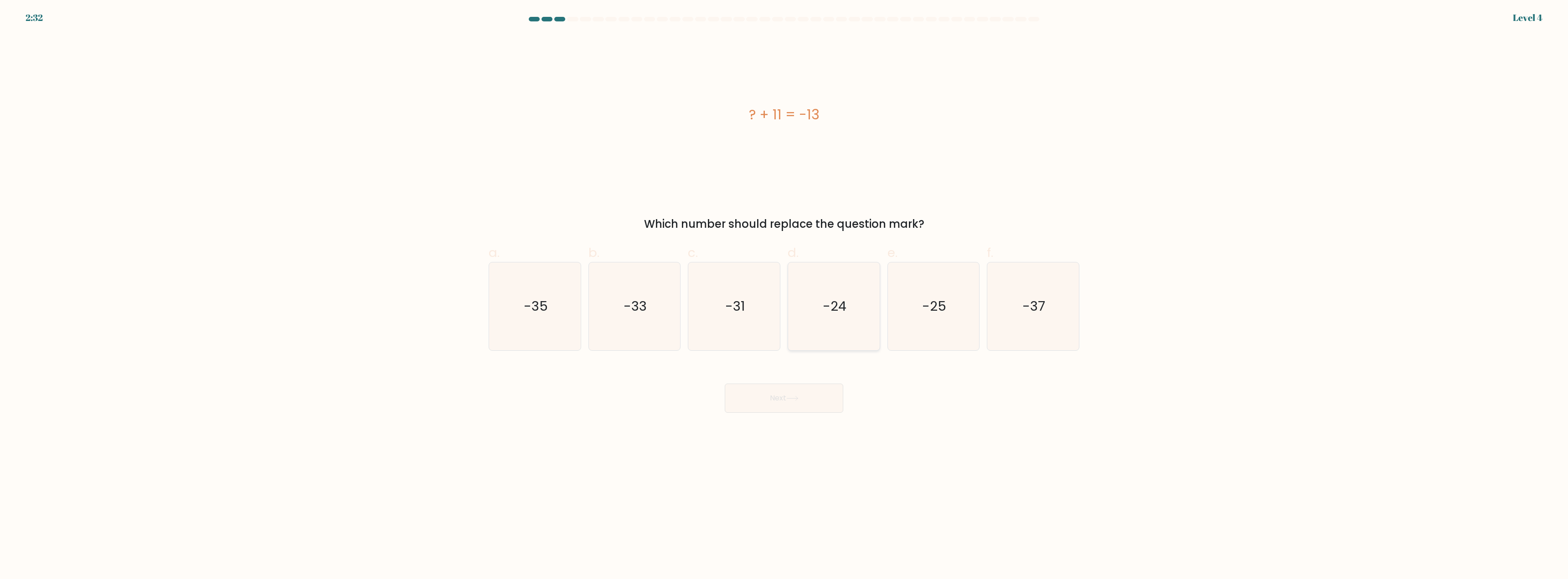
click at [831, 293] on icon "-24" at bounding box center [834, 306] width 88 height 88
click at [785, 293] on input "d. -24" at bounding box center [784, 293] width 1 height 6
radio input "true"
click at [779, 397] on button "Next" at bounding box center [784, 398] width 119 height 29
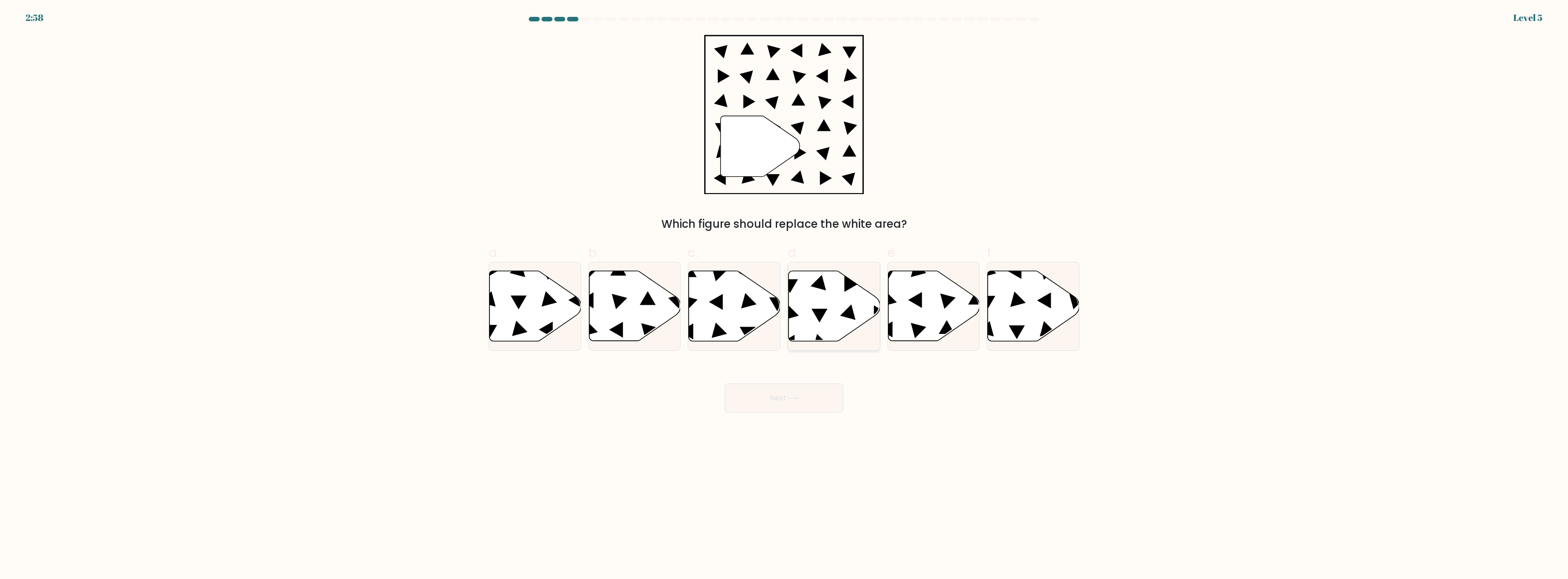
click at [808, 291] on icon at bounding box center [834, 306] width 92 height 70
click at [785, 291] on input "d." at bounding box center [784, 293] width 1 height 6
radio input "true"
click at [790, 397] on icon at bounding box center [793, 398] width 12 height 5
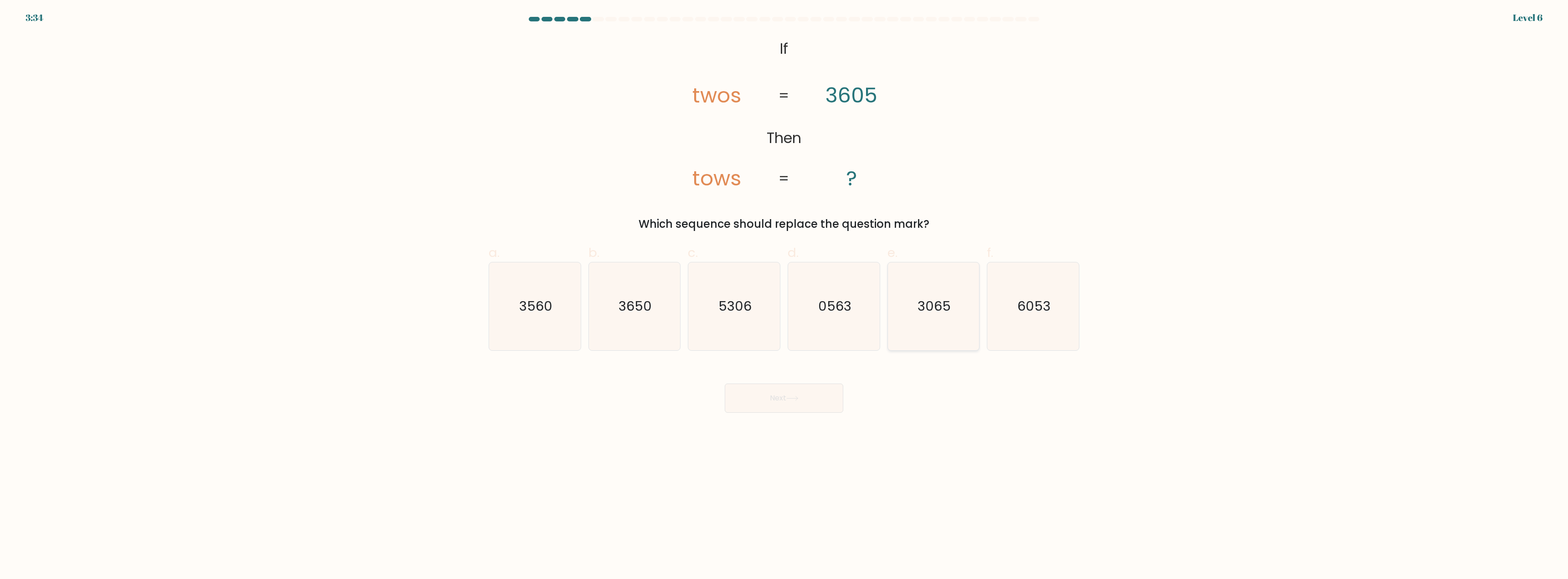
click at [937, 313] on text "3065" at bounding box center [934, 307] width 33 height 18
click at [785, 296] on input "e. 3065" at bounding box center [784, 293] width 1 height 6
radio input "true"
click at [791, 397] on icon at bounding box center [793, 398] width 12 height 5
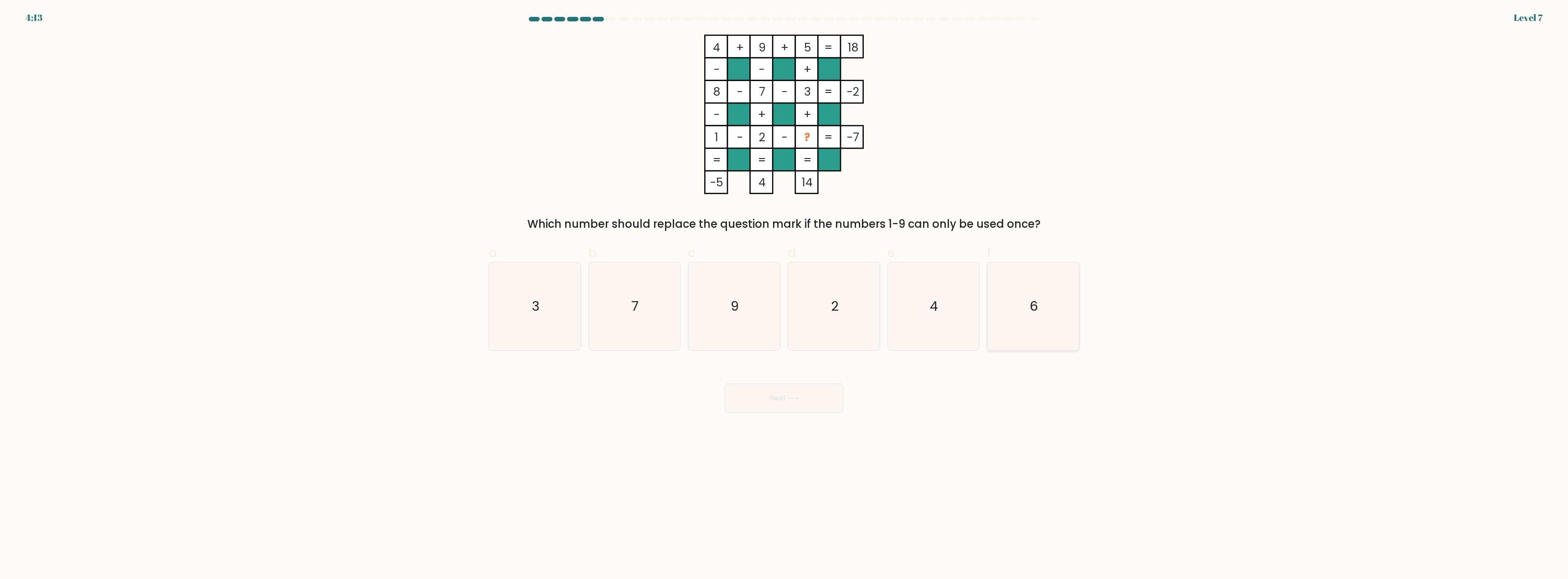
click at [1018, 319] on icon "6" at bounding box center [1033, 306] width 88 height 88
click at [785, 296] on input "f. 6" at bounding box center [784, 293] width 1 height 6
radio input "true"
click at [799, 394] on button "Next" at bounding box center [784, 398] width 119 height 29
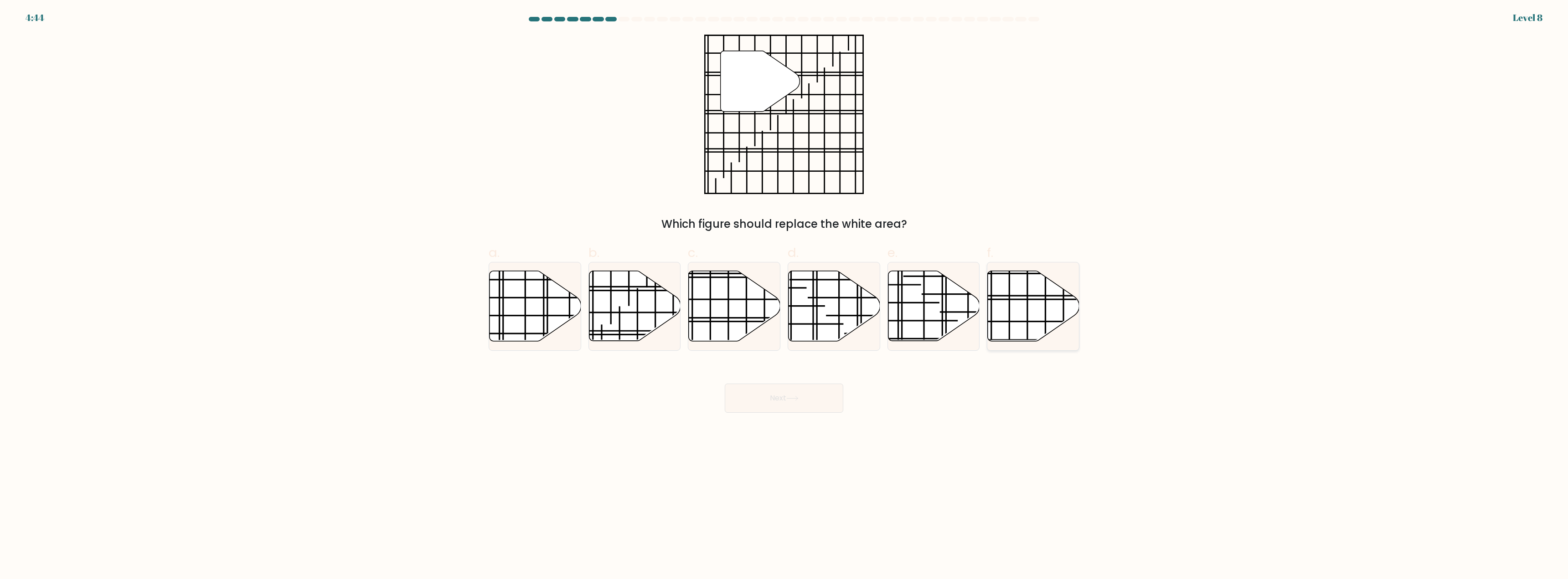
click at [1033, 296] on line at bounding box center [1062, 296] width 183 height 0
click at [785, 296] on input "f." at bounding box center [784, 293] width 1 height 6
radio input "true"
click at [794, 403] on button "Next" at bounding box center [784, 398] width 119 height 29
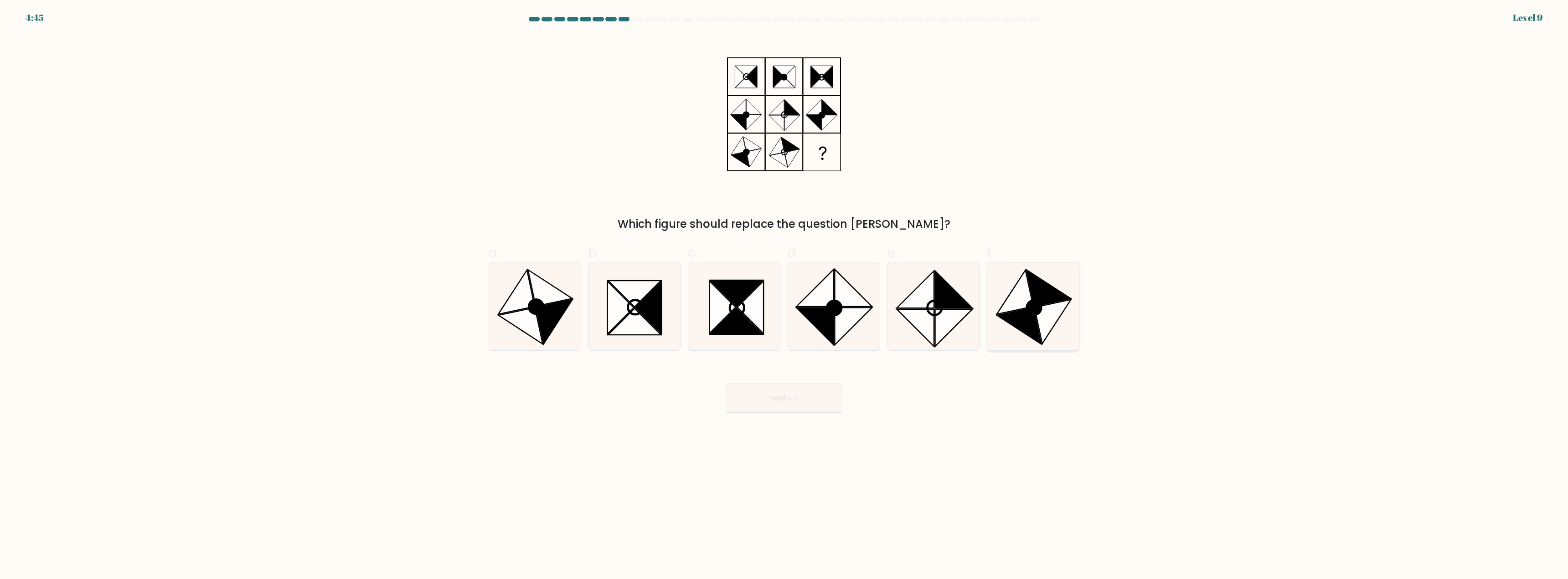
click at [1045, 324] on icon at bounding box center [1053, 322] width 37 height 44
click at [785, 296] on input "f." at bounding box center [784, 293] width 1 height 6
radio input "true"
click at [780, 390] on button "Next" at bounding box center [784, 398] width 119 height 29
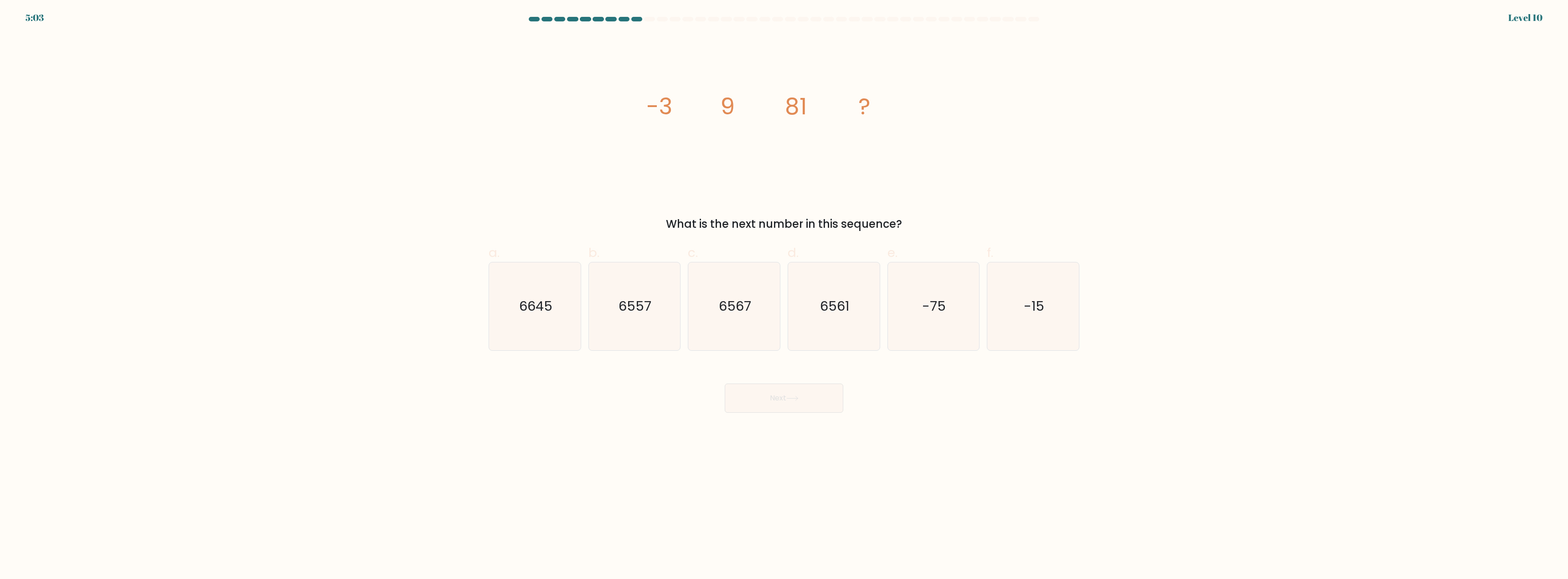
click at [573, 513] on body "5:03 Level 10" at bounding box center [784, 290] width 1568 height 579
click at [797, 308] on icon "6561" at bounding box center [834, 306] width 88 height 88
click at [785, 296] on input "d. 6561" at bounding box center [784, 293] width 1 height 6
radio input "true"
click at [784, 403] on button "Next" at bounding box center [784, 398] width 119 height 29
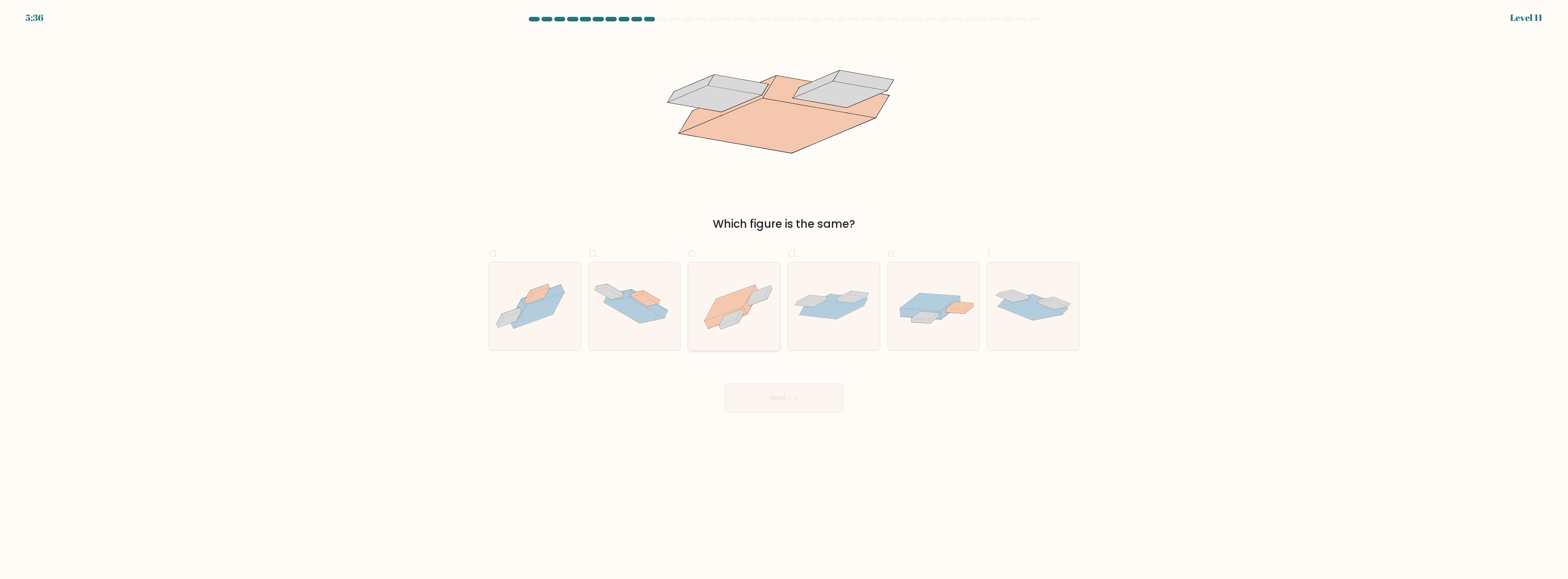
click at [718, 317] on icon at bounding box center [726, 317] width 43 height 21
click at [784, 296] on input "c." at bounding box center [784, 293] width 1 height 6
radio input "true"
click at [751, 389] on button "Next" at bounding box center [784, 398] width 119 height 29
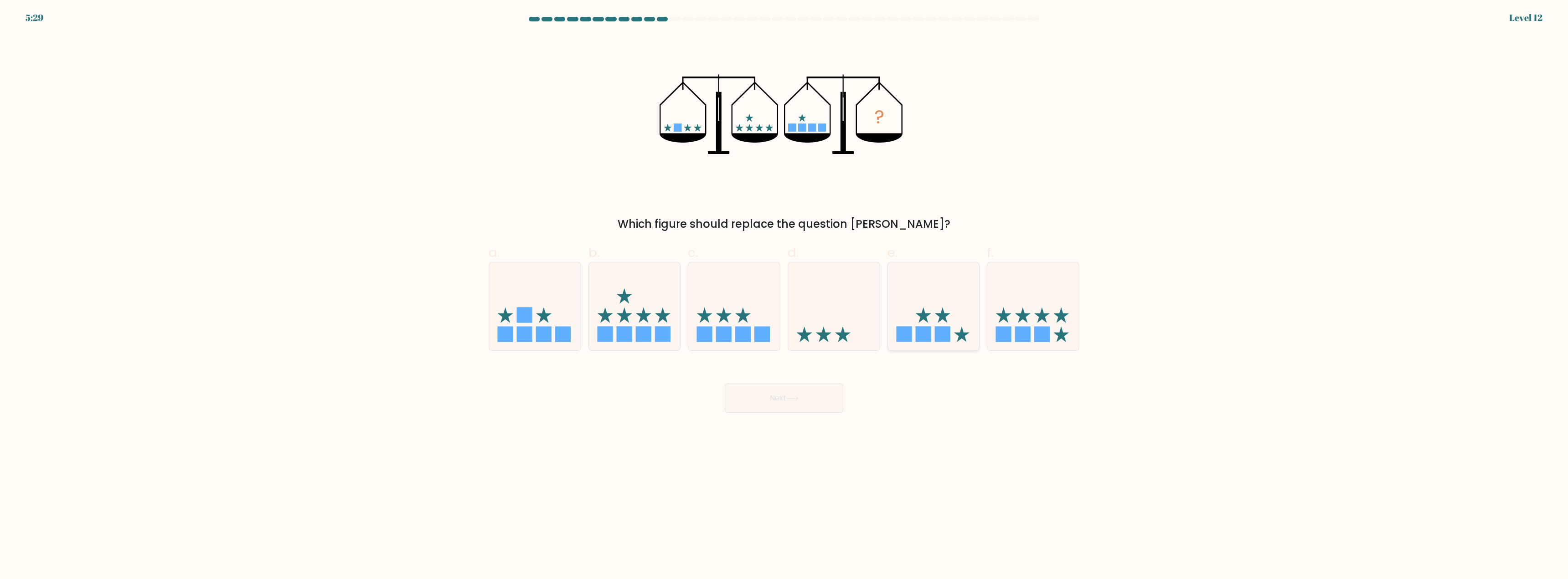
click at [939, 322] on icon at bounding box center [934, 307] width 92 height 75
click at [785, 296] on input "e." at bounding box center [784, 293] width 1 height 6
radio input "true"
click at [777, 392] on button "Next" at bounding box center [784, 398] width 119 height 29
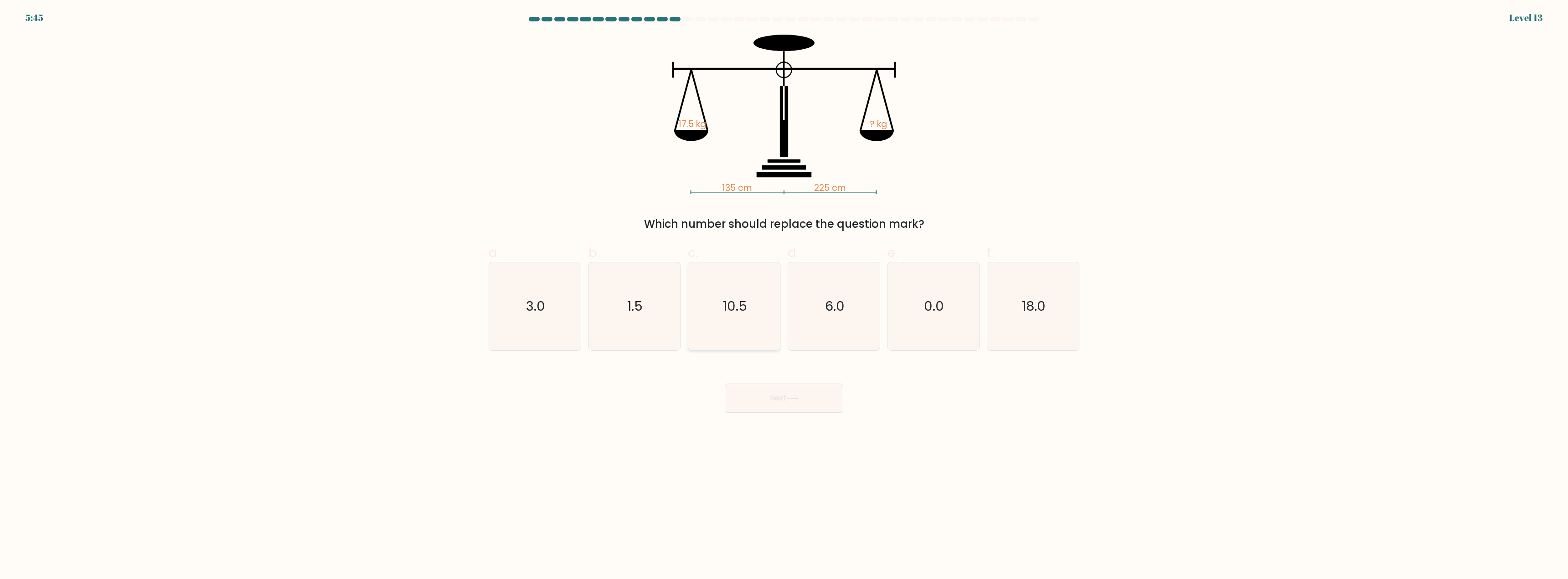
click at [752, 316] on icon "10.5" at bounding box center [734, 306] width 88 height 88
click at [784, 296] on input "c. 10.5" at bounding box center [784, 293] width 1 height 6
radio input "true"
click at [771, 394] on button "Next" at bounding box center [784, 398] width 119 height 29
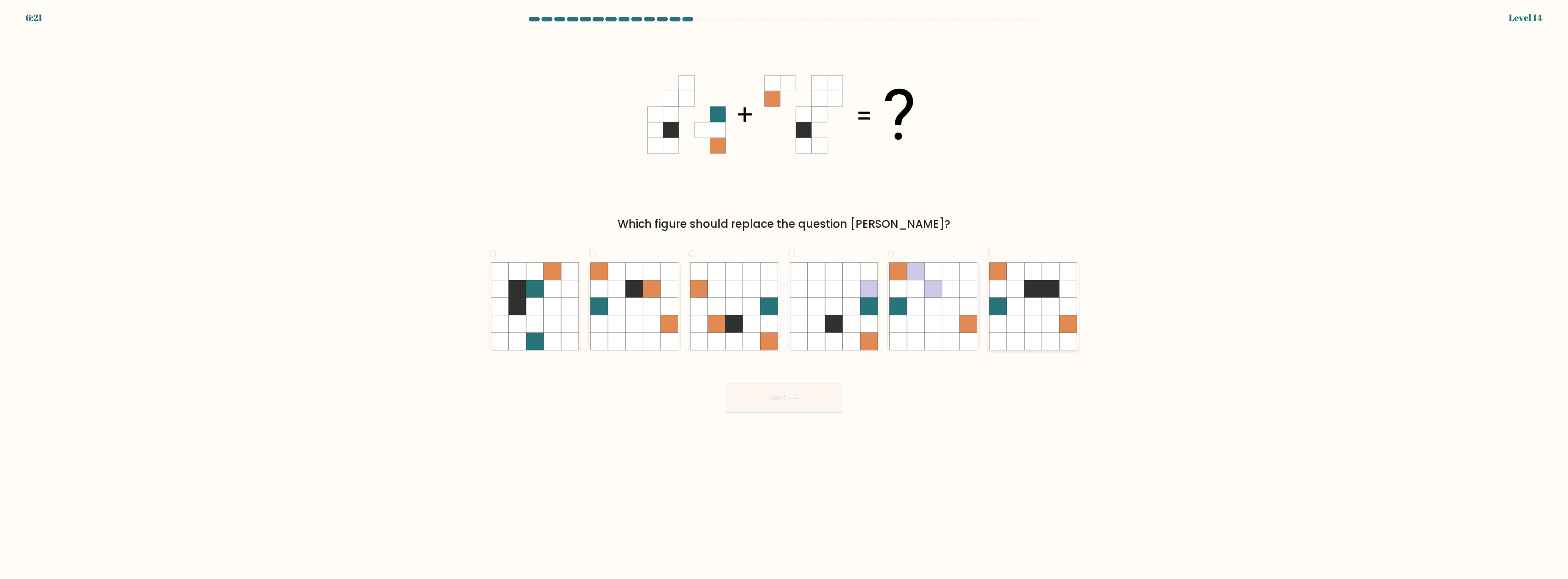
click at [1040, 320] on icon at bounding box center [1033, 324] width 17 height 17
click at [785, 296] on input "f." at bounding box center [784, 293] width 1 height 6
radio input "true"
click at [788, 403] on button "Next" at bounding box center [784, 398] width 119 height 29
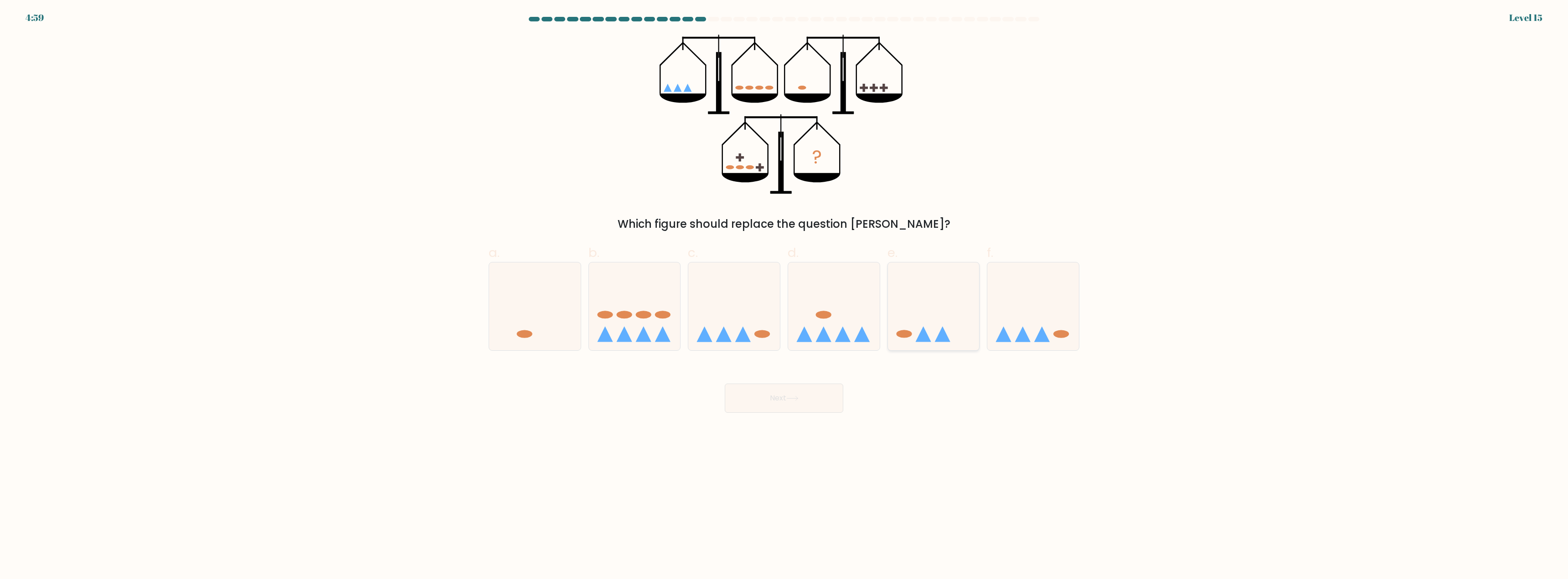
click at [915, 308] on icon at bounding box center [934, 307] width 92 height 75
click at [785, 296] on input "e." at bounding box center [784, 293] width 1 height 6
radio input "true"
click at [803, 391] on button "Next" at bounding box center [784, 398] width 119 height 29
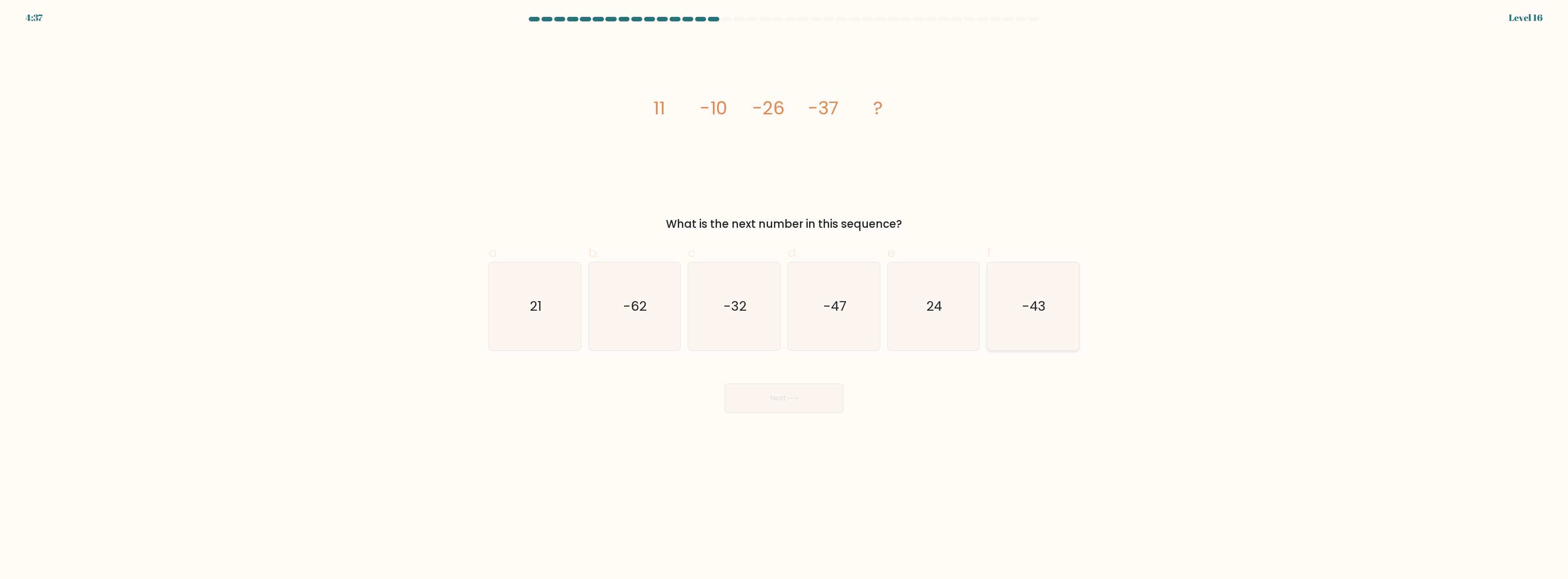
click at [1031, 322] on icon "-43" at bounding box center [1033, 306] width 88 height 88
click at [785, 296] on input "f. -43" at bounding box center [784, 293] width 1 height 6
radio input "true"
click at [757, 400] on button "Next" at bounding box center [784, 398] width 119 height 29
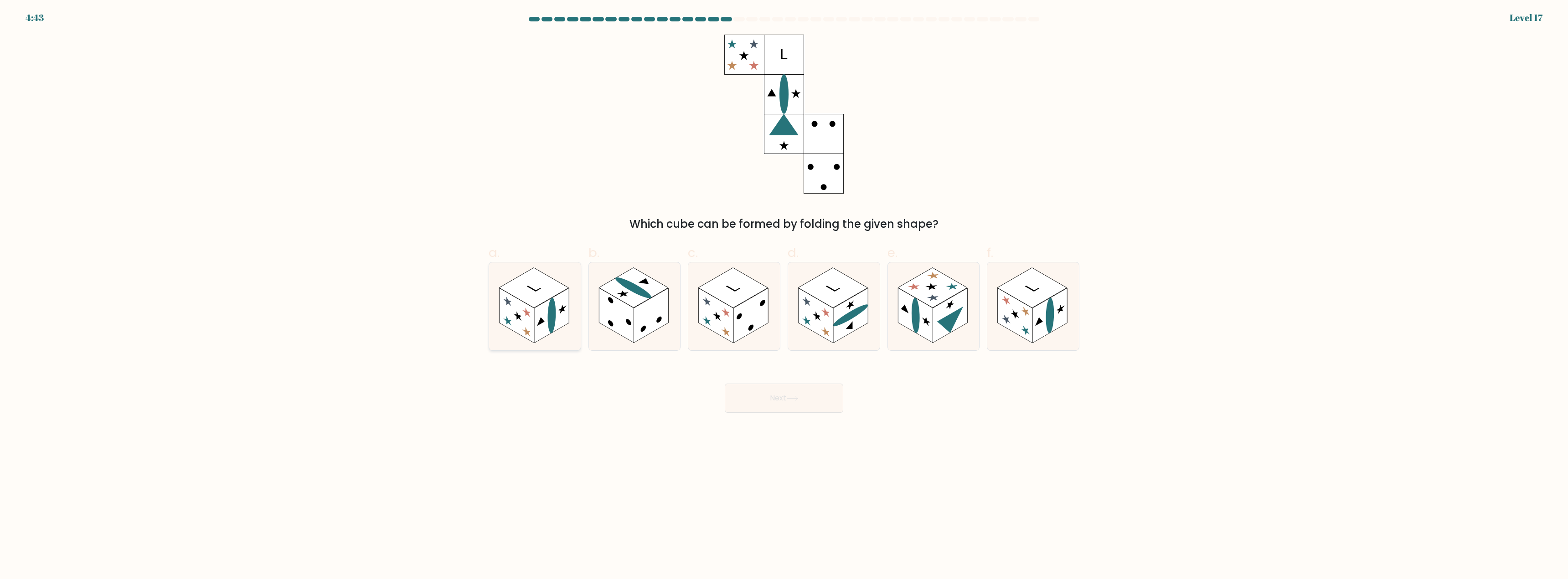
click at [537, 314] on rect at bounding box center [551, 316] width 35 height 55
click at [784, 296] on input "a." at bounding box center [784, 293] width 1 height 6
radio input "true"
click at [762, 396] on button "Next" at bounding box center [784, 398] width 119 height 29
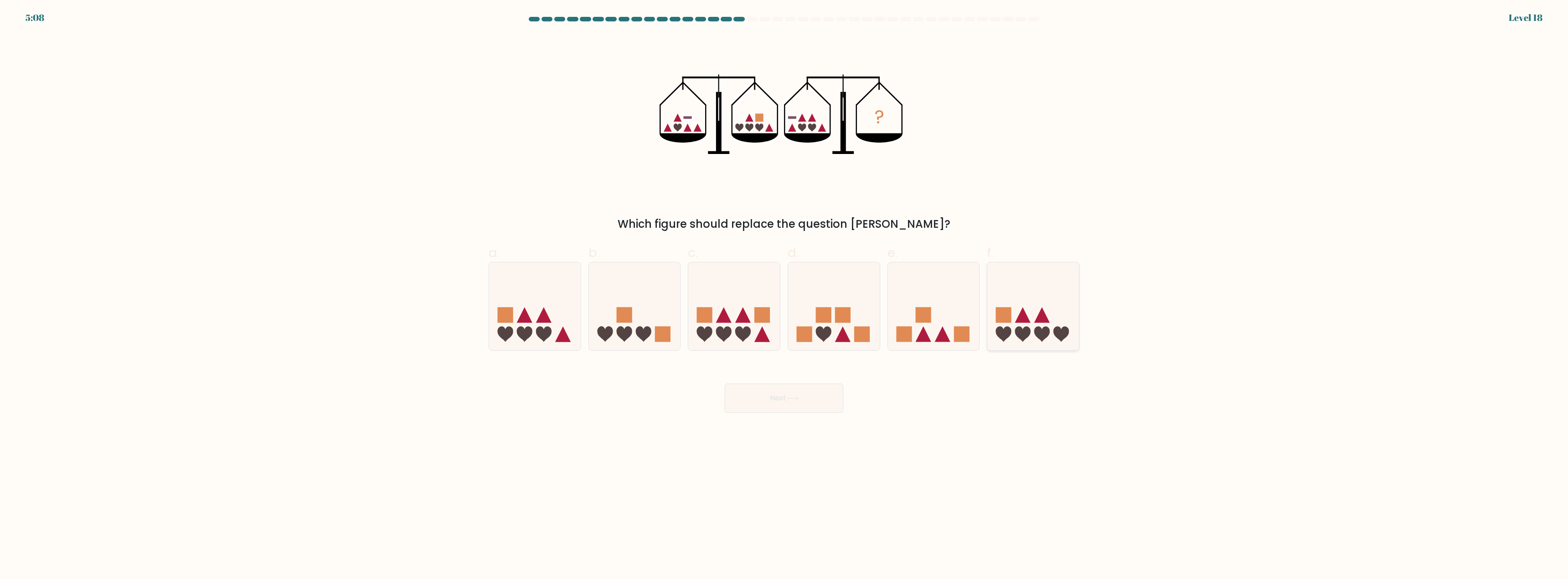
click at [1034, 331] on icon at bounding box center [1033, 307] width 92 height 75
click at [785, 296] on input "f." at bounding box center [784, 293] width 1 height 6
radio input "true"
click at [797, 390] on button "Next" at bounding box center [784, 398] width 119 height 29
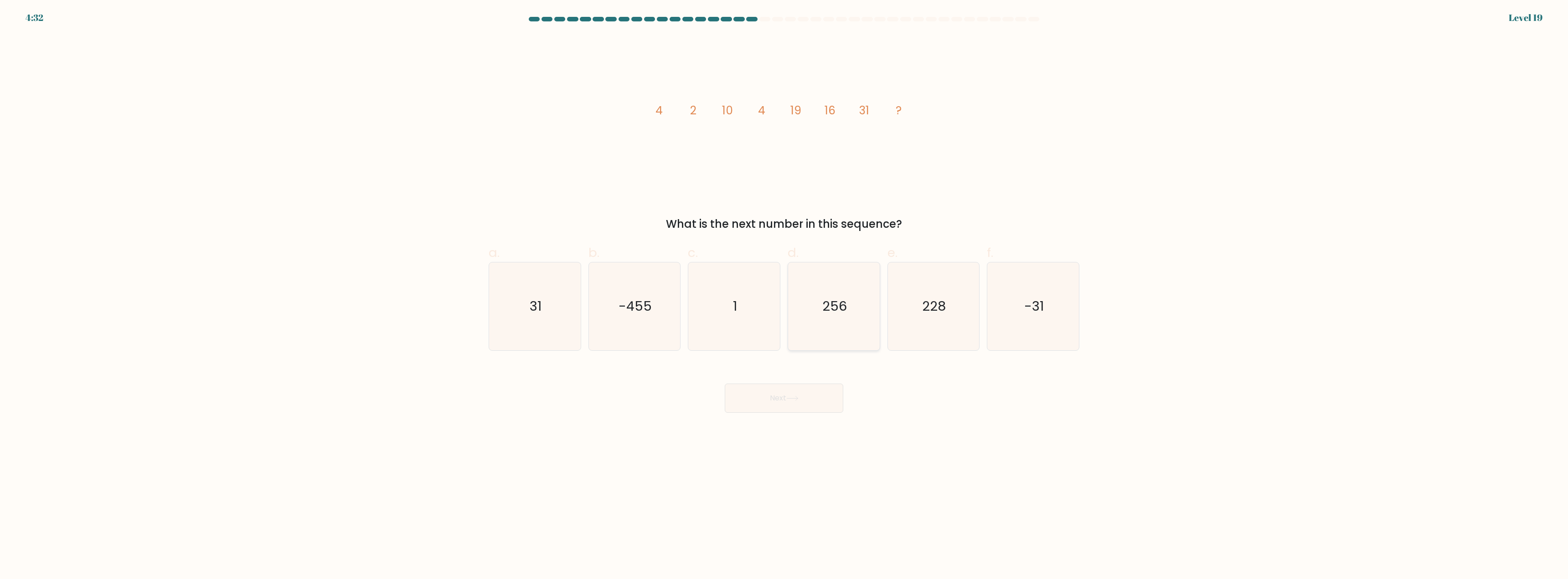
click at [856, 316] on icon "256" at bounding box center [834, 306] width 88 height 88
click at [785, 296] on input "d. 256" at bounding box center [784, 293] width 1 height 6
radio input "true"
click at [785, 398] on button "Next" at bounding box center [784, 398] width 119 height 29
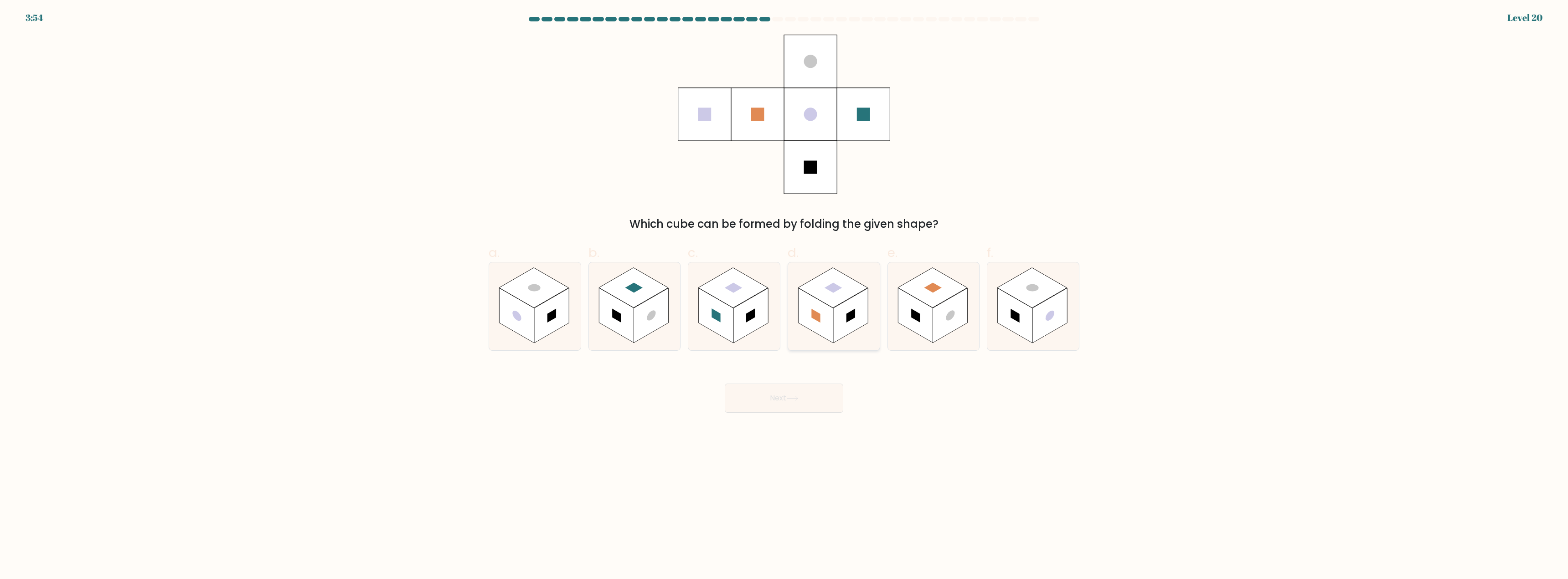
click at [826, 306] on rect at bounding box center [815, 316] width 35 height 55
click at [785, 296] on input "d." at bounding box center [784, 293] width 1 height 6
radio input "true"
click at [789, 398] on icon at bounding box center [793, 398] width 12 height 5
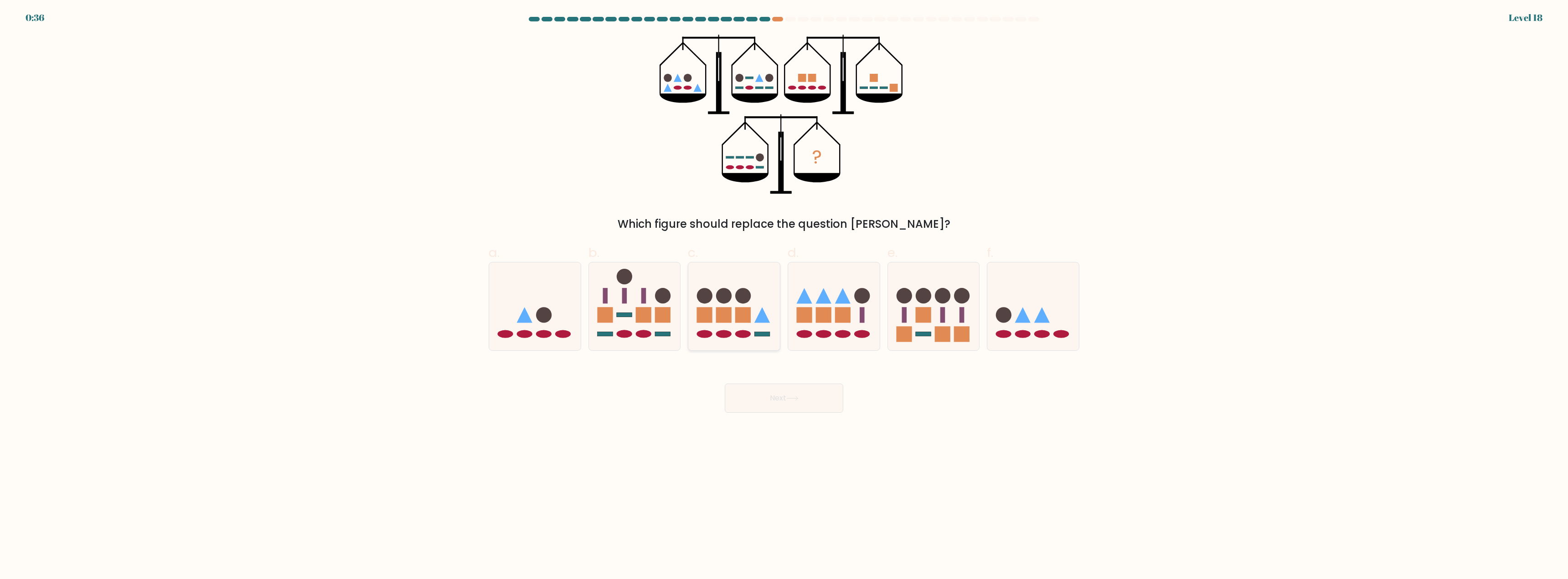
click at [714, 317] on icon at bounding box center [734, 307] width 92 height 75
click at [784, 296] on input "c." at bounding box center [784, 293] width 1 height 6
radio input "true"
click at [781, 399] on button "Next" at bounding box center [784, 398] width 119 height 29
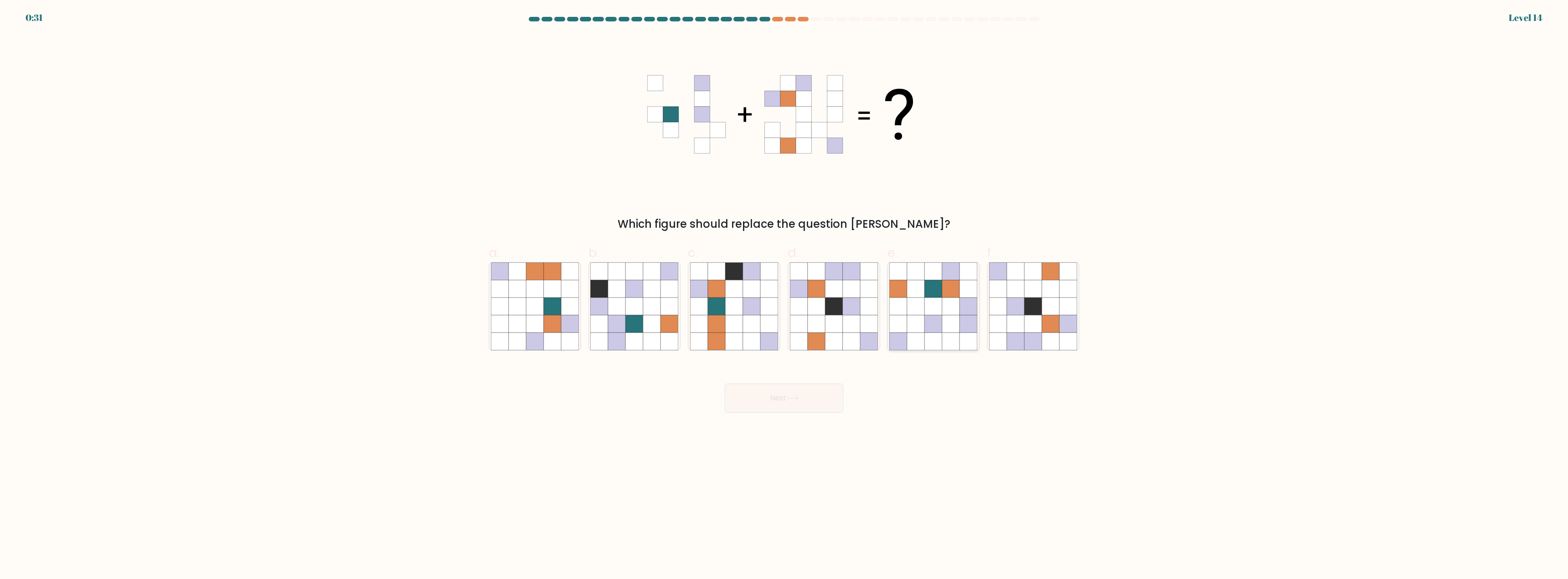
click at [931, 303] on icon at bounding box center [933, 307] width 17 height 17
click at [785, 296] on input "e." at bounding box center [784, 293] width 1 height 6
radio input "true"
click at [779, 398] on button "Next" at bounding box center [784, 398] width 119 height 29
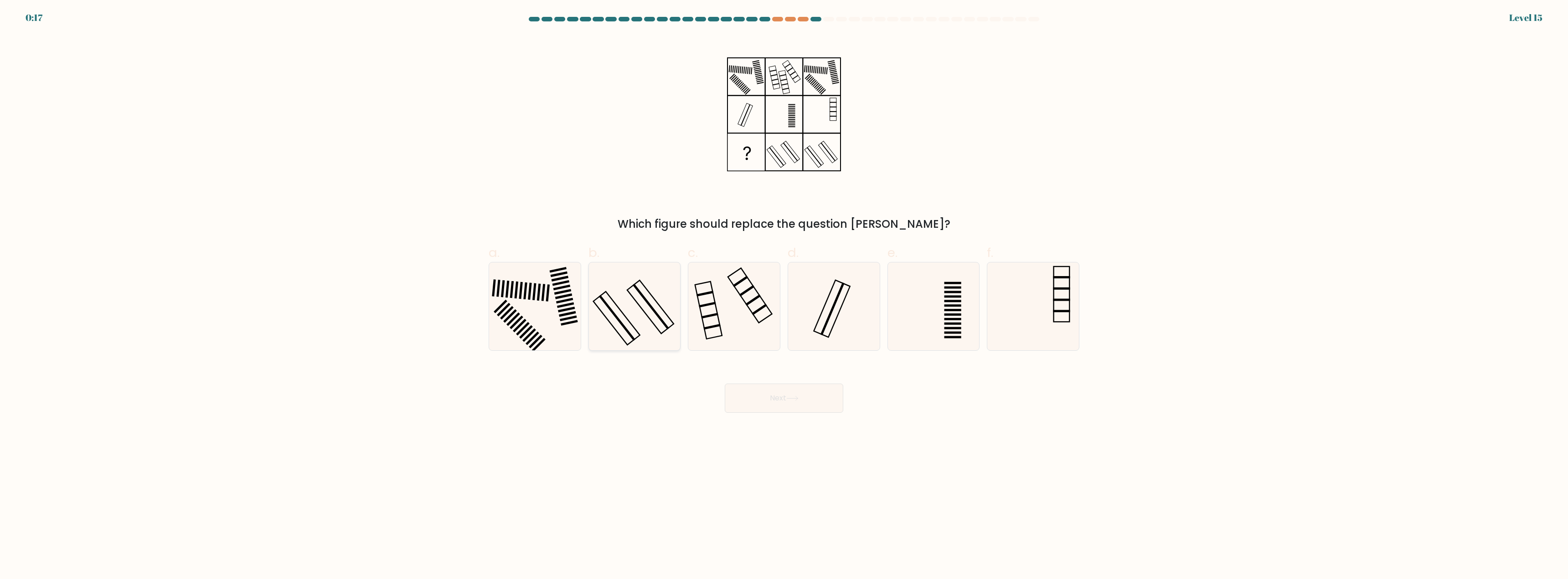
click at [637, 313] on icon at bounding box center [634, 306] width 88 height 88
click at [784, 296] on input "b." at bounding box center [784, 293] width 1 height 6
radio input "true"
click at [783, 406] on button "Next" at bounding box center [784, 398] width 119 height 29
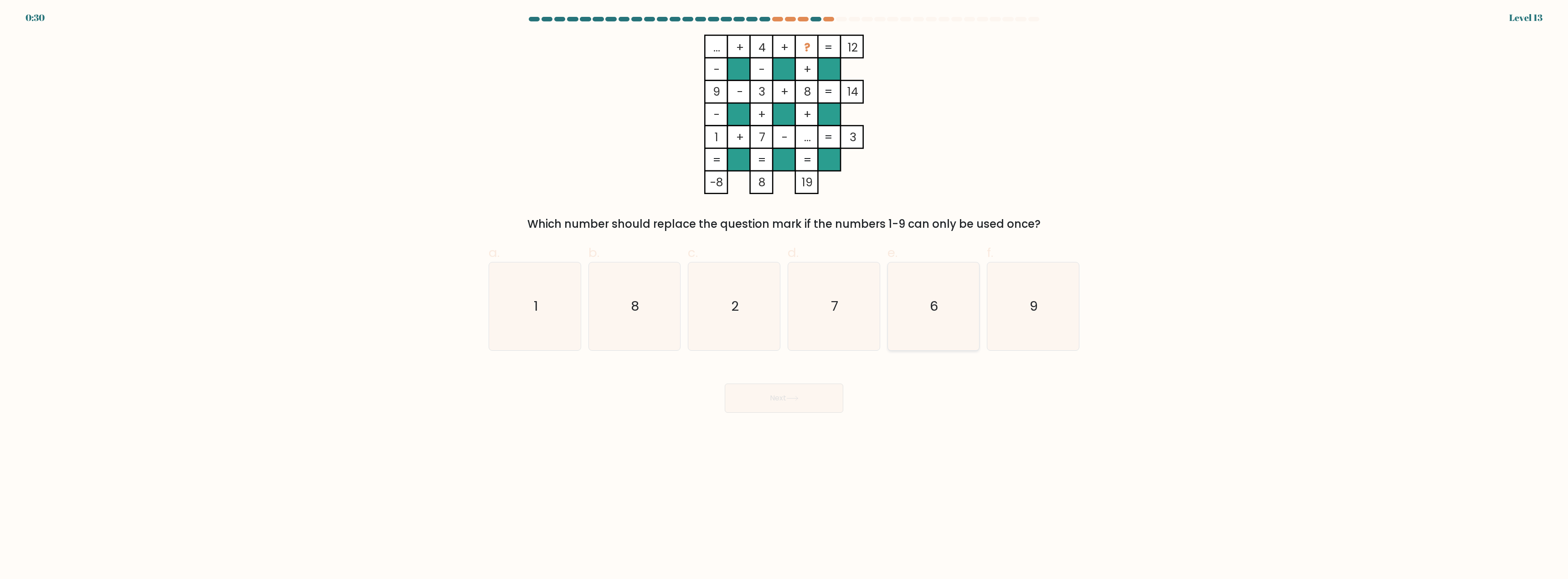
click at [936, 311] on text "6" at bounding box center [934, 307] width 8 height 18
click at [785, 296] on input "e. 6" at bounding box center [784, 293] width 1 height 6
radio input "true"
click at [771, 396] on button "Next" at bounding box center [784, 398] width 119 height 29
click at [774, 398] on button "Next" at bounding box center [784, 398] width 119 height 29
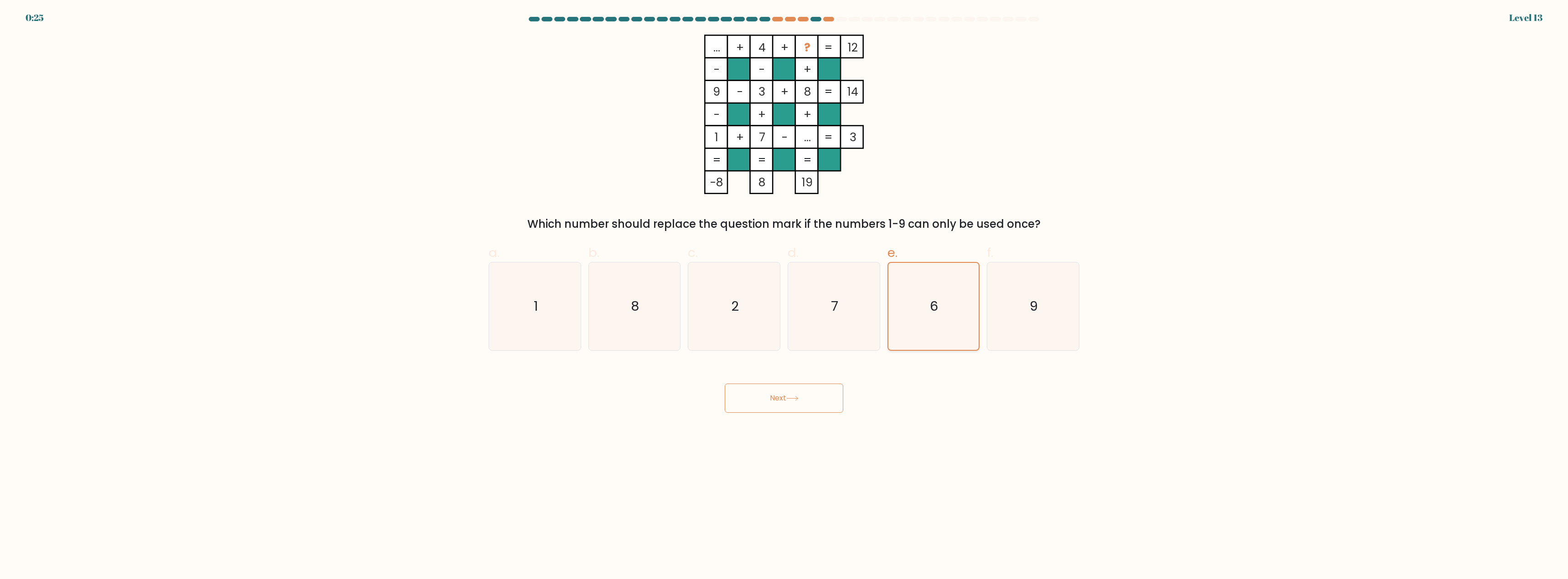
click at [937, 307] on text "6" at bounding box center [934, 307] width 8 height 18
click at [785, 296] on input "e. 6" at bounding box center [784, 293] width 1 height 6
click at [965, 305] on icon "6" at bounding box center [933, 306] width 87 height 87
click at [785, 296] on input "e. 6" at bounding box center [784, 293] width 1 height 6
click at [926, 300] on icon "6" at bounding box center [933, 306] width 87 height 87
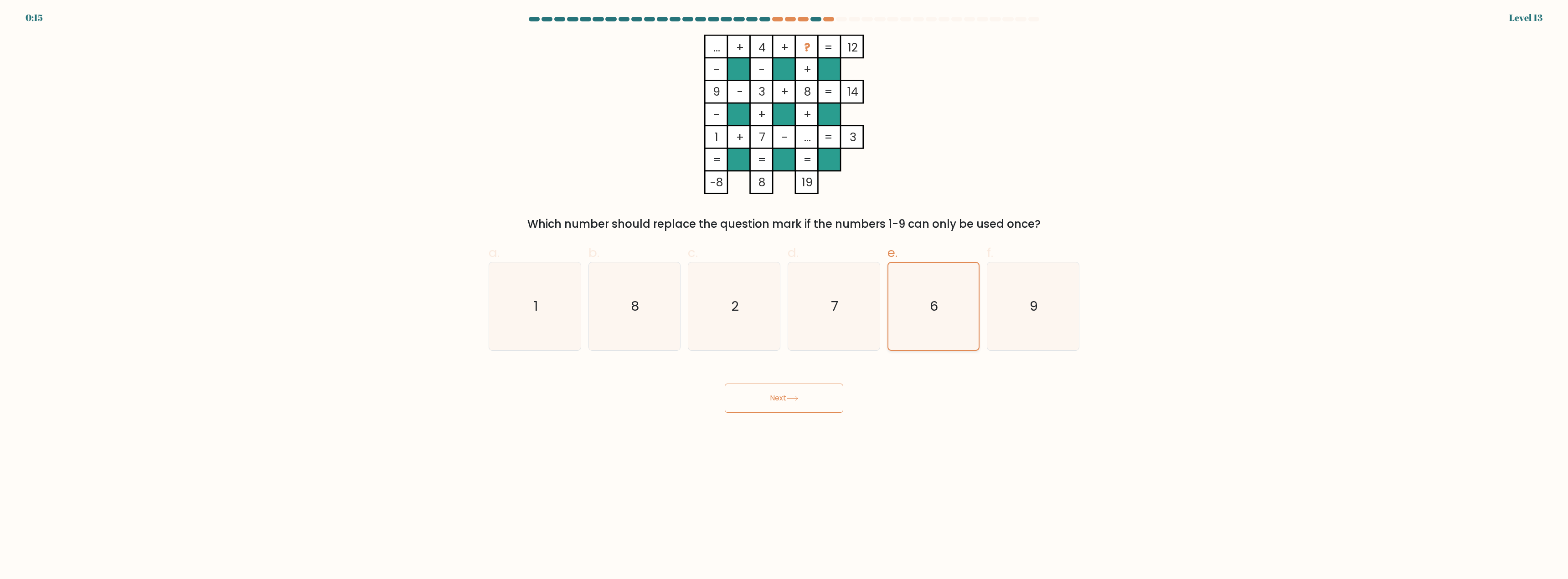
click at [785, 296] on input "e. 6" at bounding box center [784, 293] width 1 height 6
click at [834, 311] on text "7" at bounding box center [835, 307] width 7 height 18
click at [785, 296] on input "d. 7" at bounding box center [784, 293] width 1 height 6
radio input "true"
click at [926, 310] on icon "6" at bounding box center [933, 306] width 88 height 88
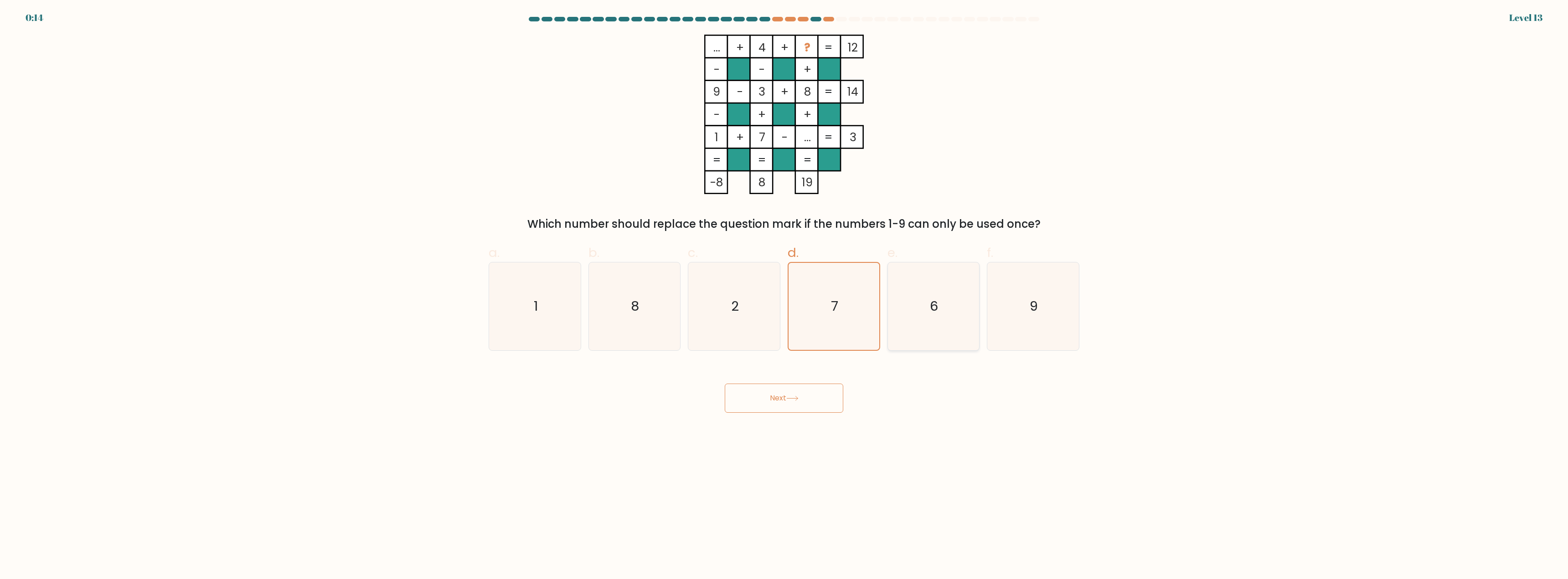
click at [785, 296] on input "e. 6" at bounding box center [784, 293] width 1 height 6
radio input "true"
click at [797, 406] on button "Next" at bounding box center [784, 398] width 119 height 29
click at [781, 388] on button "Next" at bounding box center [784, 398] width 119 height 29
click at [780, 386] on button "Next" at bounding box center [784, 398] width 119 height 29
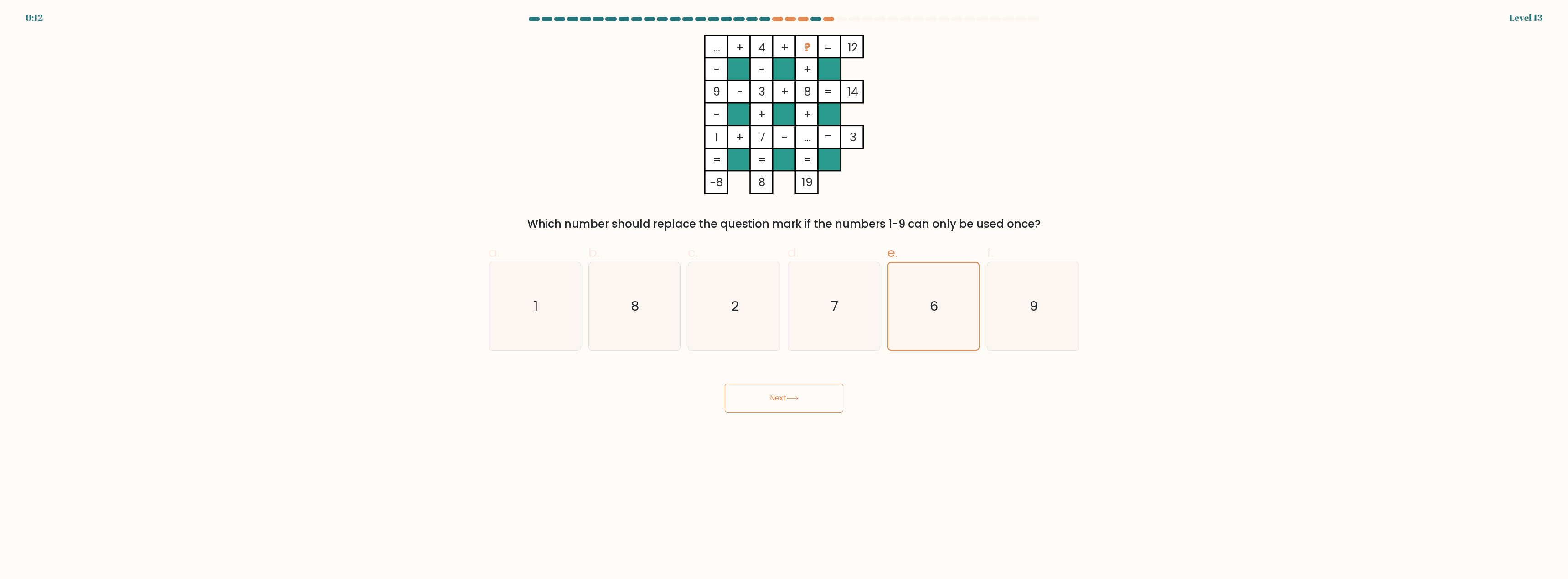
click at [768, 404] on button "Next" at bounding box center [784, 398] width 119 height 29
drag, startPoint x: 741, startPoint y: 387, endPoint x: 834, endPoint y: 447, distance: 110.7
click at [768, 418] on body "0:10 Level 13" at bounding box center [784, 290] width 1568 height 579
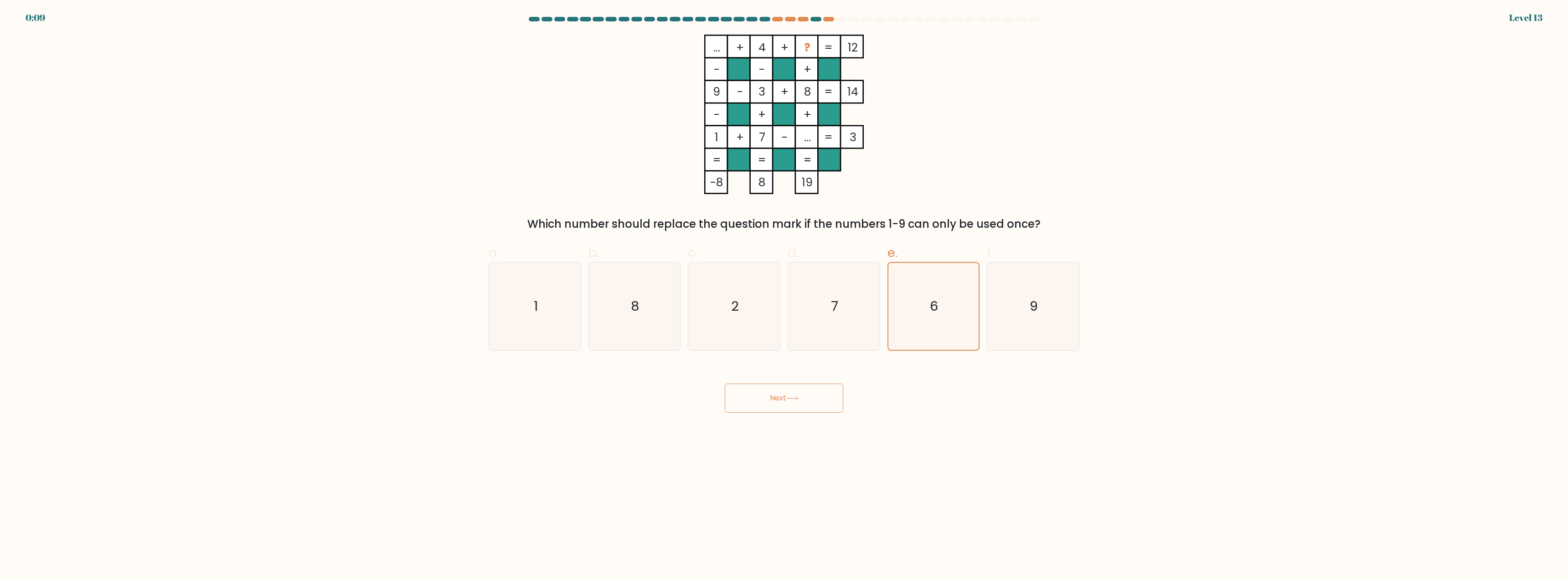
click at [725, 384] on button "Next" at bounding box center [784, 398] width 119 height 29
click at [943, 295] on icon "6" at bounding box center [933, 306] width 87 height 87
click at [785, 295] on input "e. 6" at bounding box center [784, 293] width 1 height 6
click at [943, 295] on icon "6" at bounding box center [933, 306] width 87 height 87
click at [785, 295] on input "e. 6" at bounding box center [784, 293] width 1 height 6
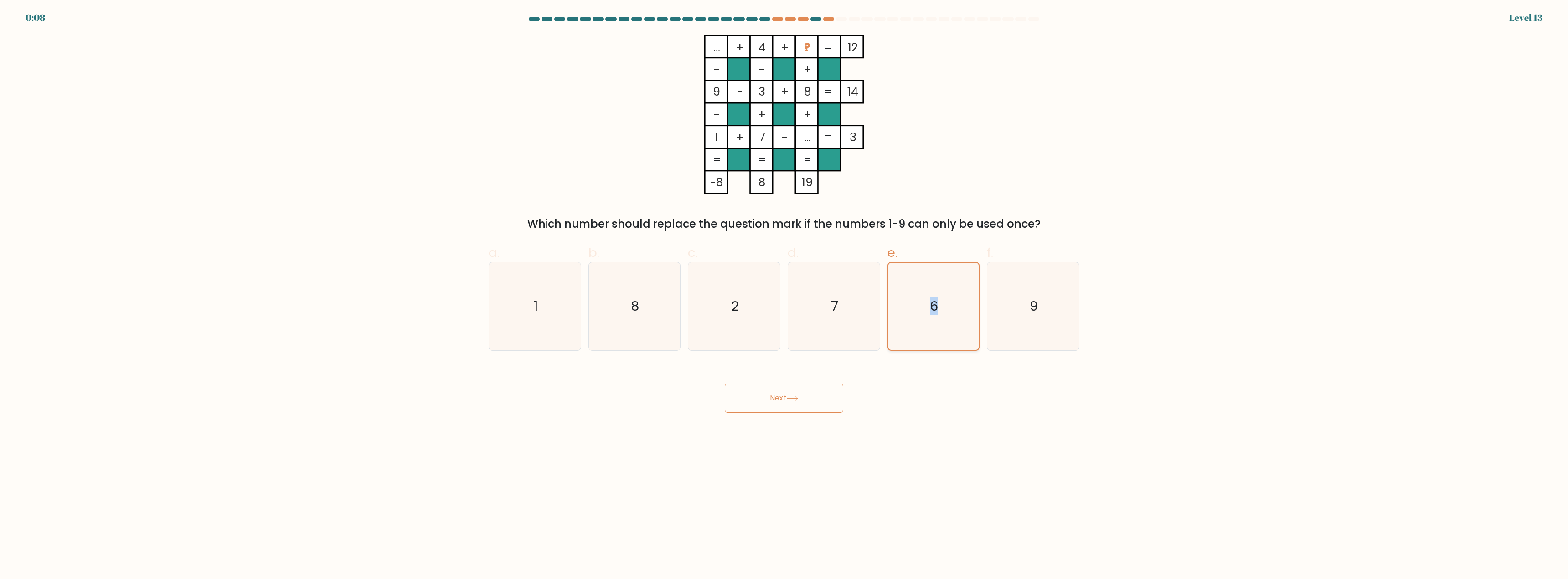
click at [943, 295] on icon "6" at bounding box center [933, 306] width 87 height 87
click at [785, 295] on input "e. 6" at bounding box center [784, 293] width 1 height 6
click at [906, 302] on icon "6" at bounding box center [933, 306] width 87 height 87
click at [785, 296] on input "e. 6" at bounding box center [784, 293] width 1 height 6
click at [774, 409] on button "Next" at bounding box center [784, 398] width 119 height 29
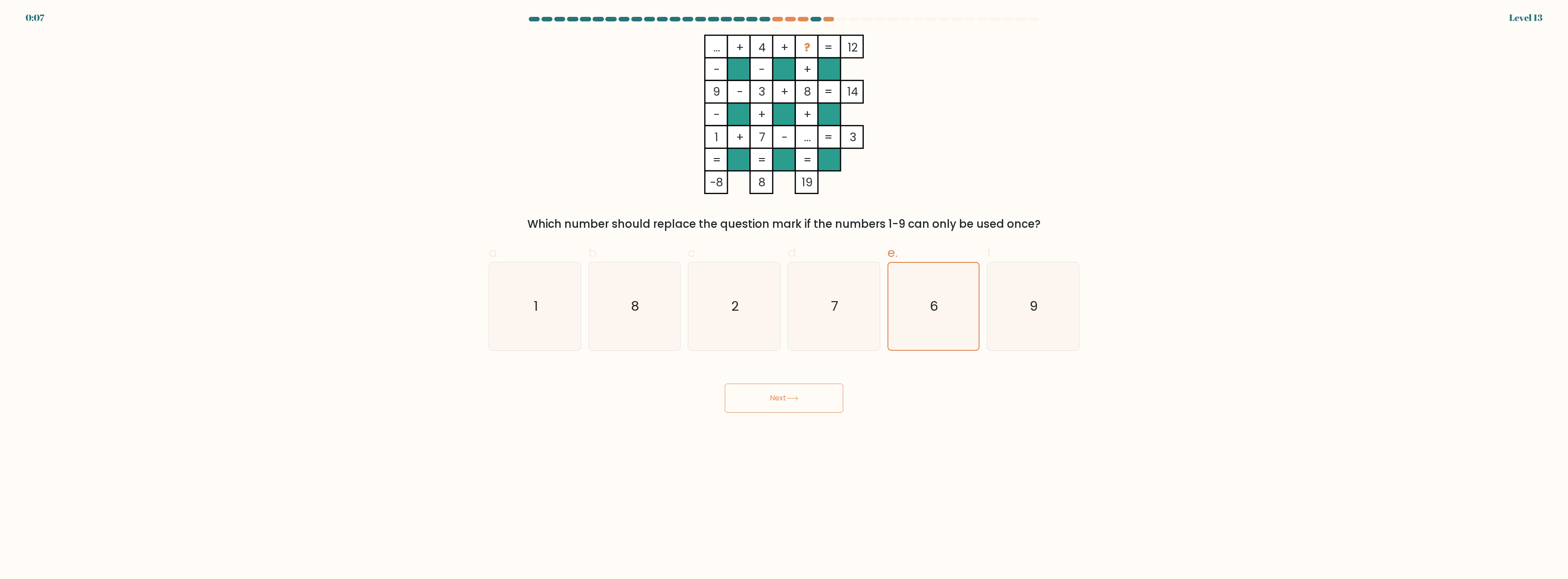
click at [774, 409] on button "Next" at bounding box center [784, 398] width 119 height 29
click at [772, 404] on button "Next" at bounding box center [784, 398] width 119 height 29
click at [725, 384] on button "Next" at bounding box center [784, 398] width 119 height 29
click at [777, 400] on button "Next" at bounding box center [784, 398] width 119 height 29
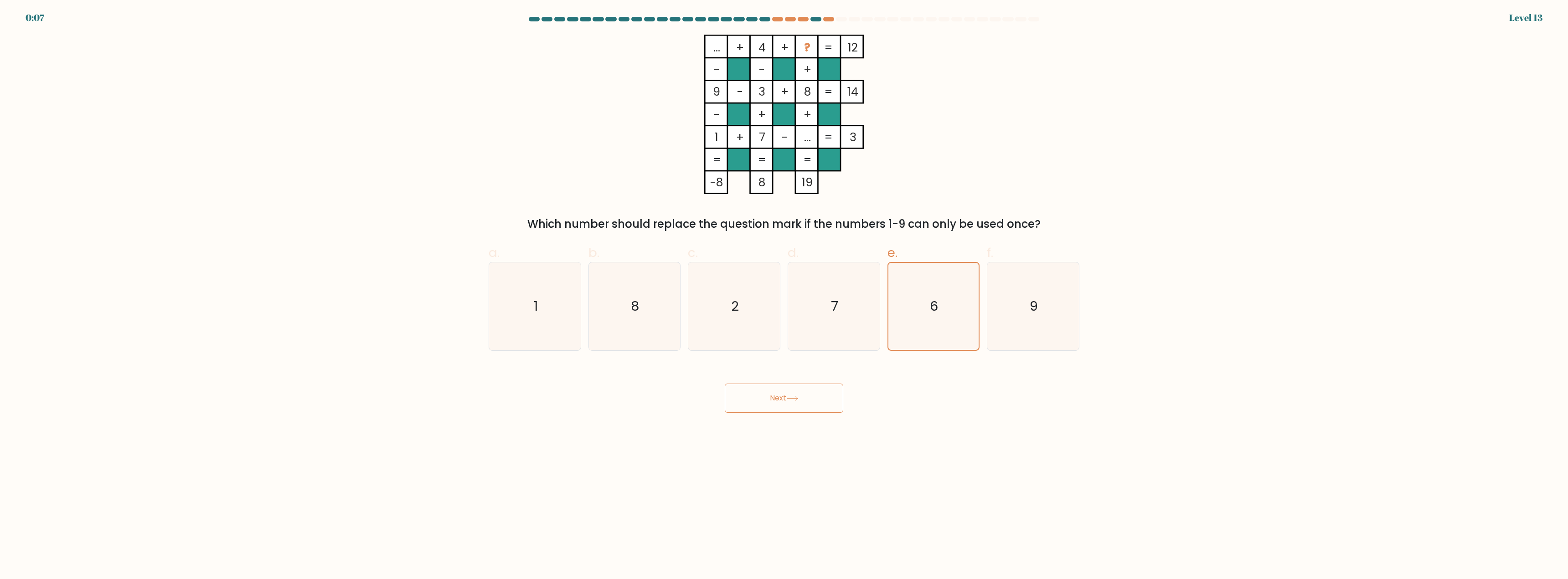
click at [777, 400] on button "Next" at bounding box center [784, 398] width 119 height 29
click at [725, 384] on button "Next" at bounding box center [784, 398] width 119 height 29
click at [777, 400] on button "Next" at bounding box center [784, 398] width 119 height 29
click at [834, 314] on text "7" at bounding box center [835, 307] width 7 height 18
click at [785, 296] on input "d. 7" at bounding box center [784, 293] width 1 height 6
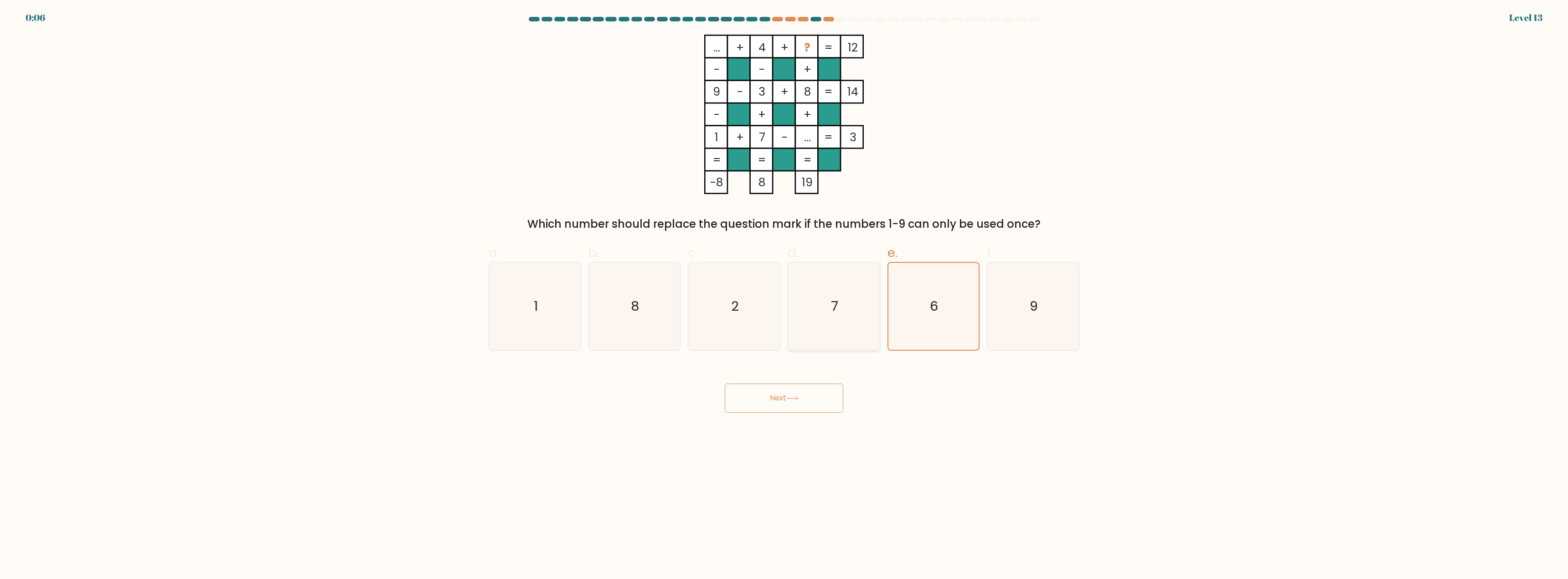
radio input "true"
click at [908, 317] on icon "6" at bounding box center [933, 306] width 88 height 88
click at [785, 296] on input "e. 6" at bounding box center [784, 293] width 1 height 6
radio input "true"
click at [817, 387] on div "Next" at bounding box center [784, 387] width 601 height 51
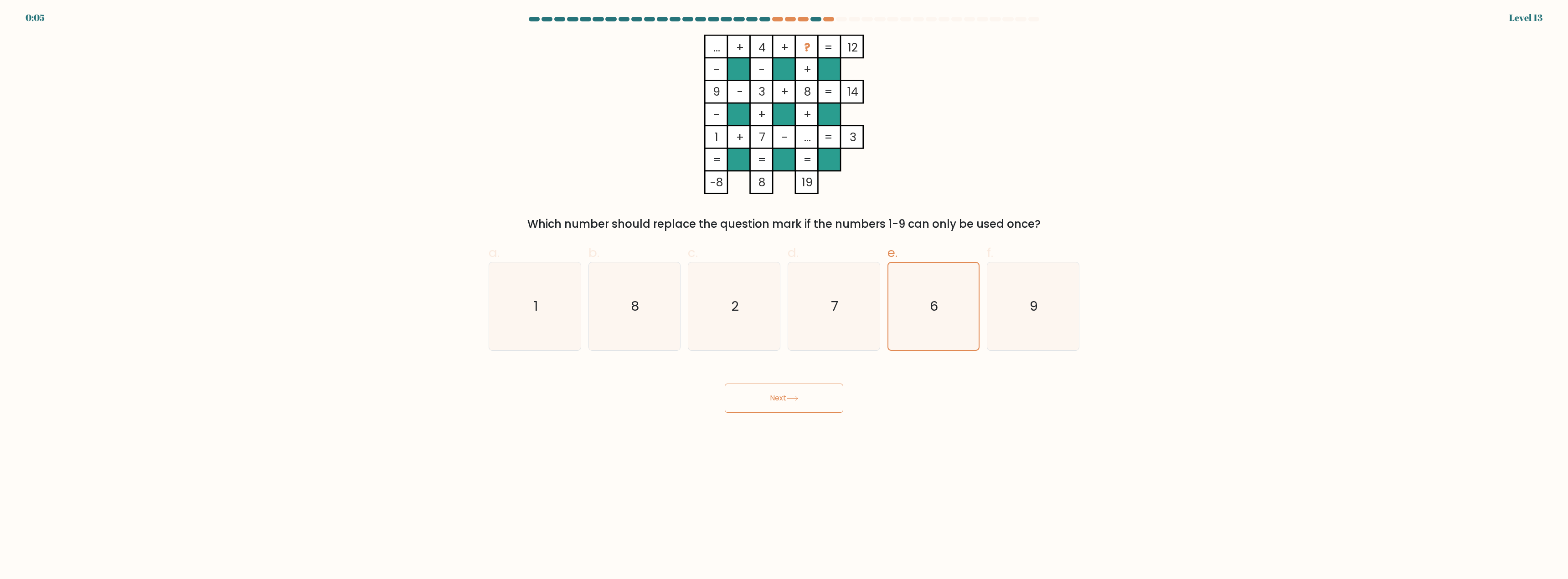
click at [805, 409] on button "Next" at bounding box center [784, 398] width 119 height 29
click at [788, 405] on button "Next" at bounding box center [784, 398] width 119 height 29
click at [786, 405] on button "Next" at bounding box center [784, 398] width 119 height 29
click at [968, 290] on icon "6" at bounding box center [933, 306] width 87 height 87
click at [785, 290] on input "e. 6" at bounding box center [784, 293] width 1 height 6
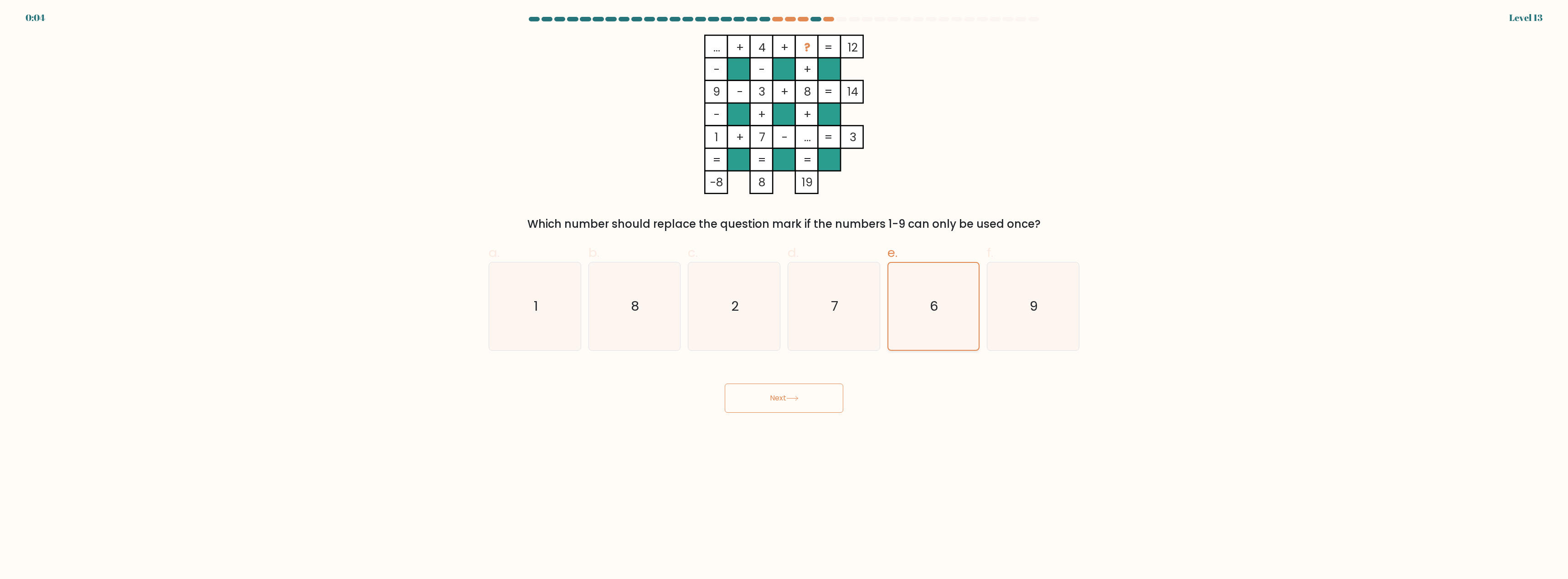
click at [936, 296] on icon "6" at bounding box center [933, 306] width 87 height 87
click at [785, 296] on input "e. 6" at bounding box center [784, 293] width 1 height 6
click at [1013, 307] on icon "9" at bounding box center [1033, 306] width 88 height 88
click at [785, 296] on input "f. 9" at bounding box center [784, 293] width 1 height 6
radio input "true"
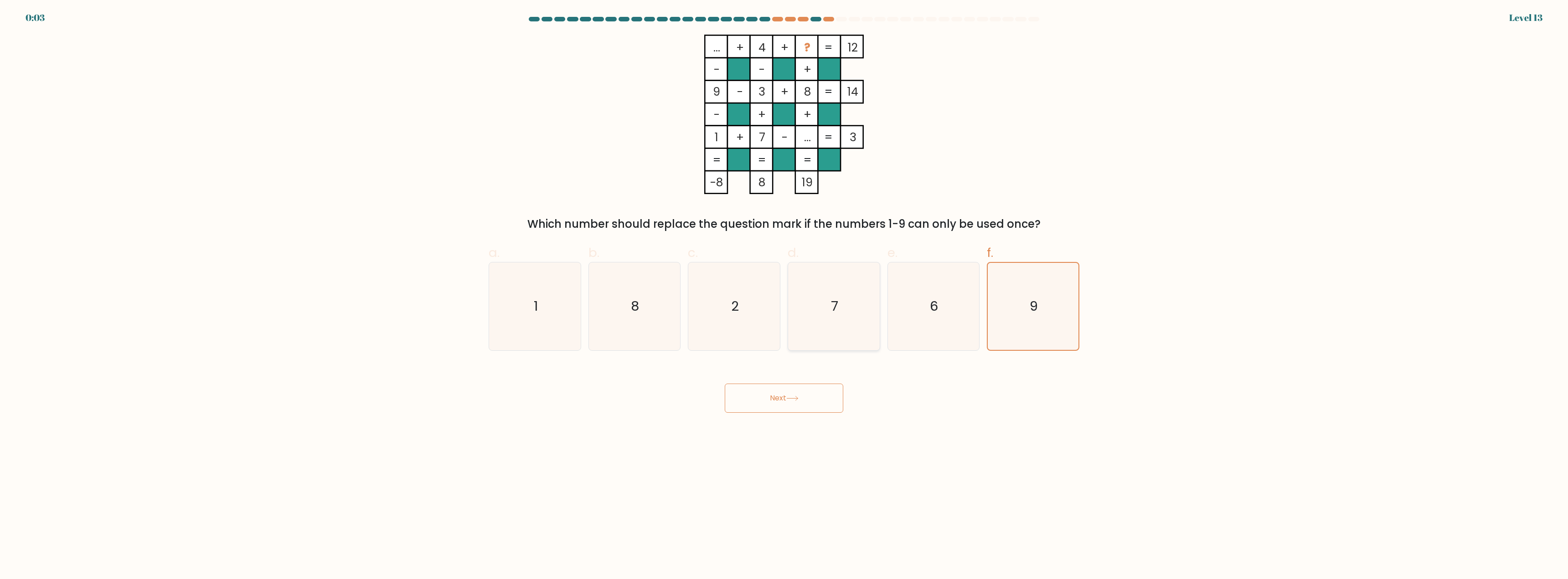
click at [853, 311] on icon "7" at bounding box center [834, 306] width 88 height 88
click at [785, 296] on input "d. 7" at bounding box center [784, 293] width 1 height 6
radio input "true"
click at [954, 307] on icon "6" at bounding box center [933, 306] width 88 height 88
click at [785, 296] on input "e. 6" at bounding box center [784, 293] width 1 height 6
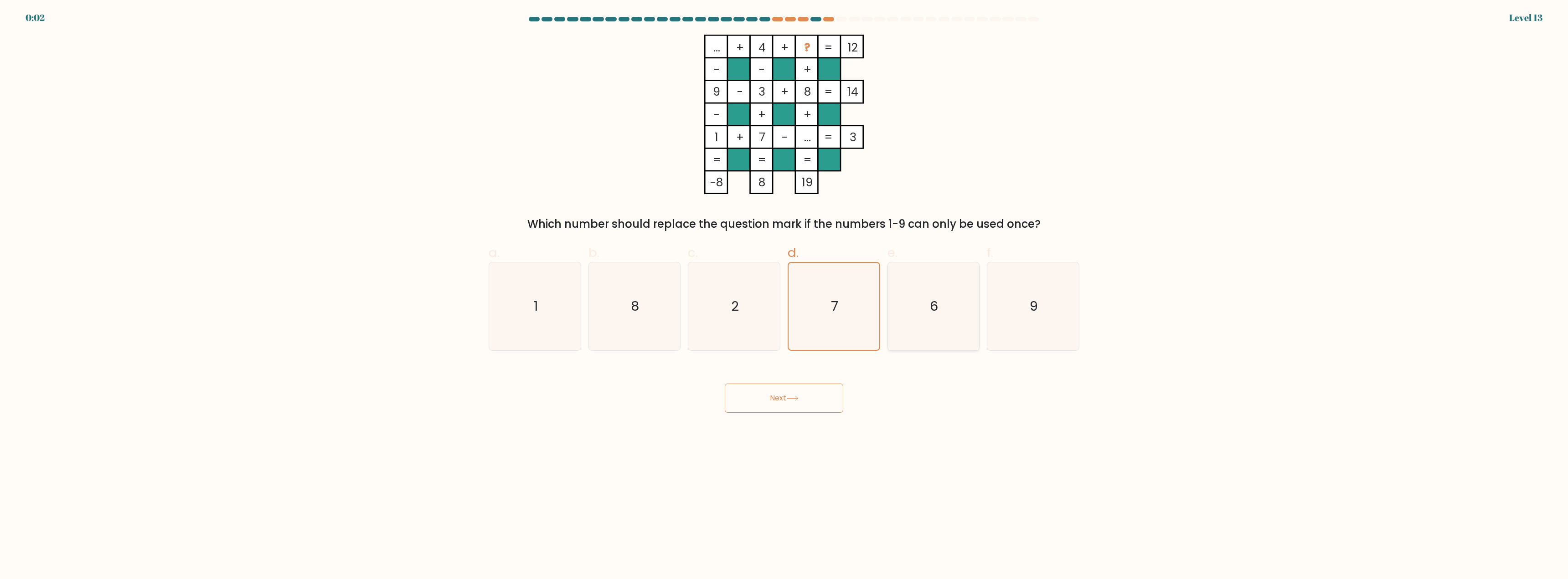
radio input "true"
click at [785, 401] on button "Next" at bounding box center [784, 398] width 119 height 29
click at [948, 302] on icon "6" at bounding box center [933, 306] width 87 height 87
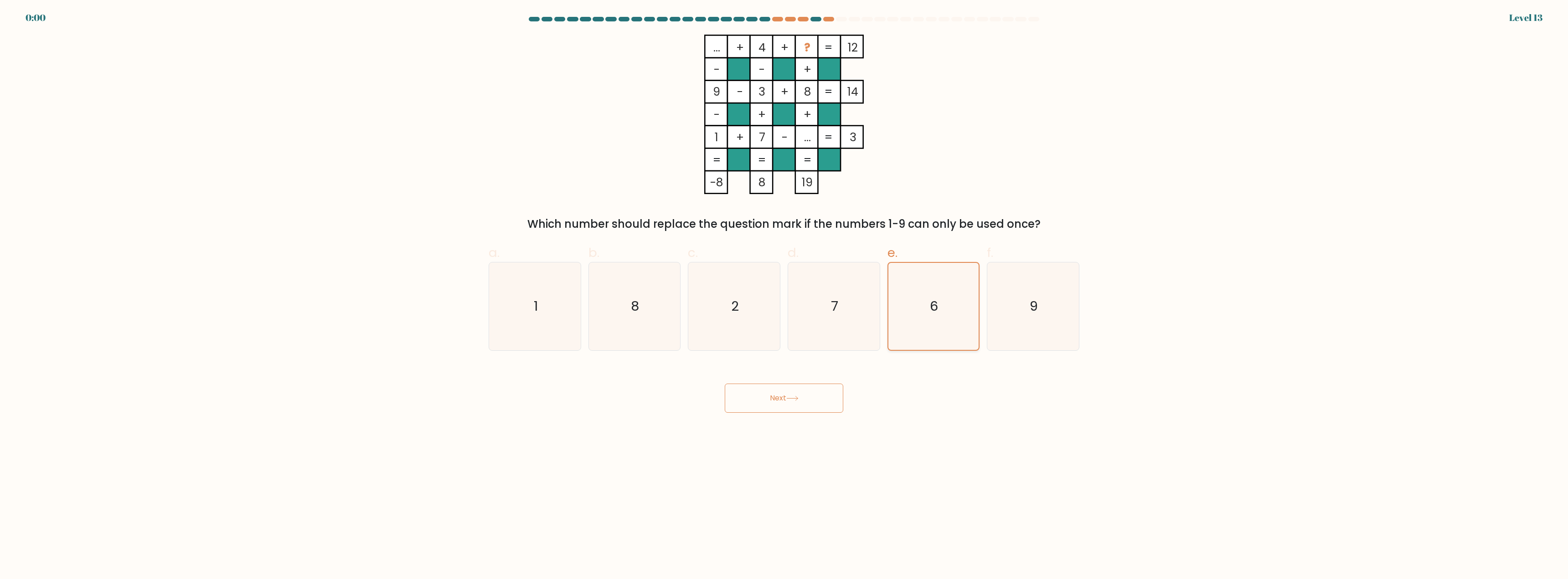
click at [785, 296] on input "e. 6" at bounding box center [784, 293] width 1 height 6
click at [948, 302] on icon "6" at bounding box center [933, 306] width 87 height 87
click at [785, 296] on input "e. 6" at bounding box center [784, 293] width 1 height 6
click at [948, 302] on icon "6" at bounding box center [933, 306] width 87 height 87
click at [785, 296] on input "e. 6" at bounding box center [784, 293] width 1 height 6
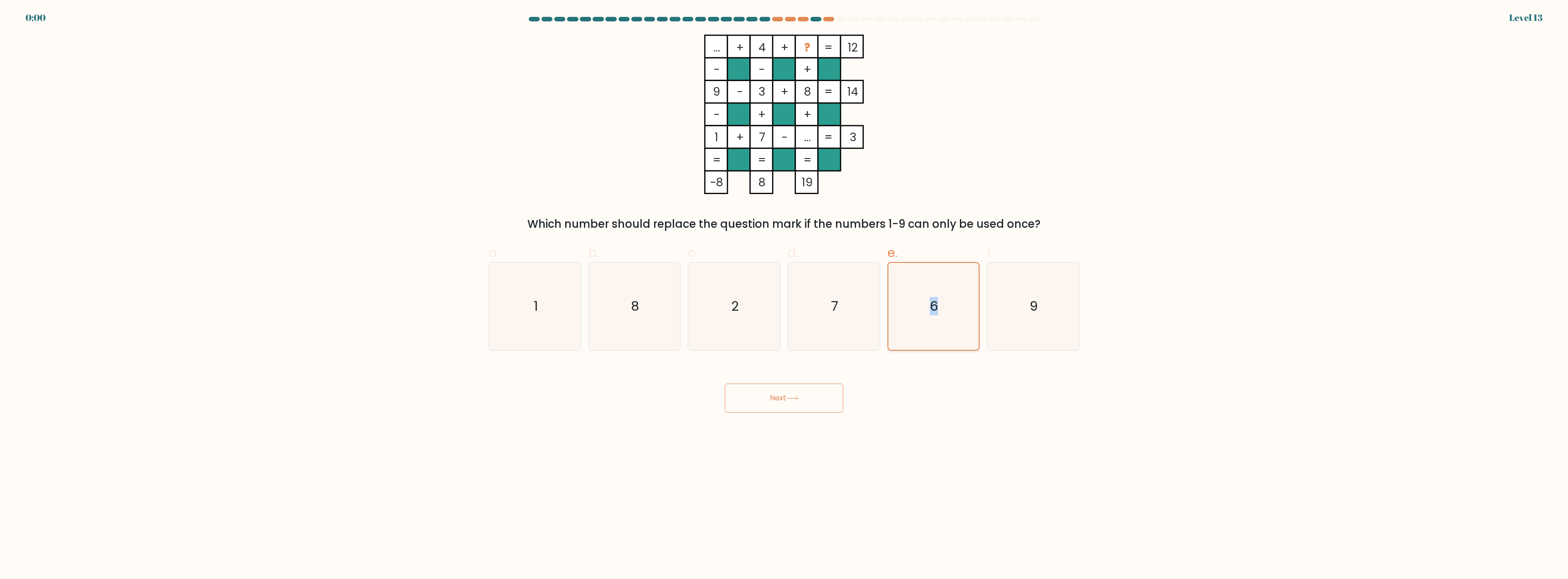
drag, startPoint x: 948, startPoint y: 302, endPoint x: 937, endPoint y: 307, distance: 12.1
click at [948, 302] on icon "6" at bounding box center [933, 306] width 87 height 87
click at [785, 296] on input "e. 6" at bounding box center [784, 293] width 1 height 6
